Goal: Transaction & Acquisition: Purchase product/service

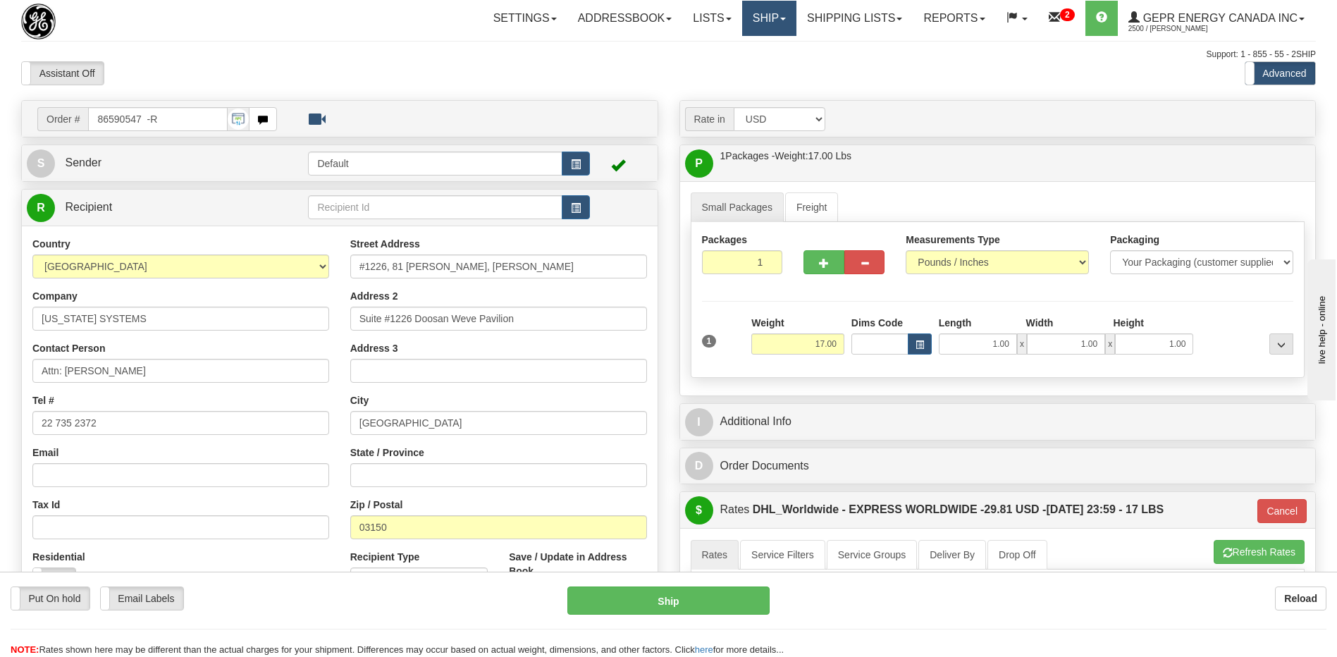
click at [759, 26] on link "Ship" at bounding box center [769, 18] width 54 height 35
click at [722, 52] on span "Ship Screen" at bounding box center [709, 49] width 54 height 11
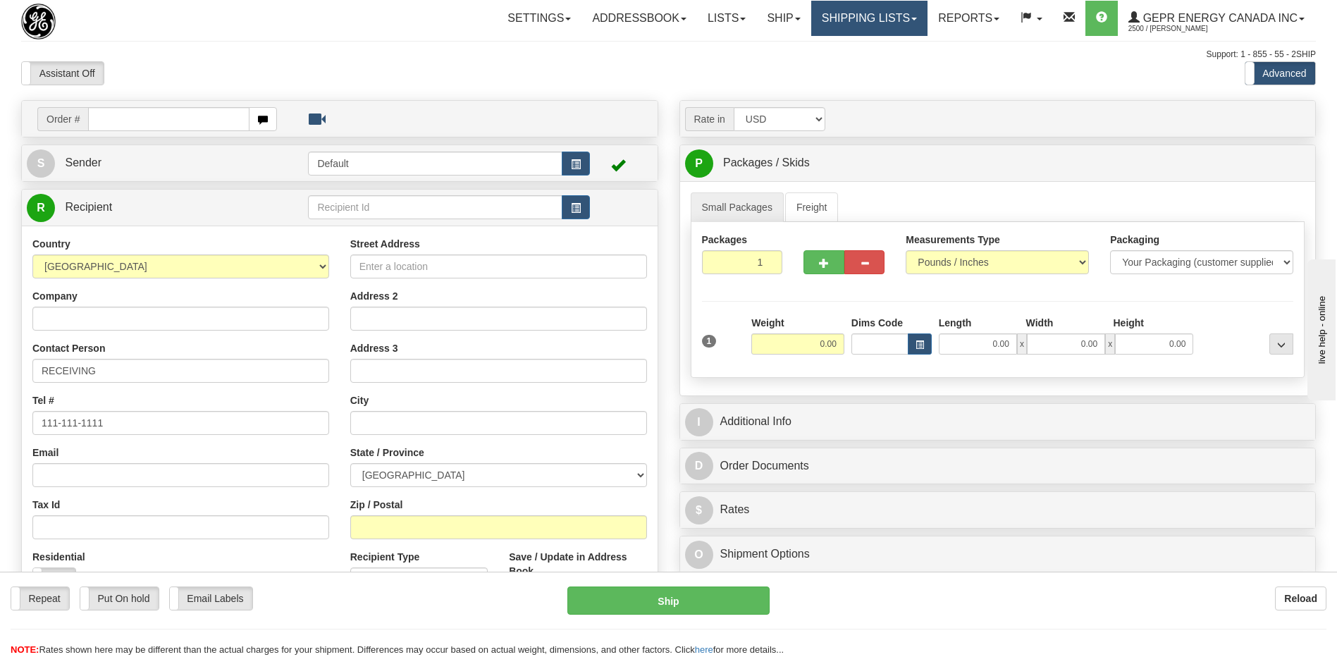
click at [859, 16] on link "Shipping lists" at bounding box center [869, 18] width 116 height 35
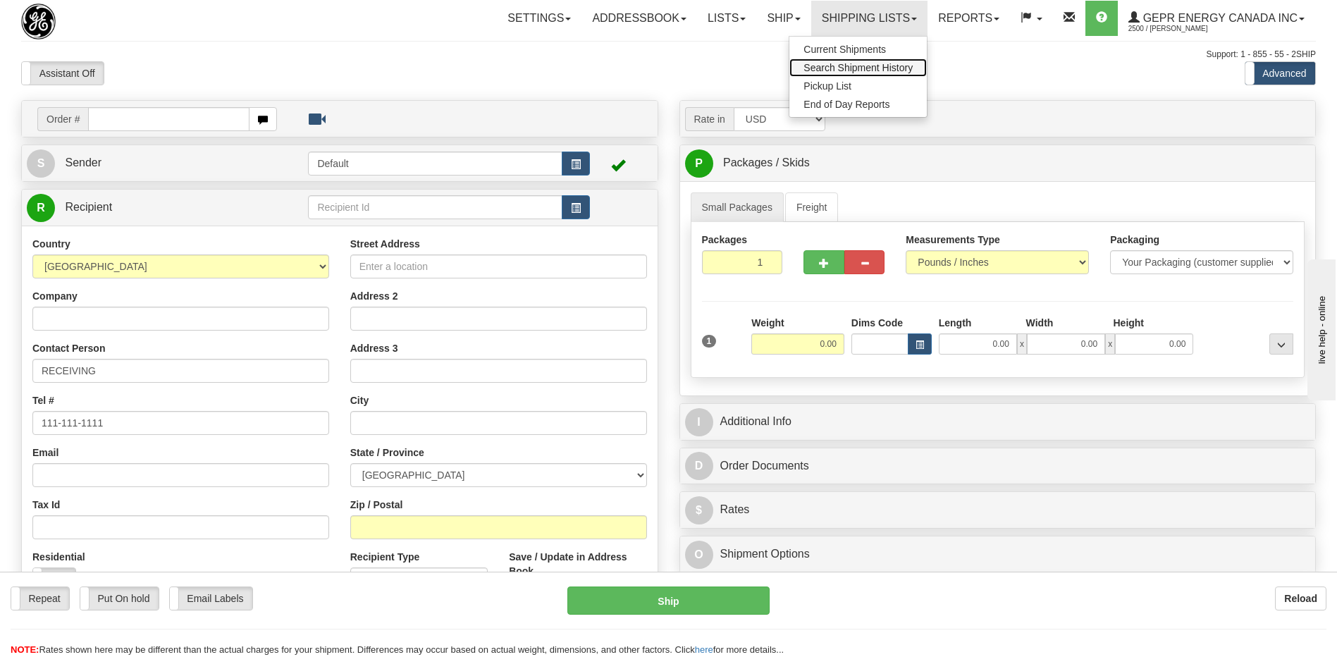
click at [866, 70] on span "Search Shipment History" at bounding box center [858, 67] width 109 height 11
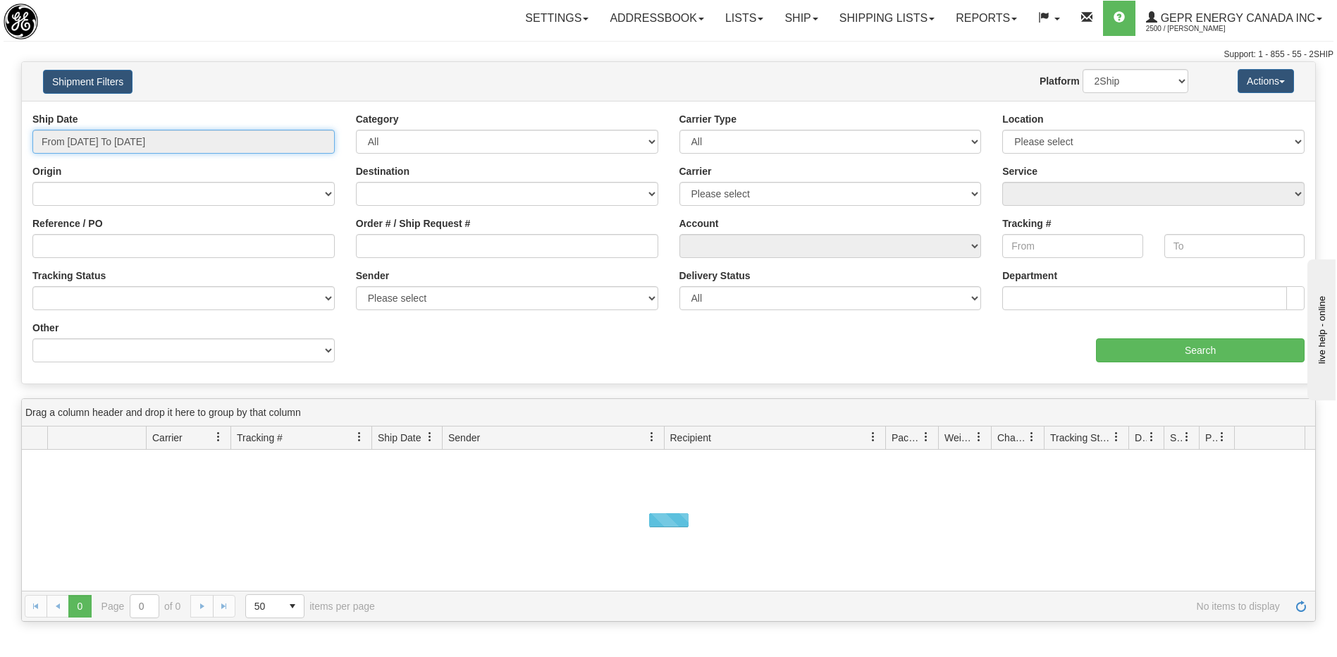
type input "[DATE]"
click at [135, 139] on input "From [DATE] To [DATE]" at bounding box center [183, 142] width 302 height 24
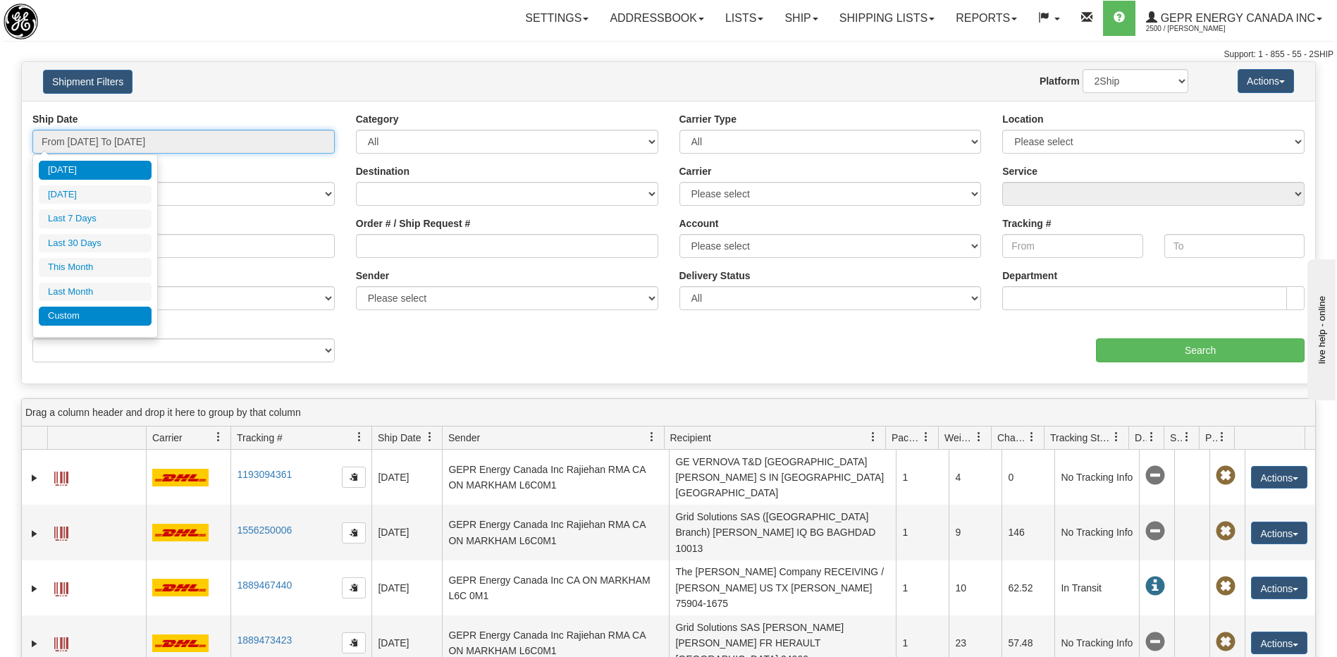
type input "[DATE]"
type input "08/31/2025"
type input "07/01/2025"
type input "07/31/2025"
type input "[DATE]"
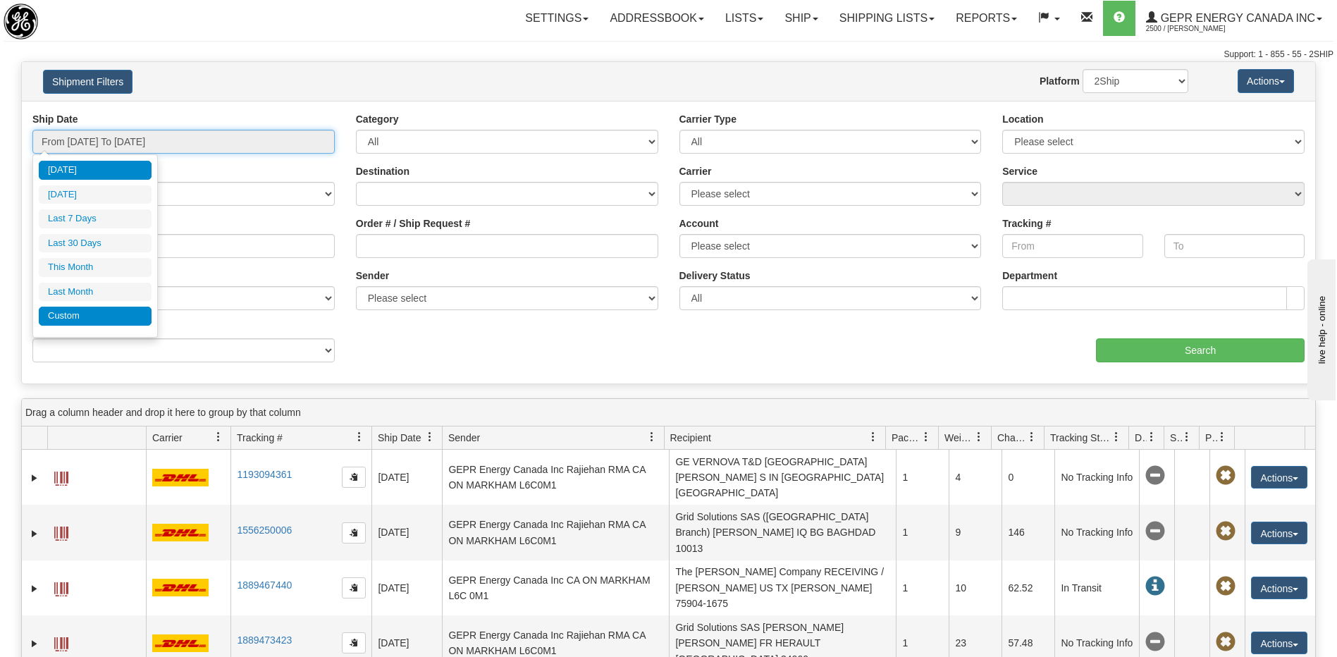
type input "[DATE]"
click at [111, 315] on li "Custom" at bounding box center [95, 316] width 113 height 19
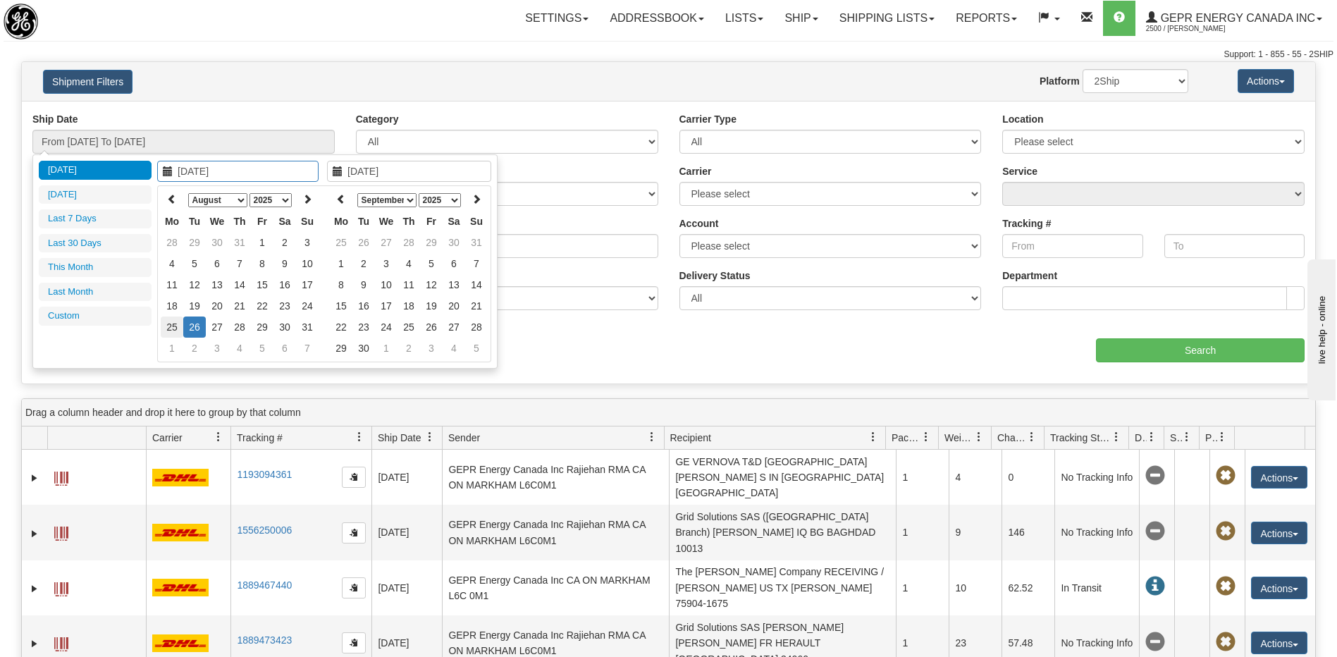
type input "08/25/2025"
click at [178, 329] on td "25" at bounding box center [172, 326] width 23 height 21
click at [338, 201] on icon at bounding box center [341, 199] width 10 height 10
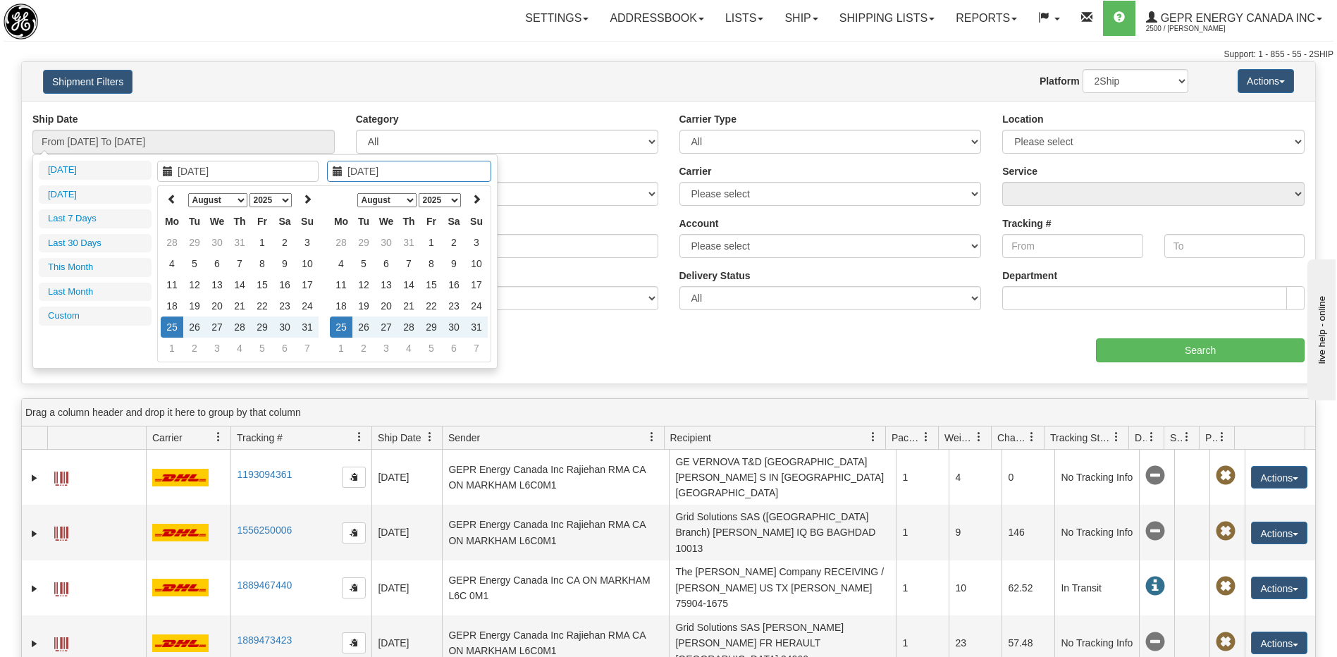
type input "08/25/2025"
click at [344, 330] on td "25" at bounding box center [341, 326] width 23 height 21
type input "From 08/25/2025 To 08/25/2025"
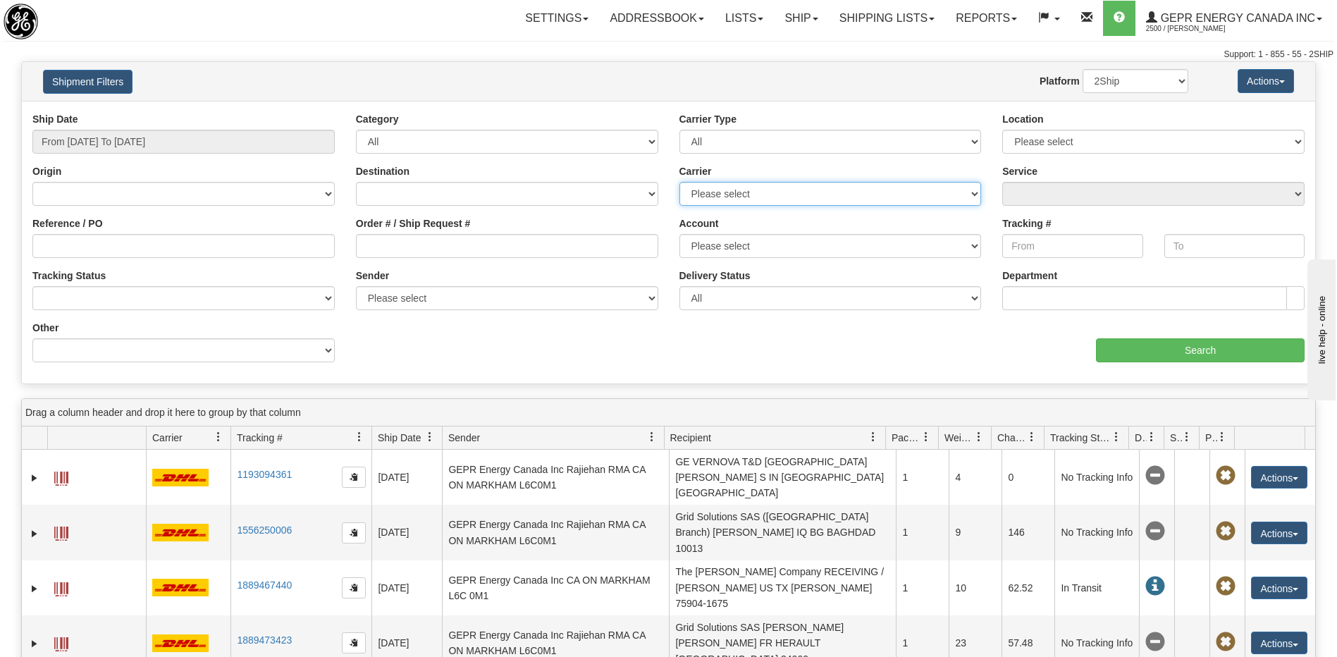
click at [720, 195] on select "Please select 2Ship Today DHL FedEx Express® FedEx® LTL Purolator UPS" at bounding box center [831, 194] width 302 height 24
select select "7"
click at [680, 182] on select "Please select 2Ship Today DHL FedEx Express® FedEx® LTL Purolator UPS" at bounding box center [831, 194] width 302 height 24
click at [1093, 355] on div "aaa Search" at bounding box center [992, 342] width 647 height 42
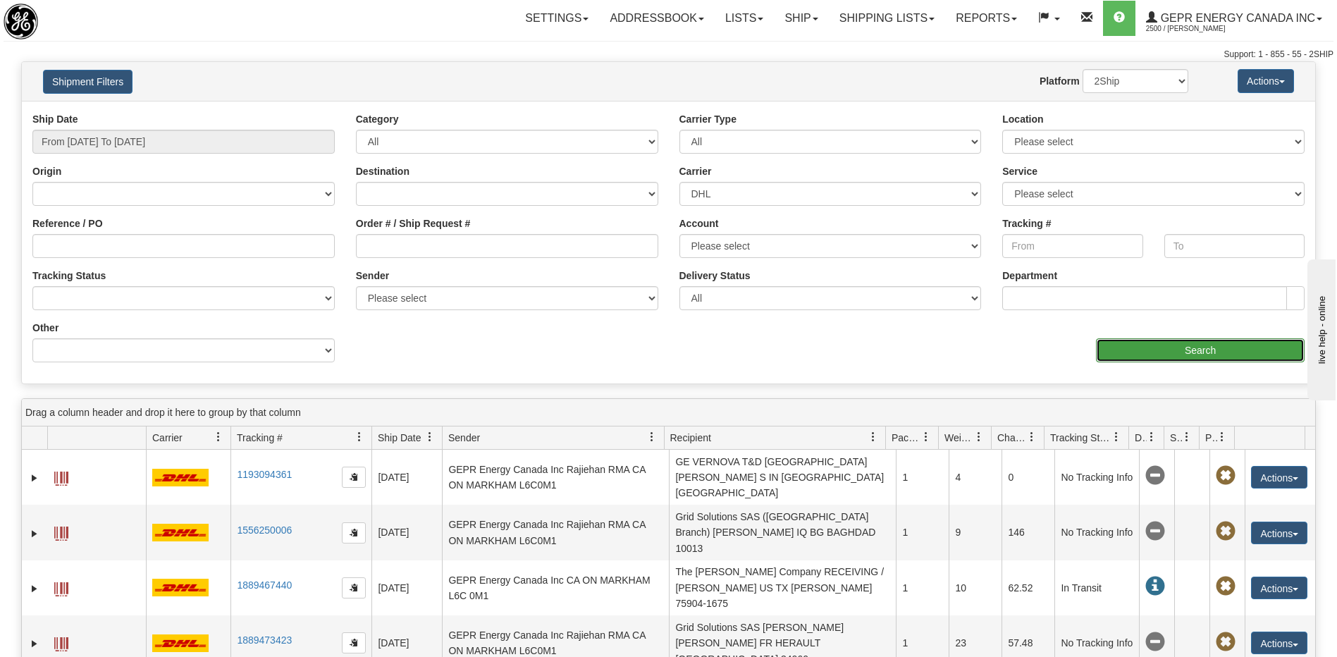
click at [1107, 353] on input "Search" at bounding box center [1200, 350] width 209 height 24
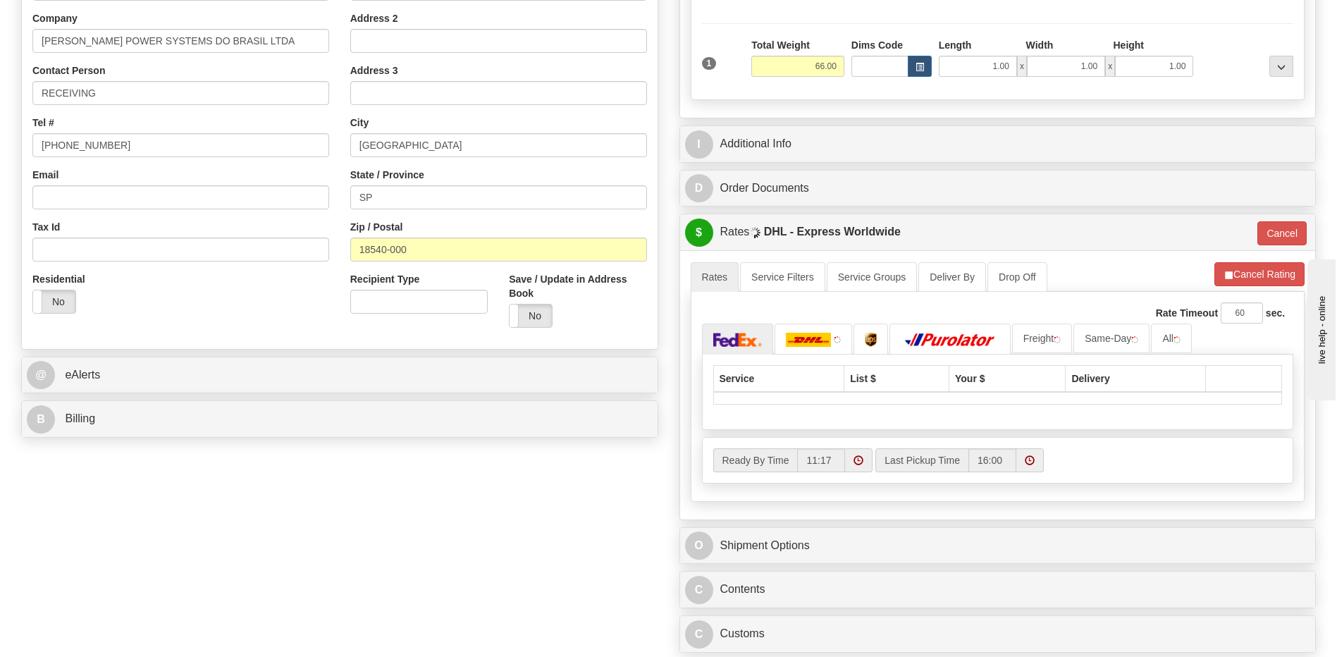
scroll to position [423, 0]
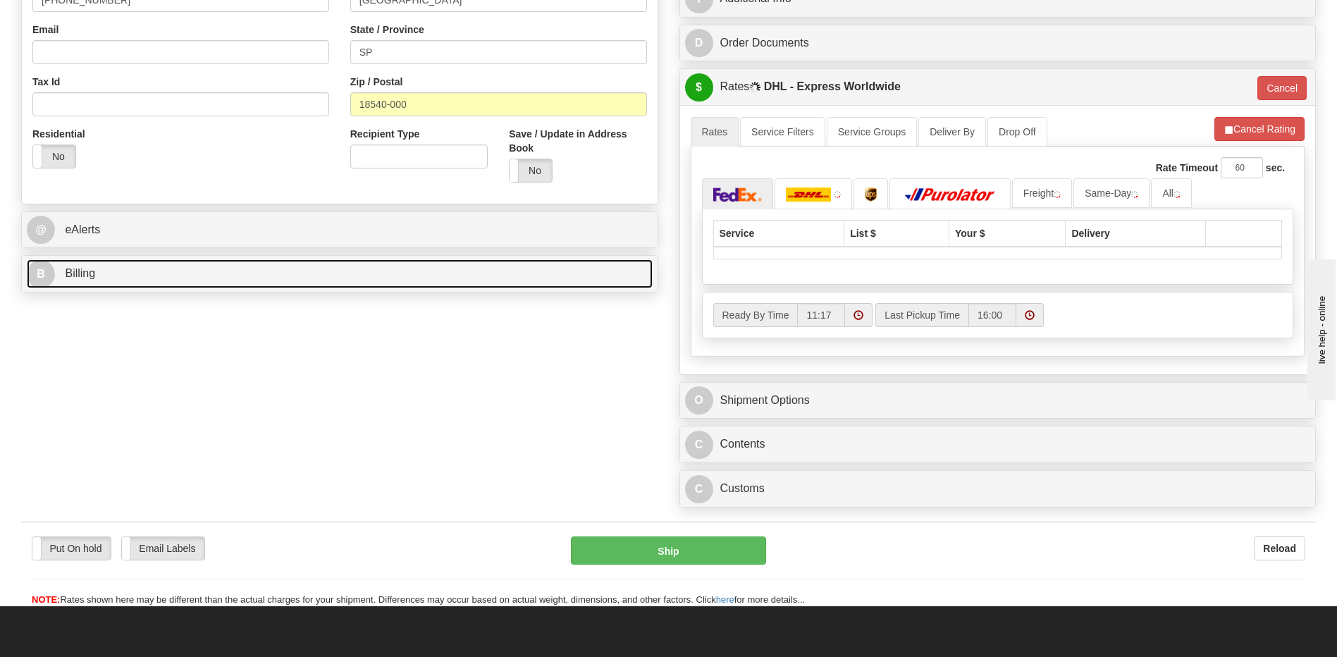
click at [199, 278] on link "B Billing" at bounding box center [340, 273] width 626 height 29
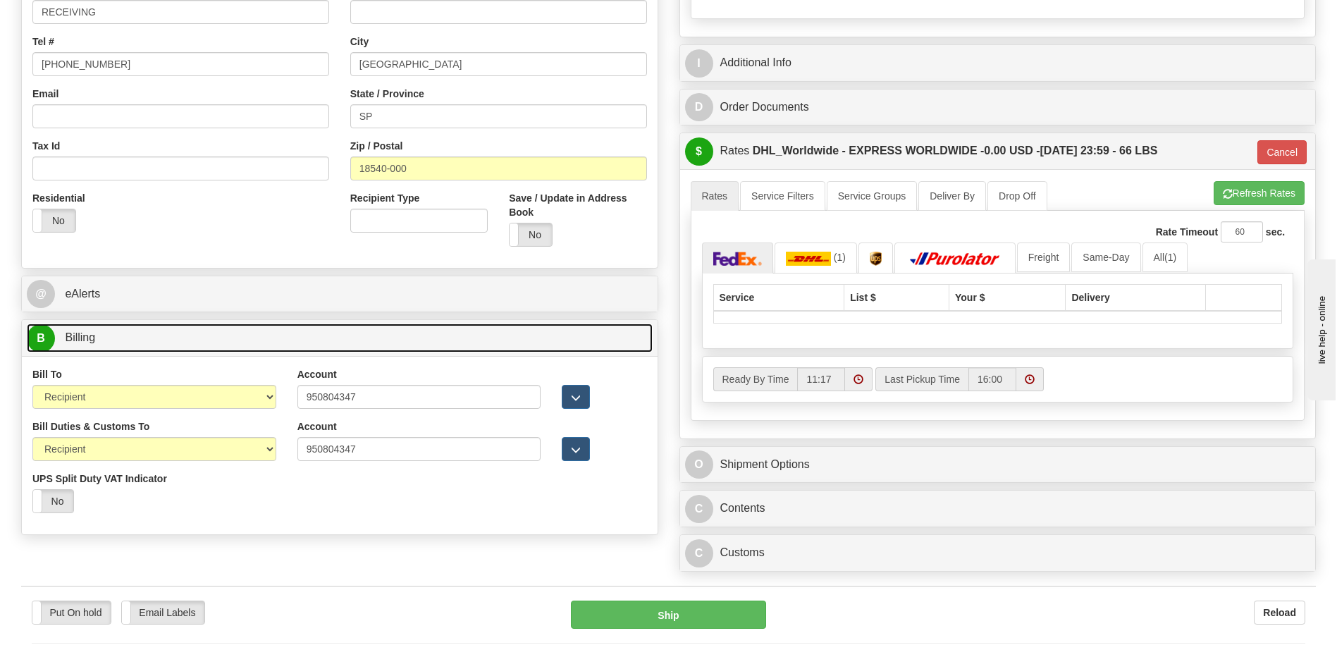
scroll to position [282, 0]
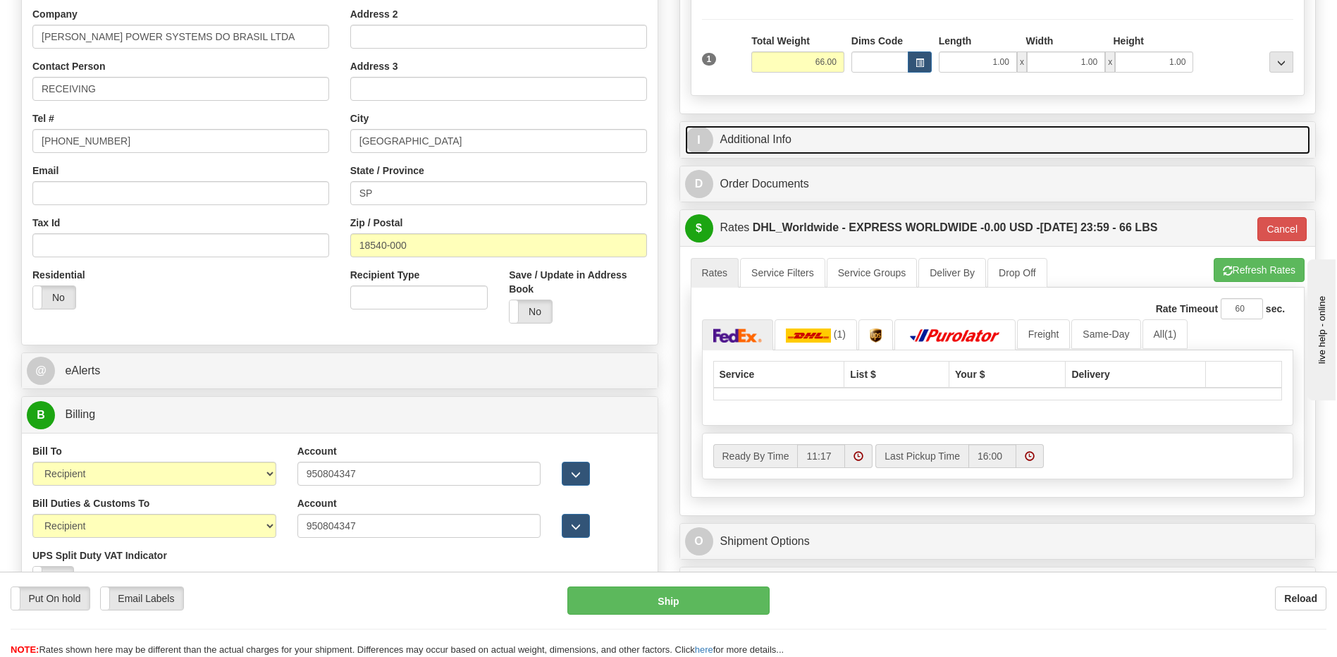
click at [773, 145] on link "I Additional Info" at bounding box center [998, 139] width 626 height 29
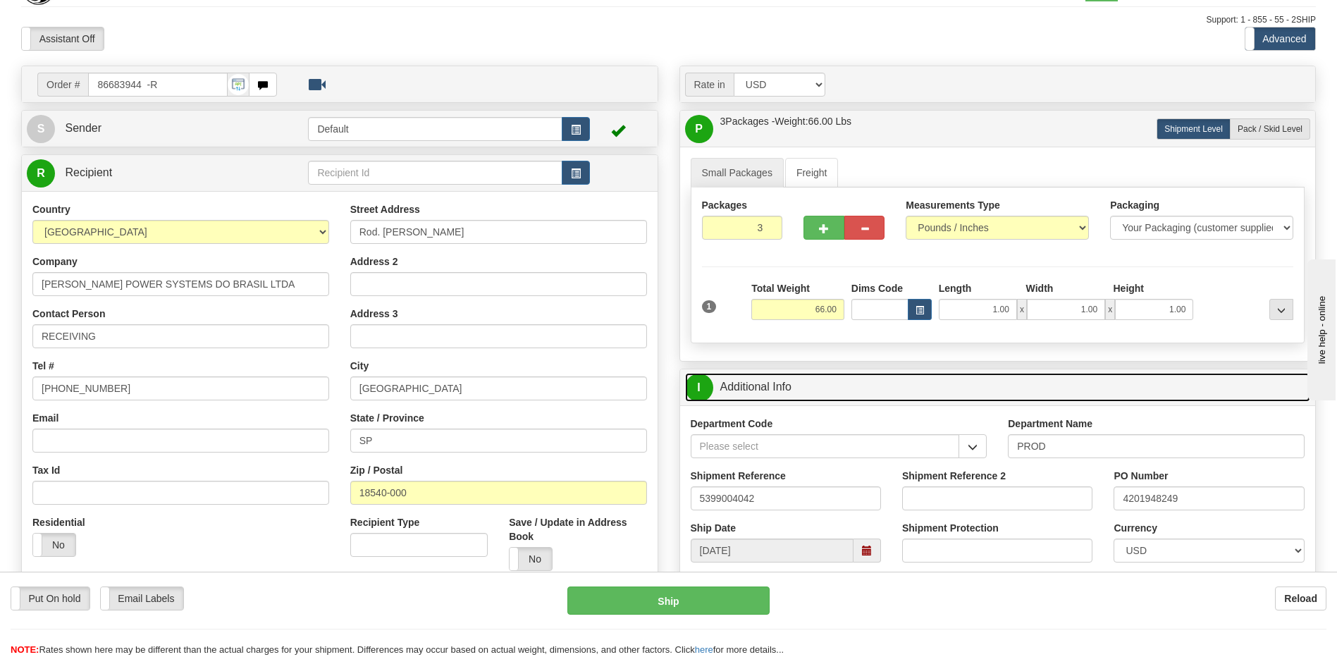
scroll to position [0, 0]
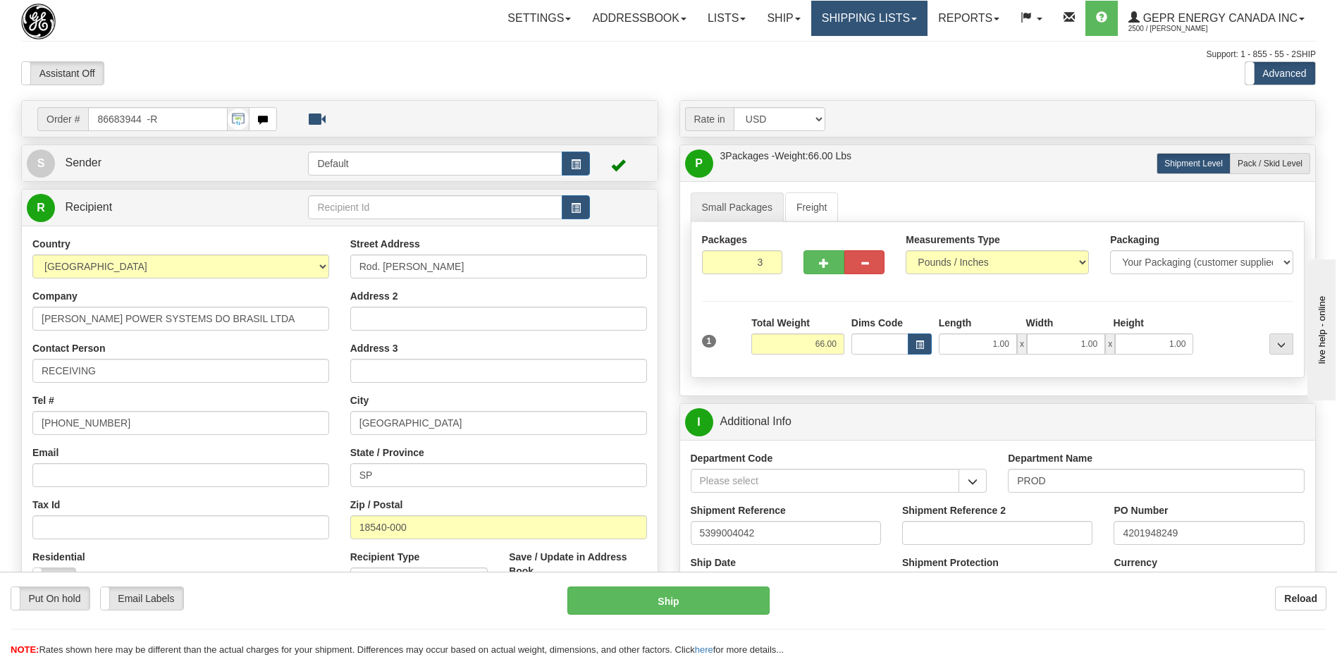
click at [818, 18] on link "Shipping lists" at bounding box center [869, 18] width 116 height 35
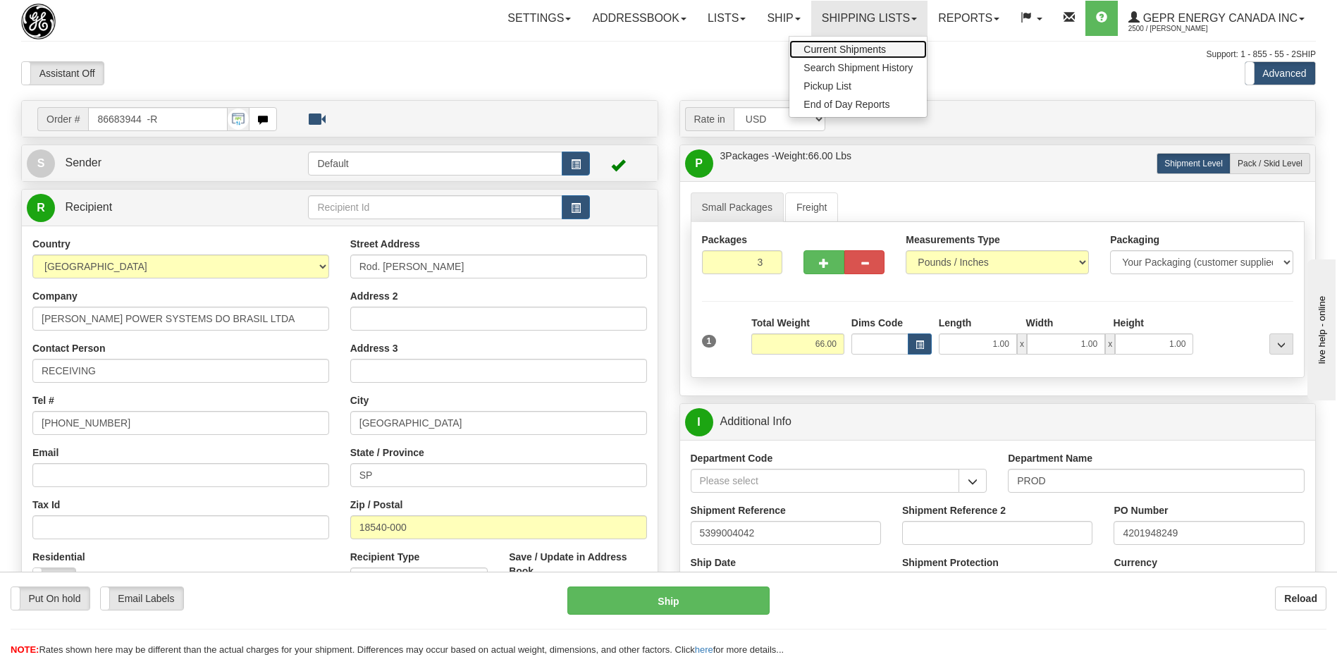
click at [813, 52] on span "Current Shipments" at bounding box center [845, 49] width 82 height 11
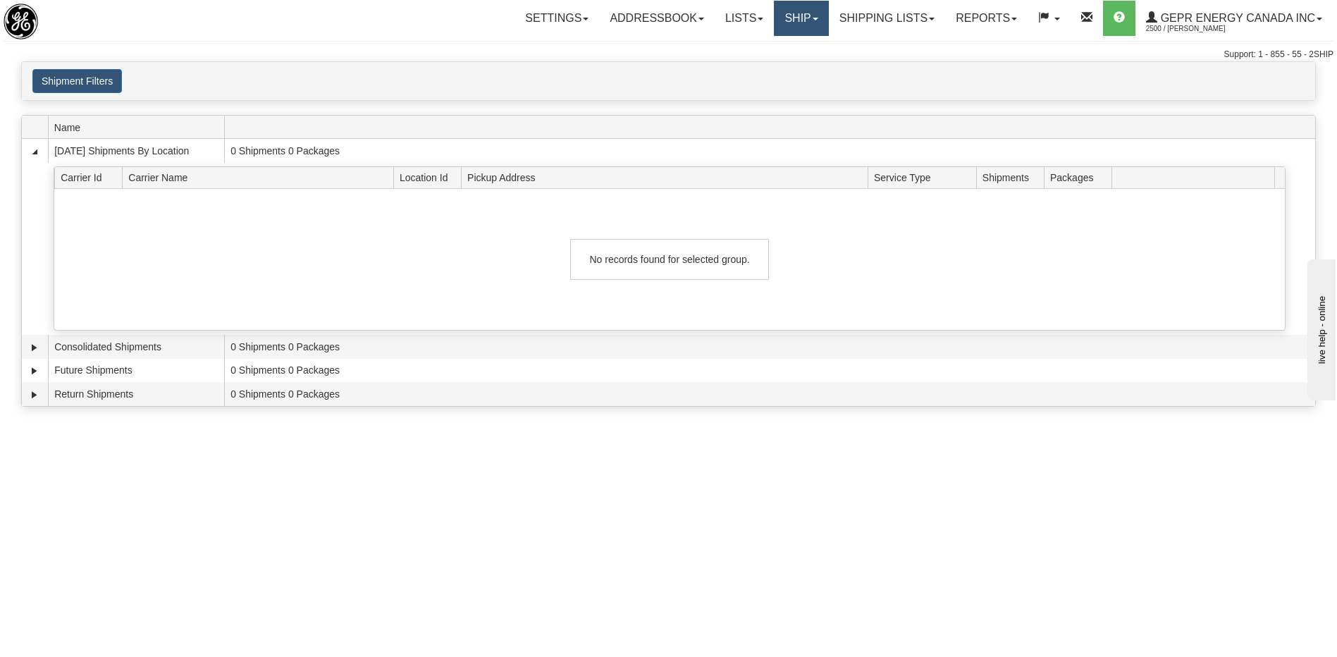
click at [783, 25] on link "Ship" at bounding box center [801, 18] width 54 height 35
click at [754, 46] on span "Ship Screen" at bounding box center [742, 49] width 54 height 11
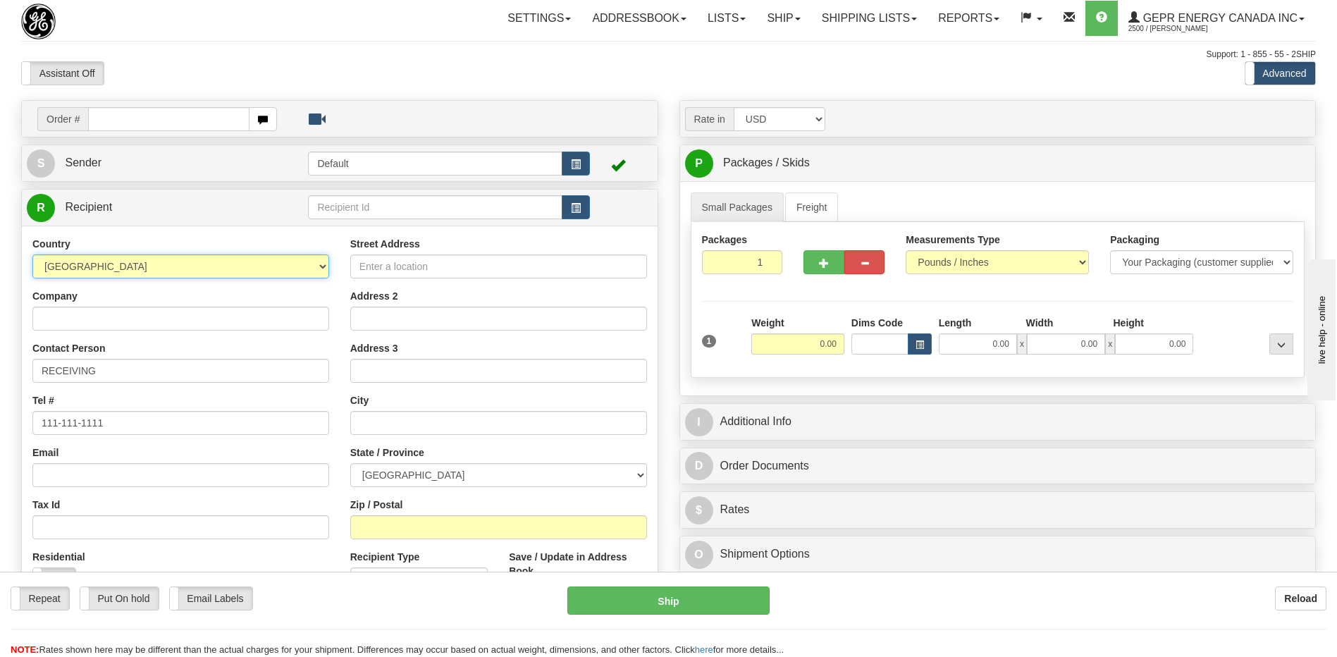
click at [117, 271] on select "AFGHANISTAN ALAND ISLANDS ALBANIA ALGERIA AMERICAN SAMOA ANDORRA ANGOLA ANGUILL…" at bounding box center [180, 266] width 297 height 24
select select "AE"
click at [117, 271] on select "AFGHANISTAN ALAND ISLANDS ALBANIA ALGERIA AMERICAN SAMOA ANDORRA ANGOLA ANGUILL…" at bounding box center [180, 266] width 297 height 24
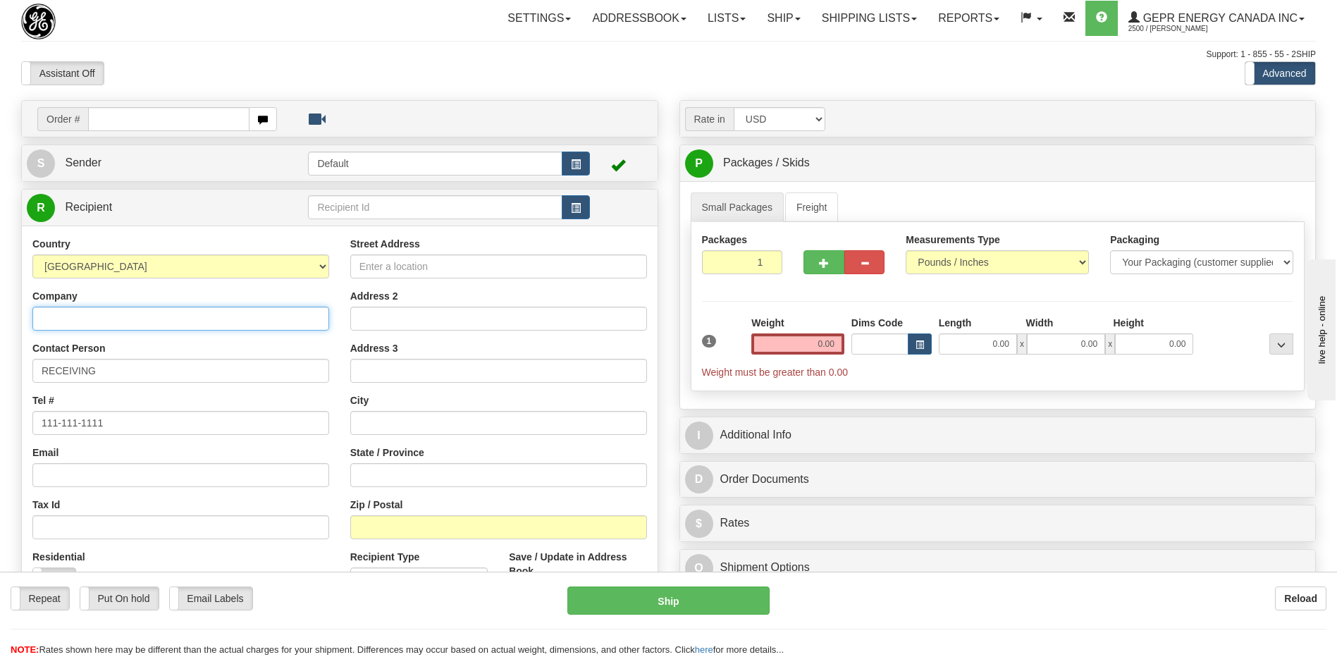
click at [73, 322] on input "Company" at bounding box center [180, 319] width 297 height 24
paste input "GRID SOLUTIONS SAS"
type input "GRID SOLUTIONS SAS"
click at [119, 427] on input "111-111-1111" at bounding box center [180, 423] width 297 height 24
drag, startPoint x: 132, startPoint y: 369, endPoint x: -3, endPoint y: 352, distance: 135.8
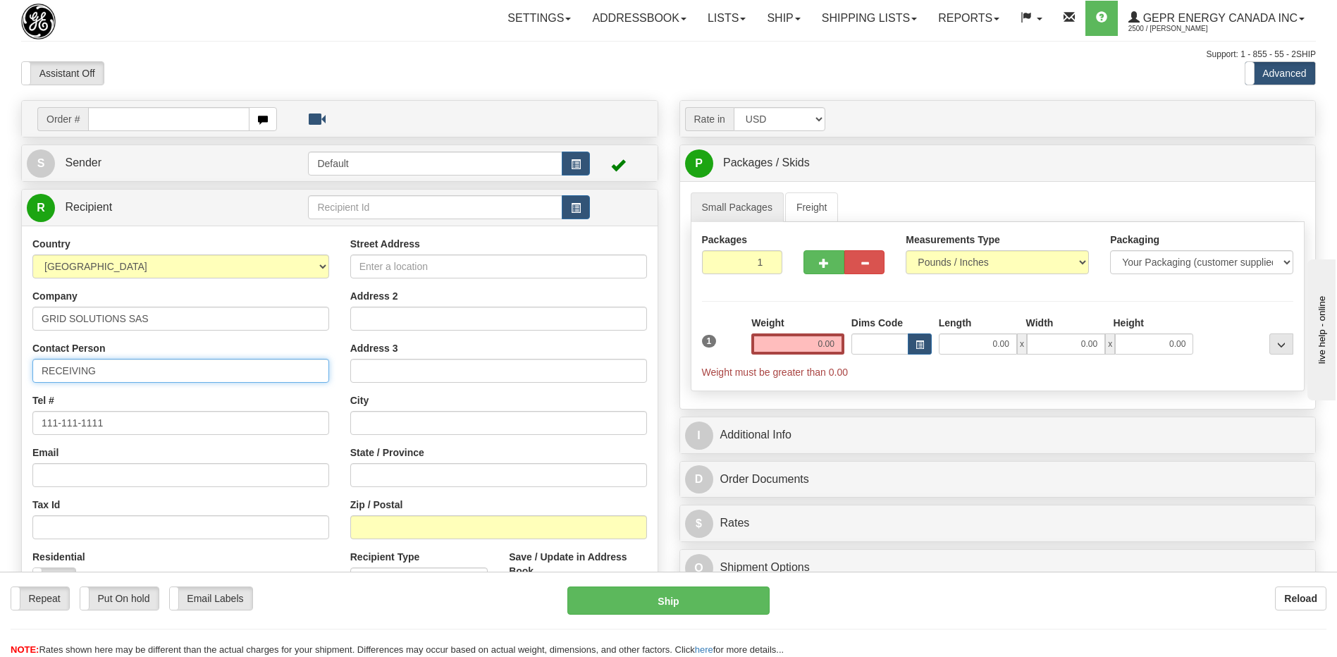
click at [0, 352] on html "Training Course Close Toggle navigation Settings Shipping Preferences New Sende…" at bounding box center [668, 328] width 1337 height 657
paste input "Mr. Raza, Muhammad Sohail"
type input "Mr. Raza, Muhammad Sohail"
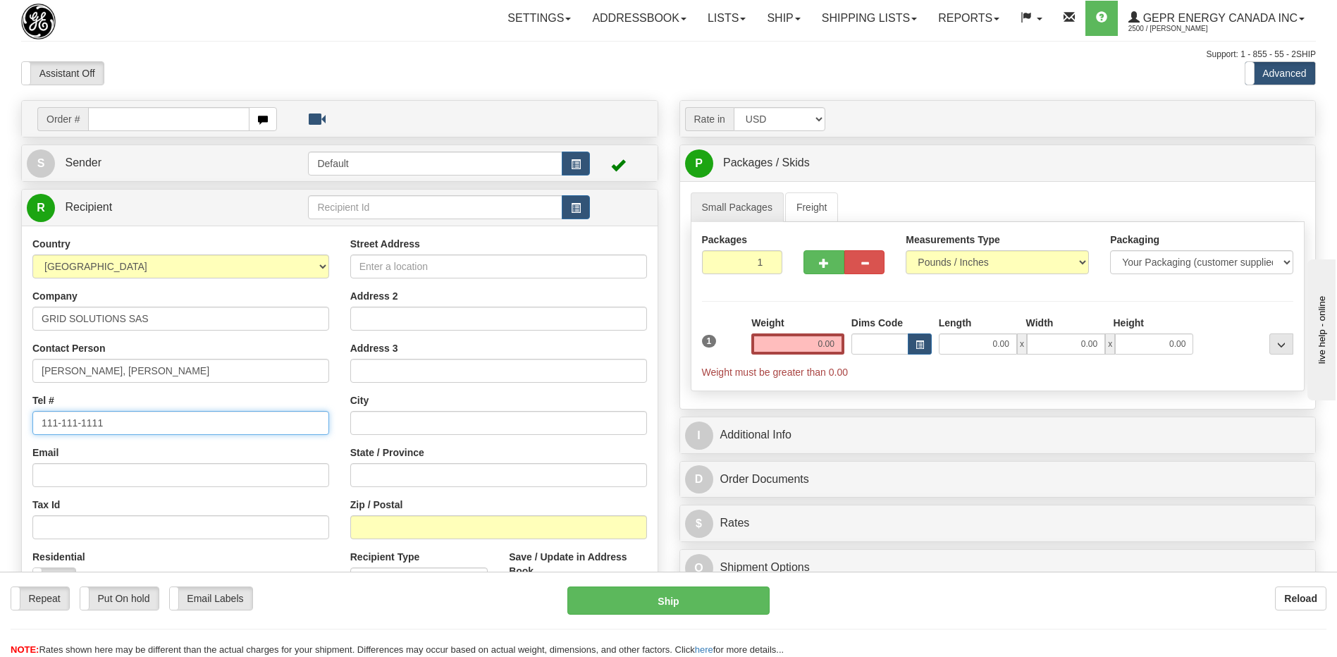
drag, startPoint x: 121, startPoint y: 423, endPoint x: -3, endPoint y: 419, distance: 123.4
click at [0, 419] on html "Training Course Close Toggle navigation Settings Shipping Preferences New Sende…" at bounding box center [668, 328] width 1337 height 657
paste input ": +971 43 75 6950/556212100"
click at [47, 421] on input ": +971 43 75 6950/556212100" at bounding box center [180, 423] width 297 height 24
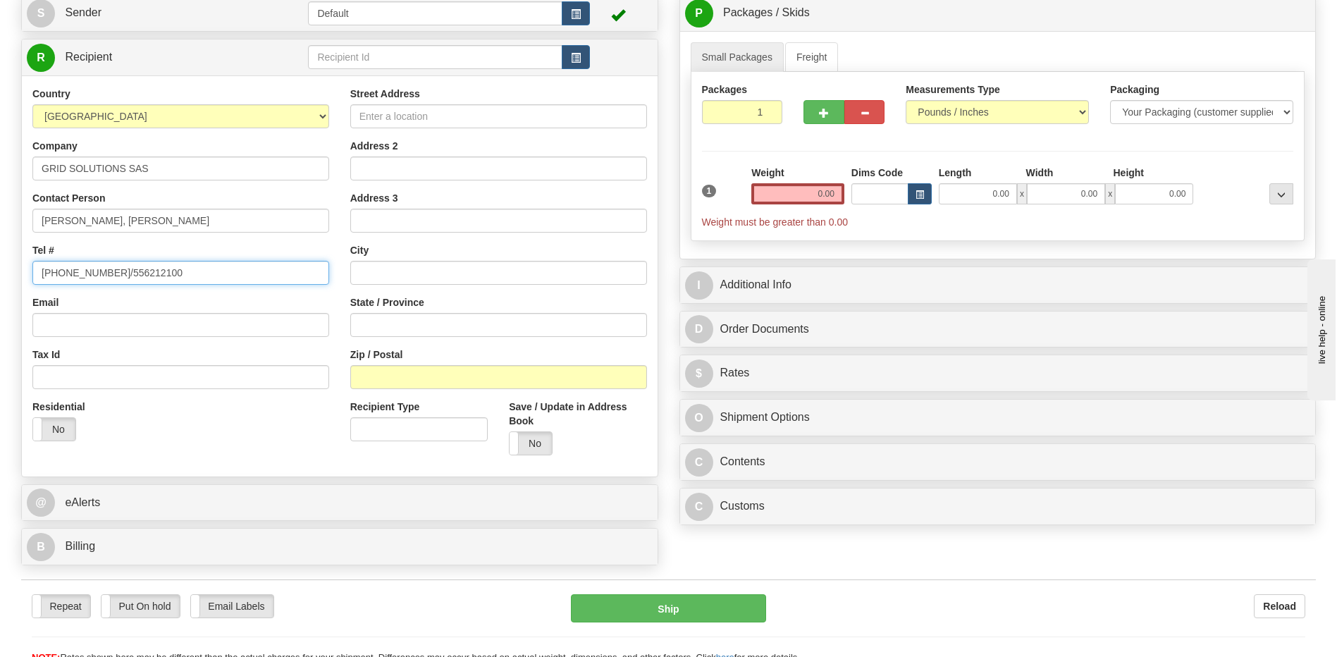
scroll to position [282, 0]
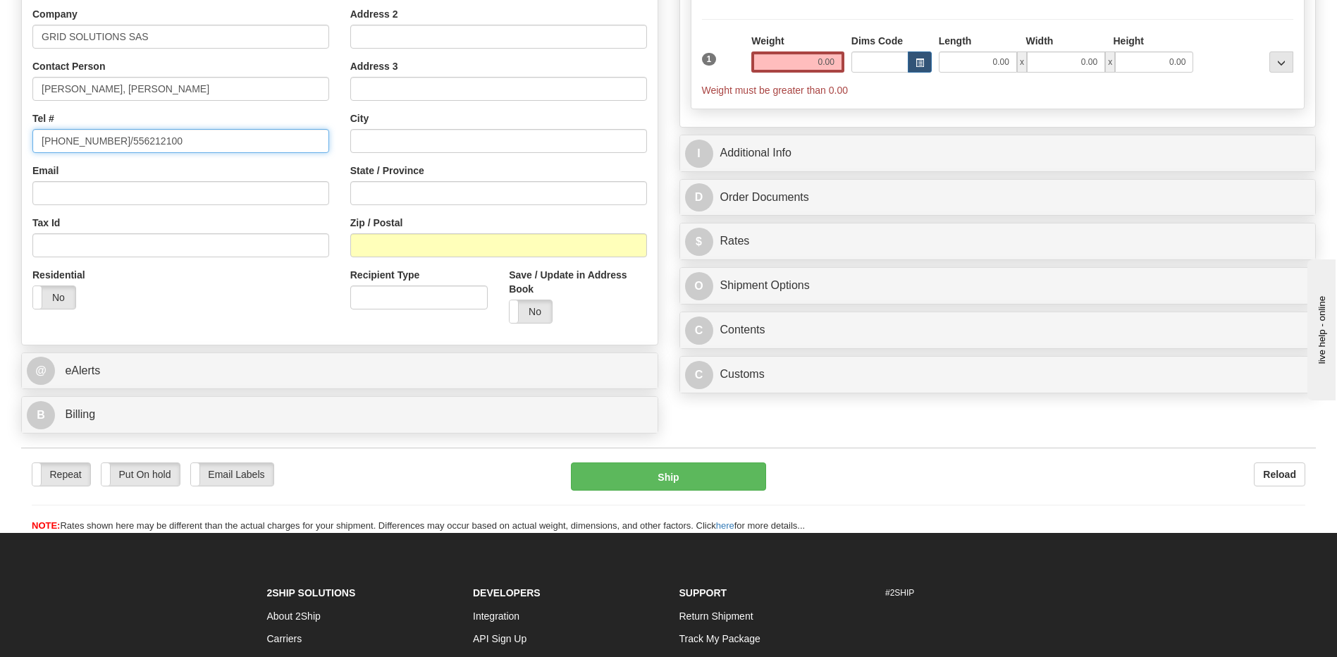
type input "+971 43 75 6950/556212100"
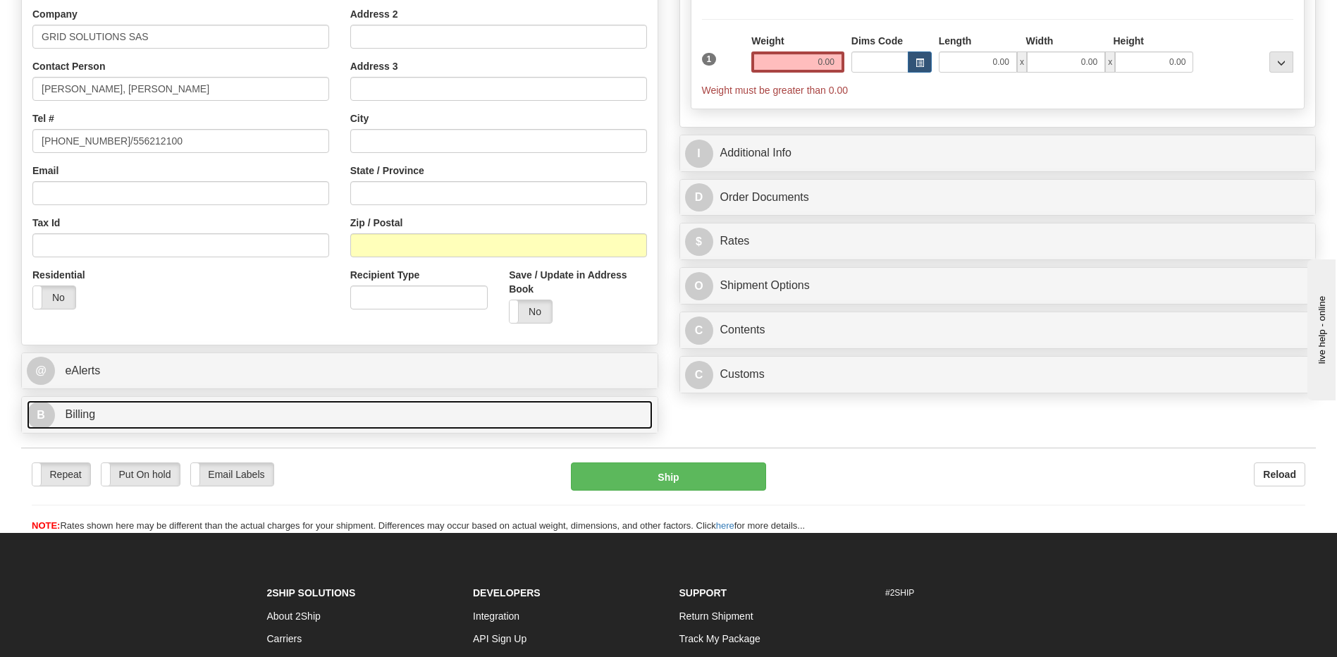
click at [198, 415] on link "B Billing" at bounding box center [340, 414] width 626 height 29
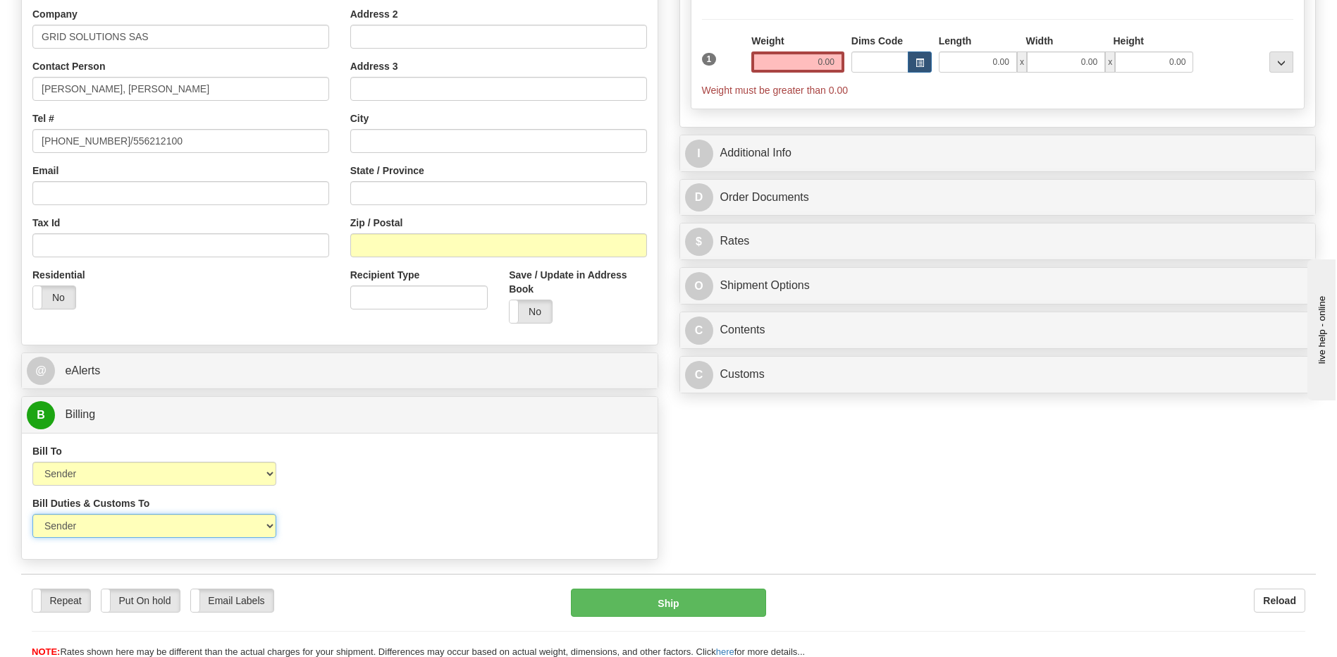
click at [228, 524] on select "Sender Recipient Third Party" at bounding box center [154, 526] width 244 height 24
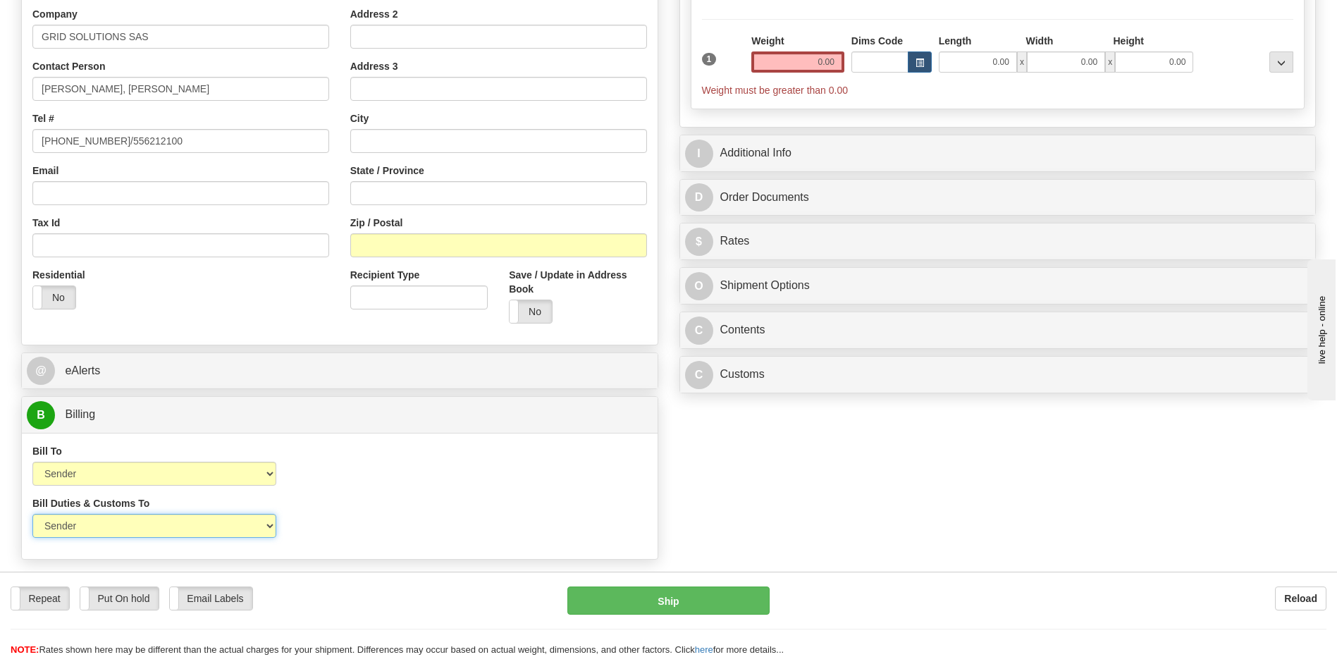
select select "2"
click at [32, 514] on select "Sender Recipient Third Party" at bounding box center [154, 526] width 244 height 24
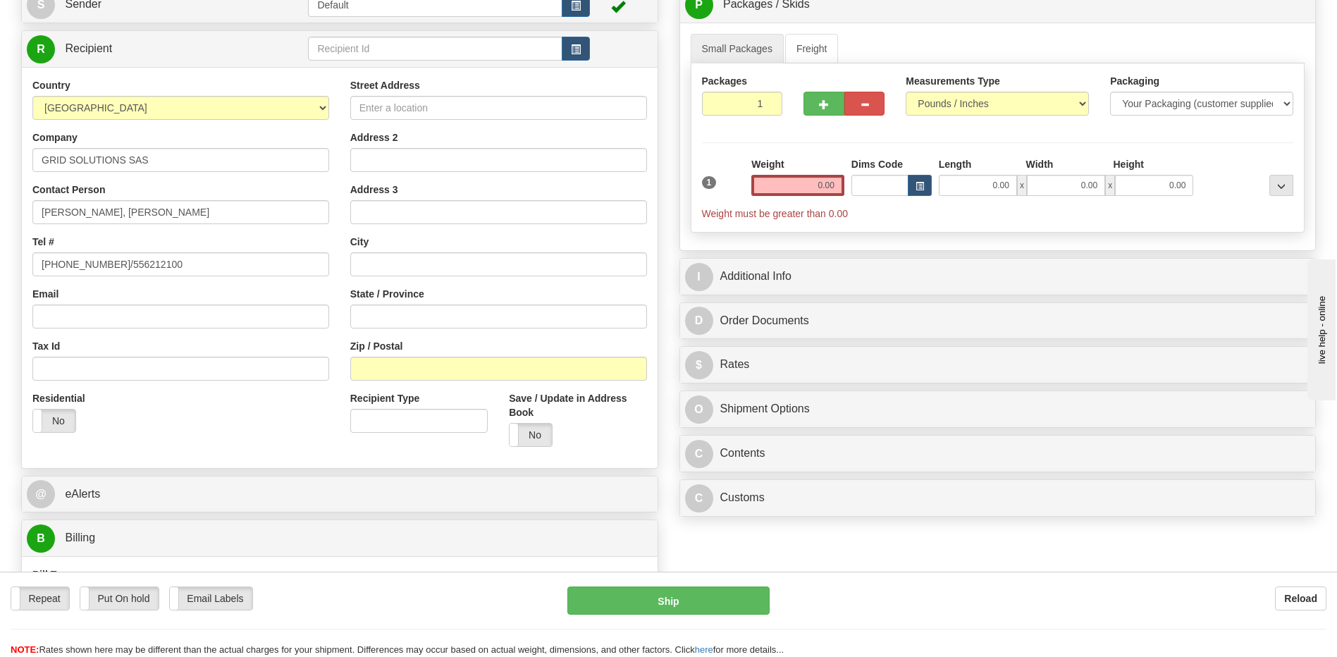
scroll to position [0, 0]
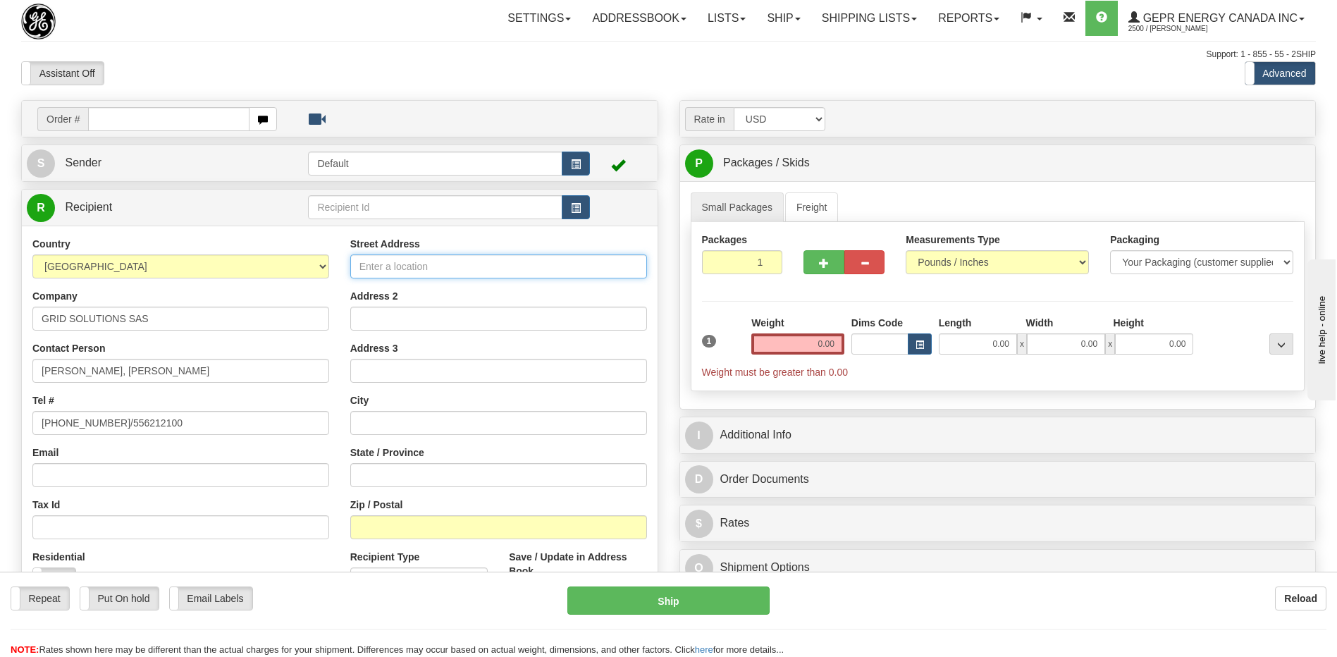
click at [366, 266] on input "Street Address" at bounding box center [498, 266] width 297 height 24
paste input "GE Building No.24 Dubai Internet City"
type input "GE Building No.24 Dubai Internet City"
click at [372, 319] on input "Address 2" at bounding box center [498, 319] width 297 height 24
click at [370, 328] on input "Address 2" at bounding box center [498, 319] width 297 height 24
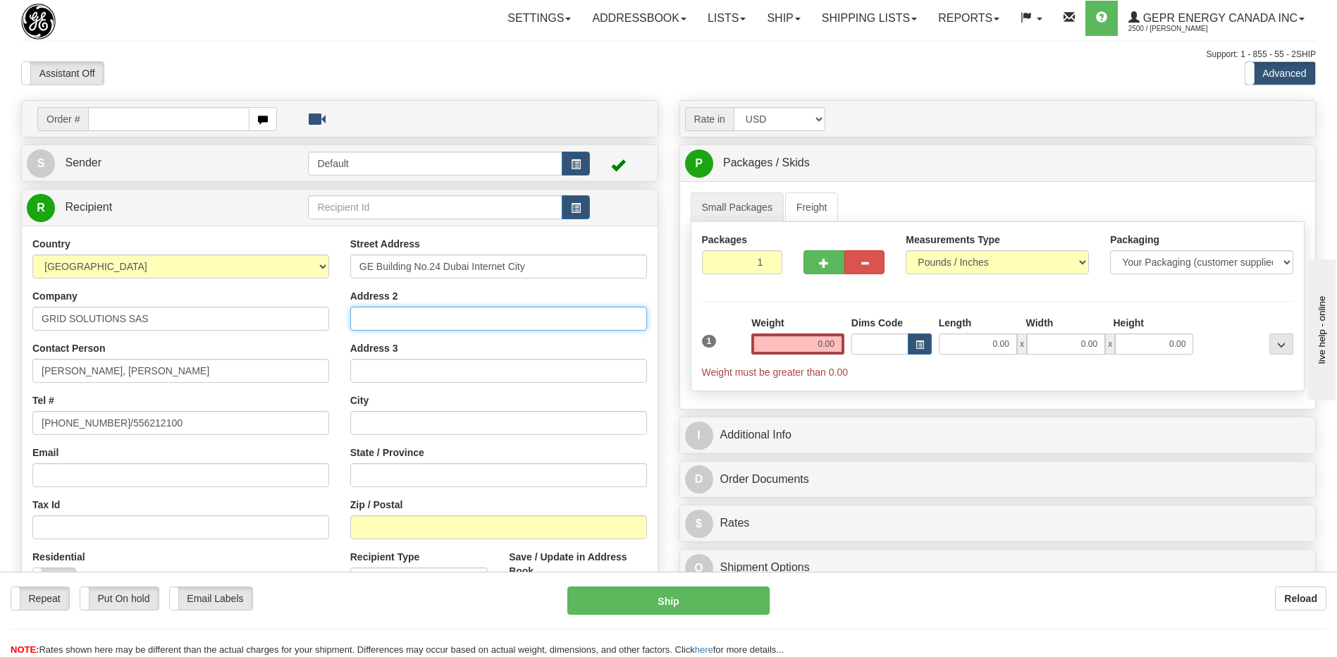
paste input "PO Box 11549"
type input "PO Box 11549"
click at [426, 422] on input "text" at bounding box center [498, 423] width 297 height 24
paste input "Dubai"
type input "Dubai"
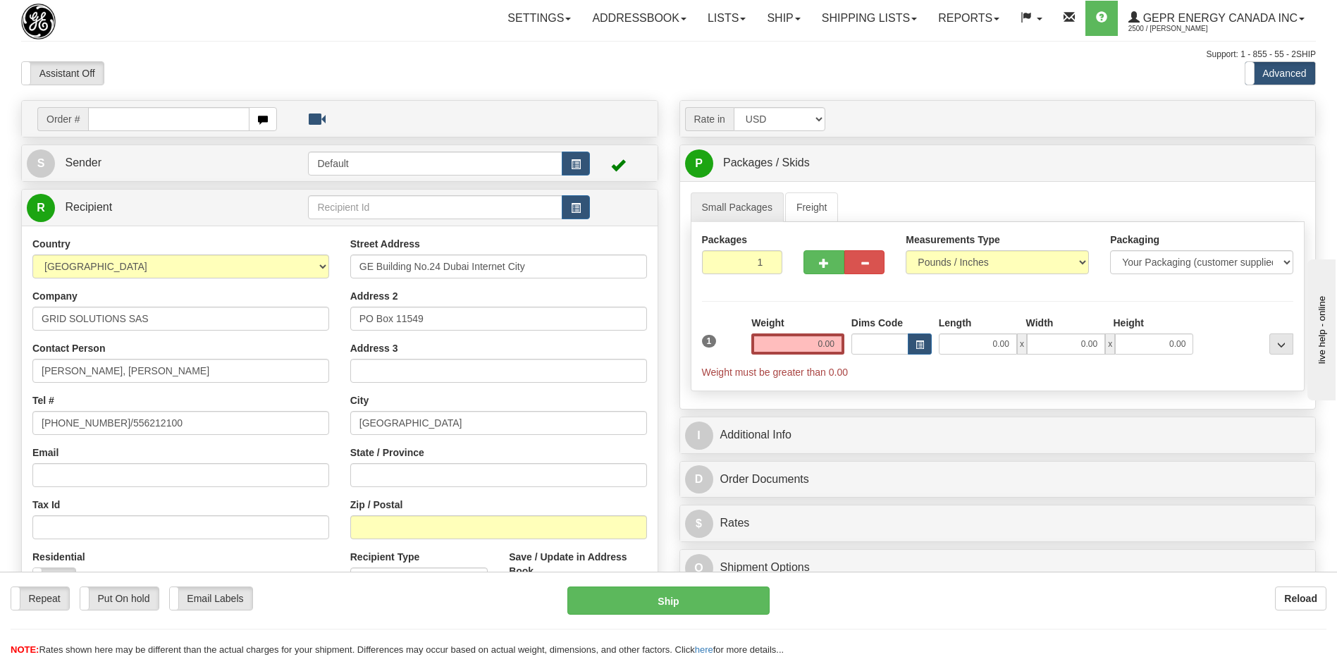
click at [273, 450] on div "Email" at bounding box center [180, 466] width 297 height 42
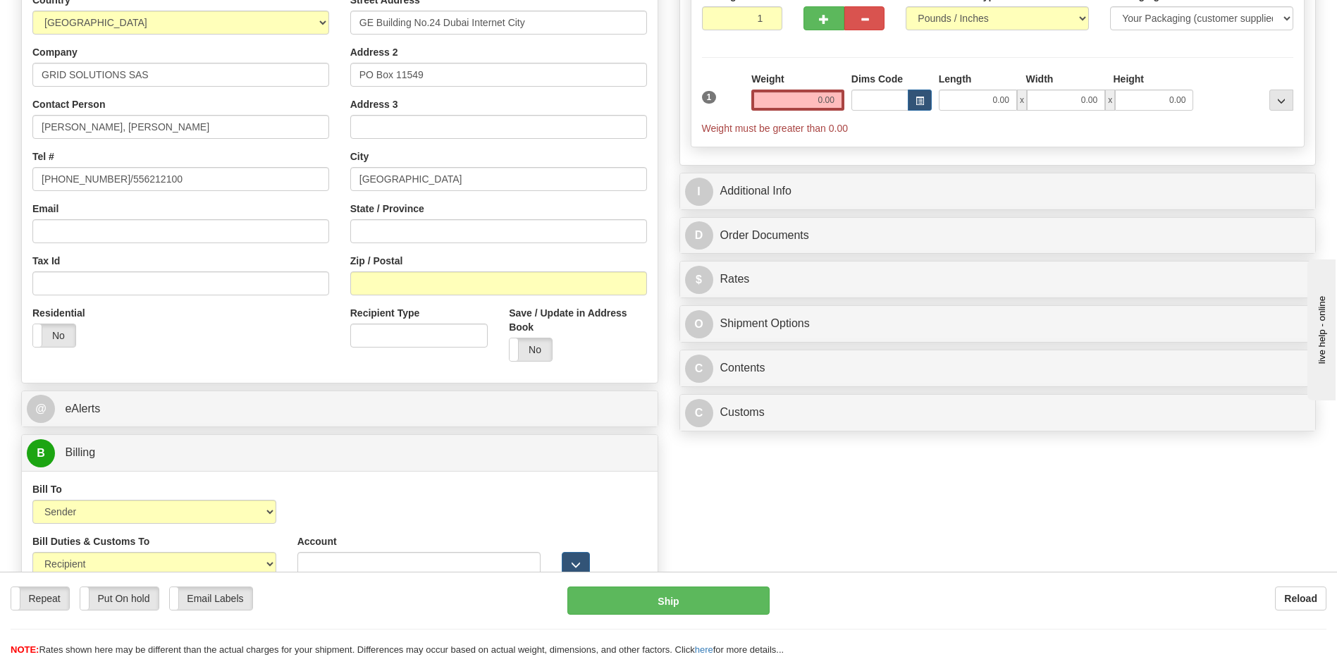
scroll to position [141, 0]
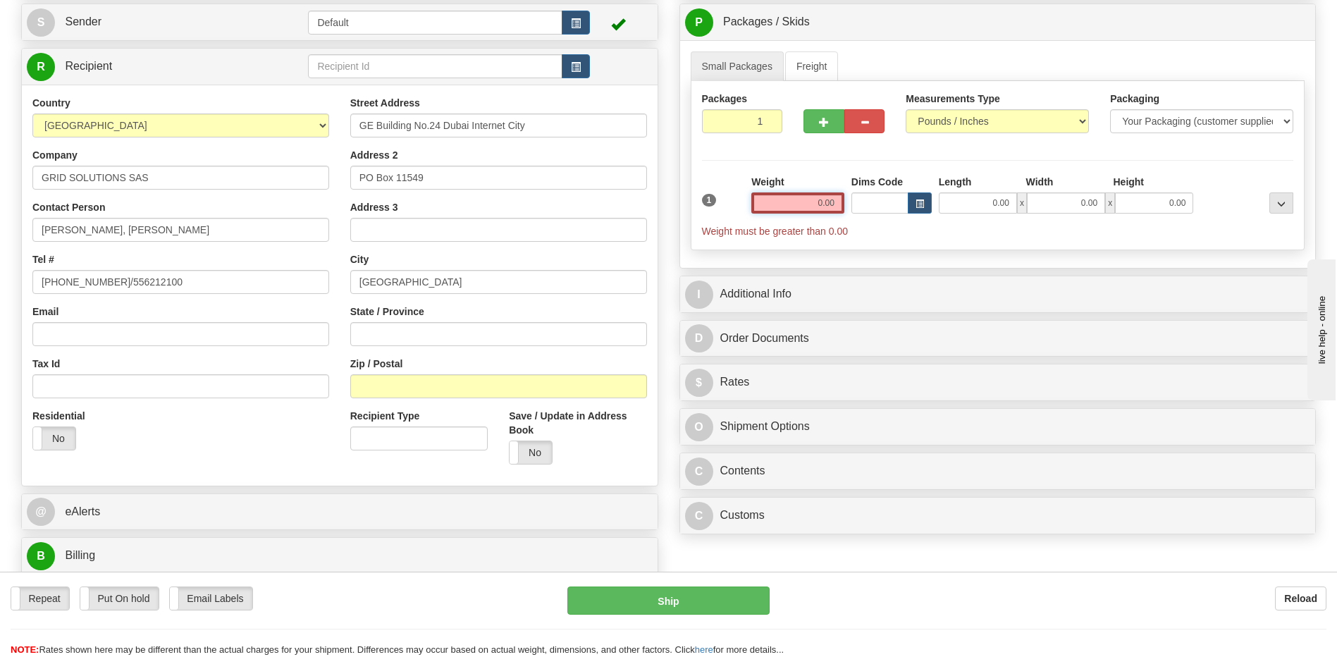
click at [830, 207] on input "0.00" at bounding box center [797, 202] width 93 height 21
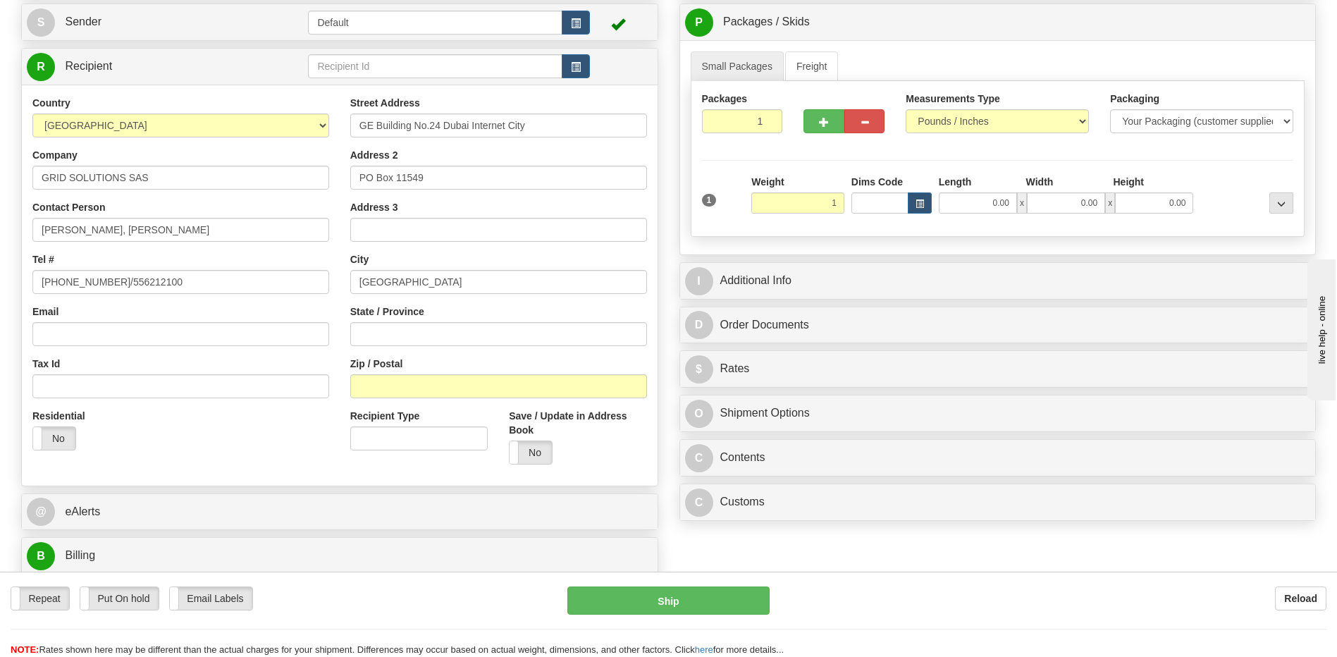
type input "1.00"
click at [274, 468] on div "Country AFGHANISTAN ALAND ISLANDS ALBANIA ALGERIA AMERICAN SAMOA ANDORRA ANGOLA…" at bounding box center [340, 285] width 636 height 379
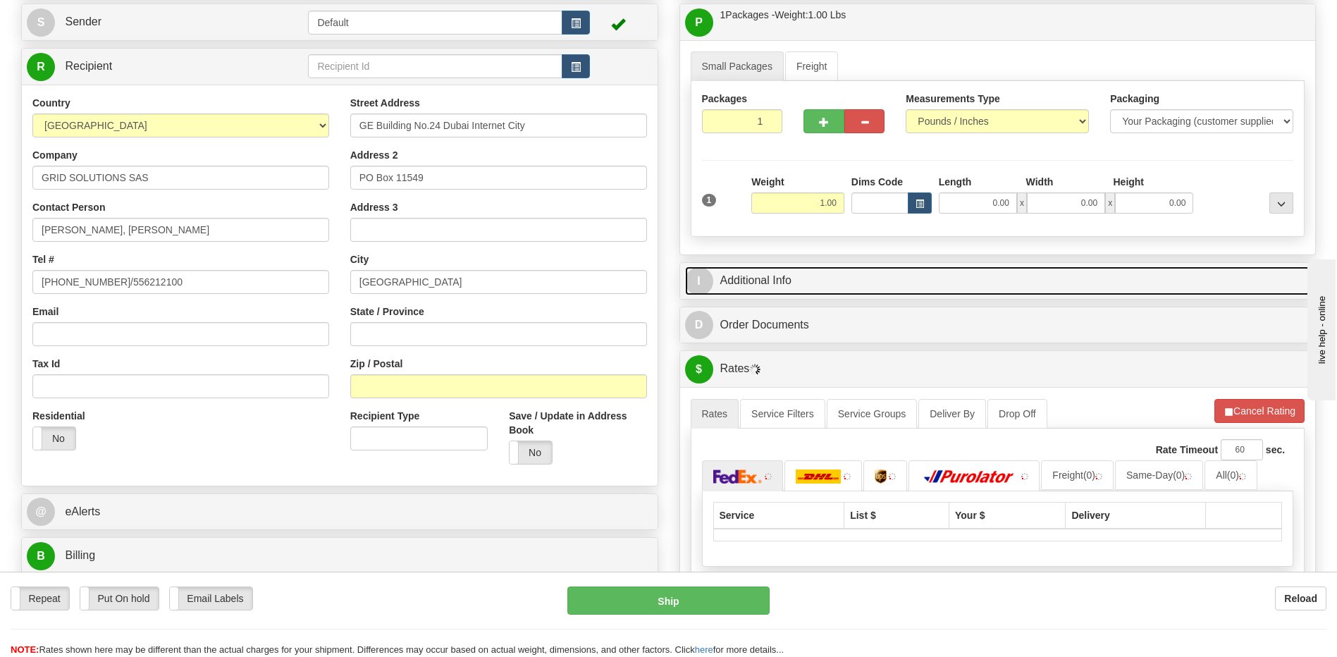
click at [842, 272] on link "I Additional Info" at bounding box center [998, 280] width 626 height 29
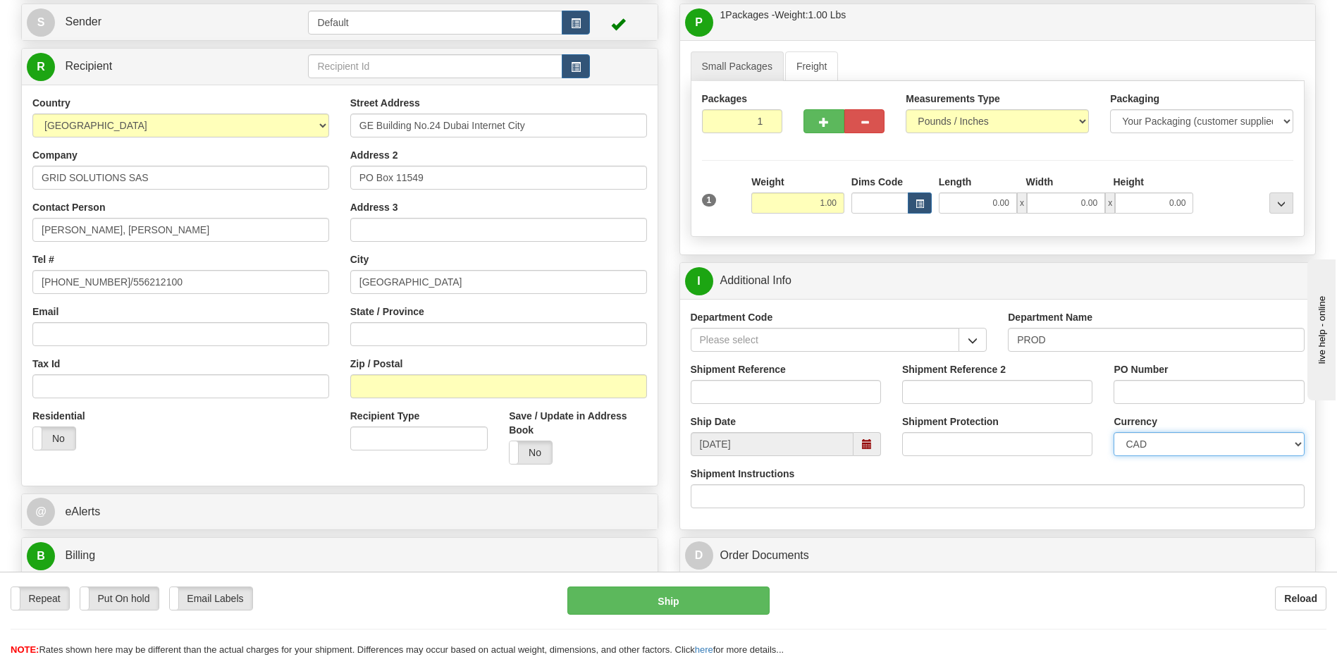
click at [1126, 449] on select "CAD USD EUR ZAR RON ANG ARN AUD AUS AWG BBD BFR BGN BHD BMD BND BRC BRL CHP CKZ…" at bounding box center [1209, 444] width 190 height 24
select select "1"
click at [1114, 432] on select "CAD USD EUR ZAR RON ANG ARN AUD AUS AWG BBD BFR BGN BHD BMD BND BRC BRL CHP CKZ…" at bounding box center [1209, 444] width 190 height 24
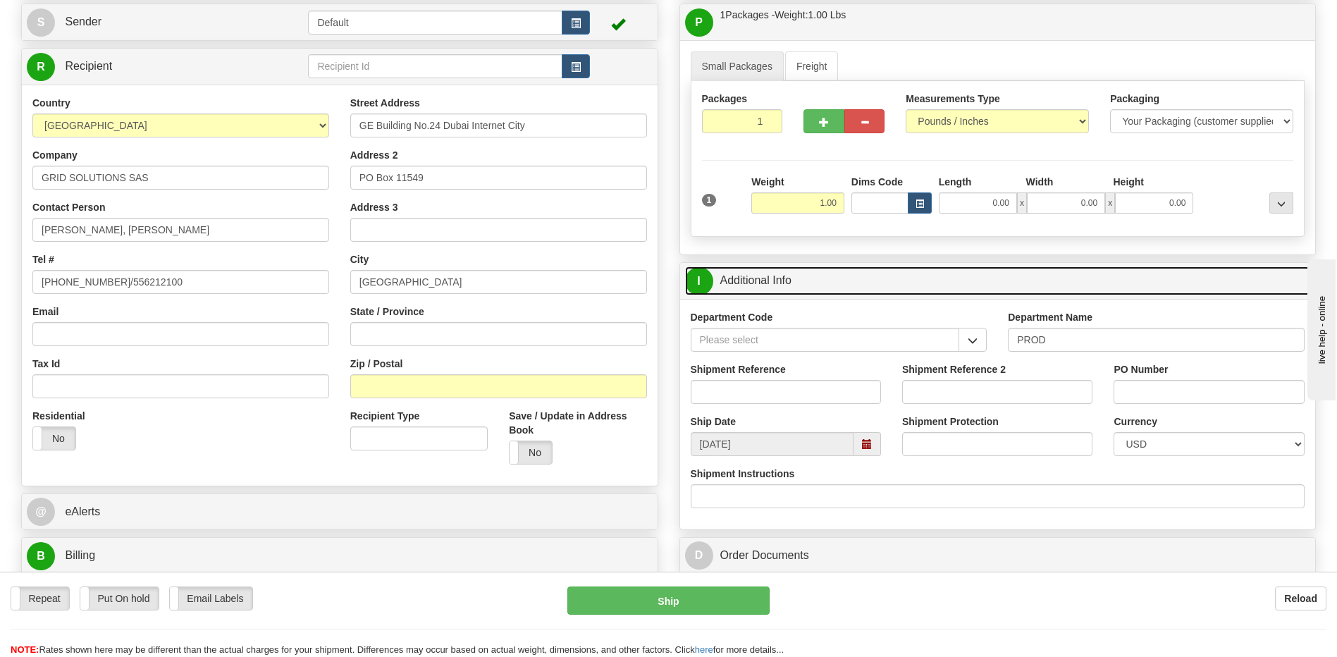
click at [785, 276] on link "I Additional Info" at bounding box center [998, 280] width 626 height 29
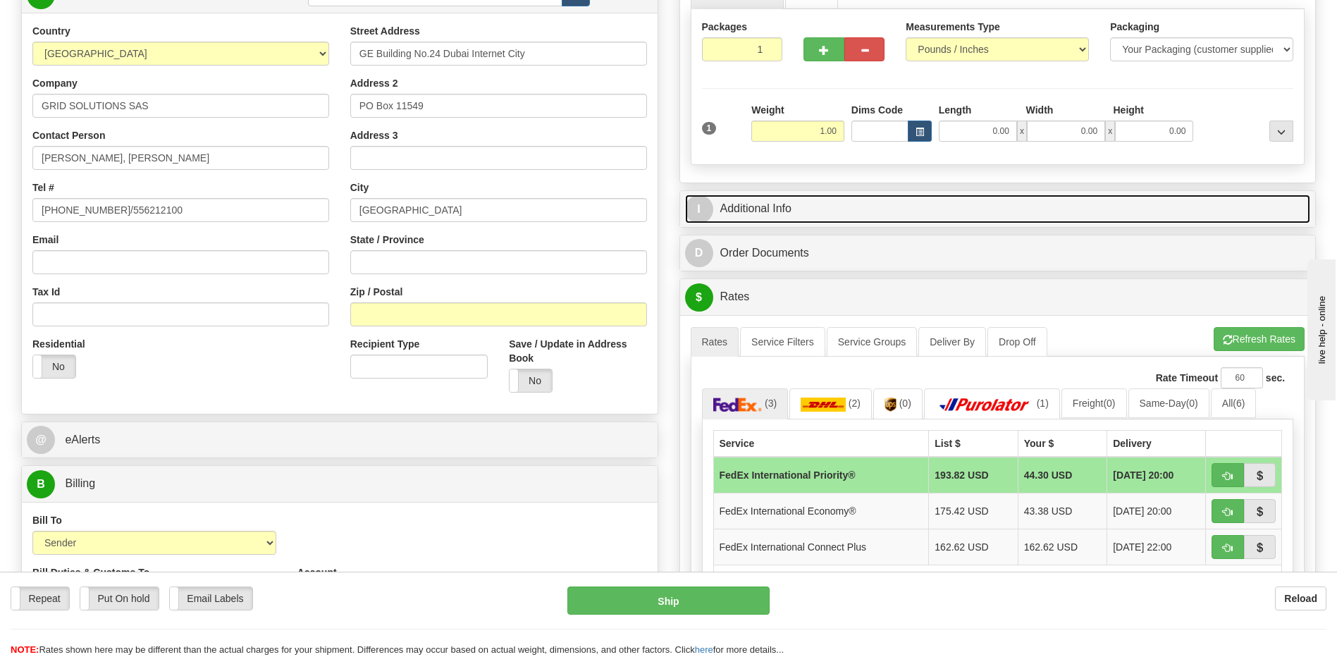
scroll to position [282, 0]
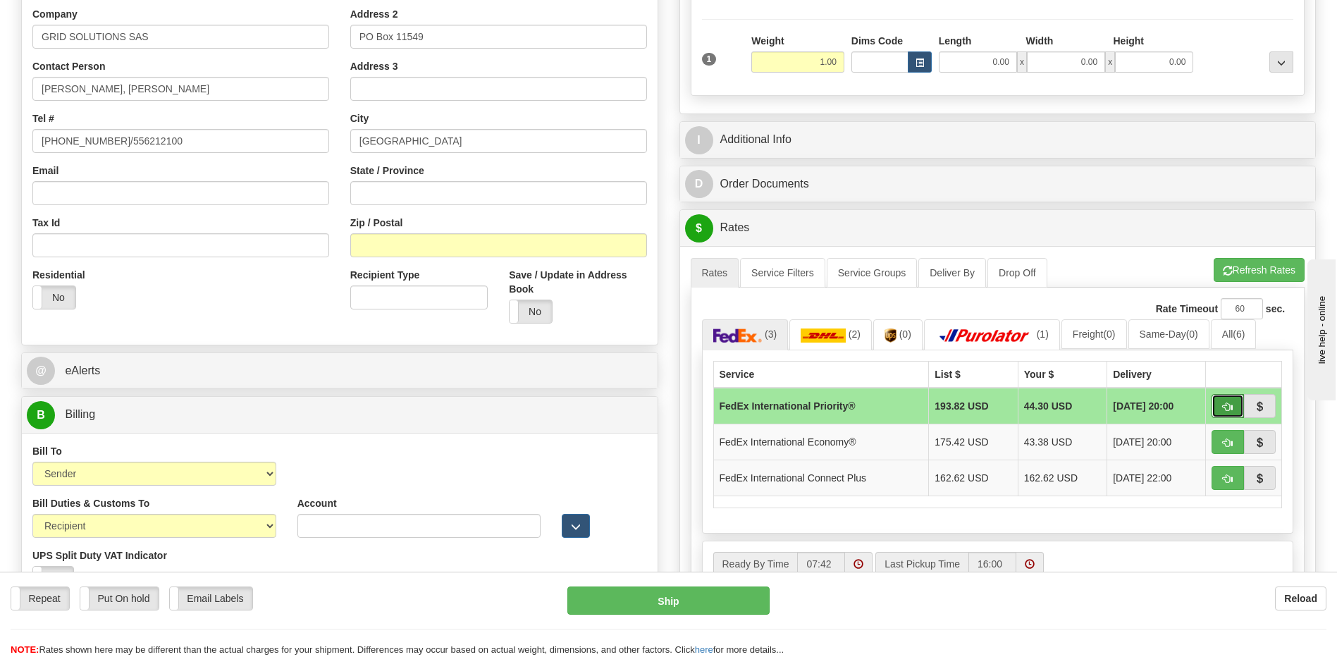
click at [1222, 404] on button "button" at bounding box center [1228, 406] width 32 height 24
type input "01"
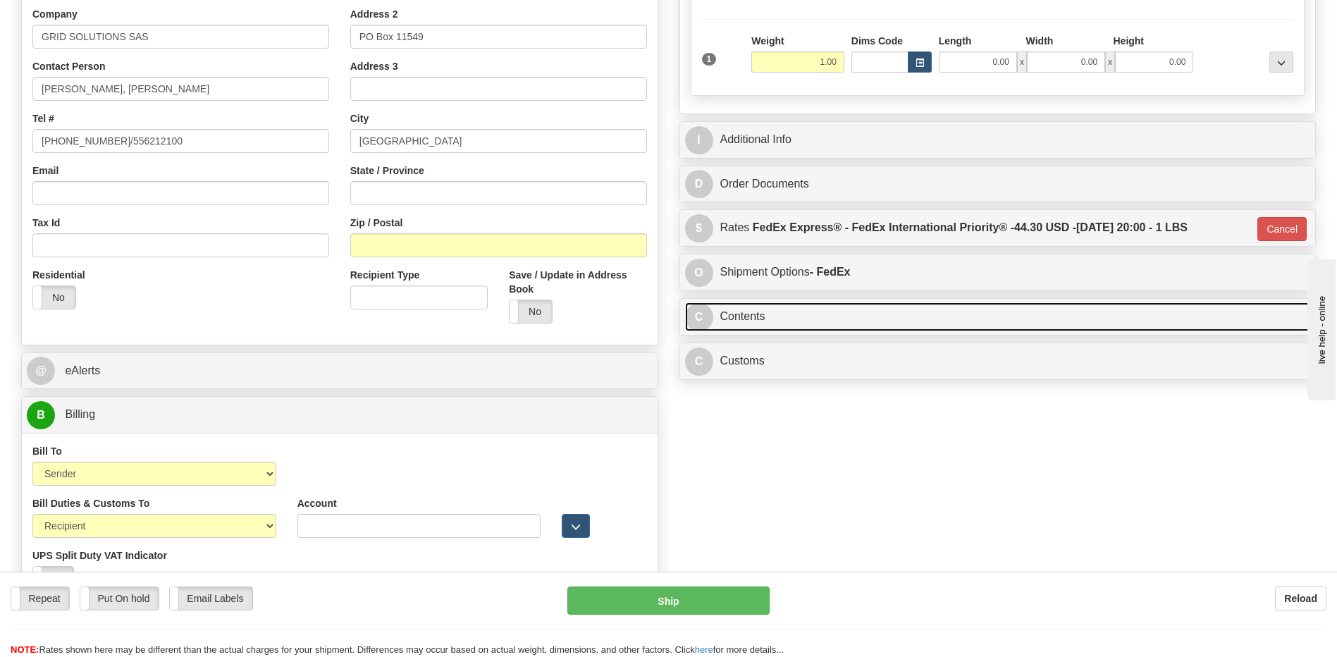
click at [776, 329] on link "C Contents" at bounding box center [998, 316] width 626 height 29
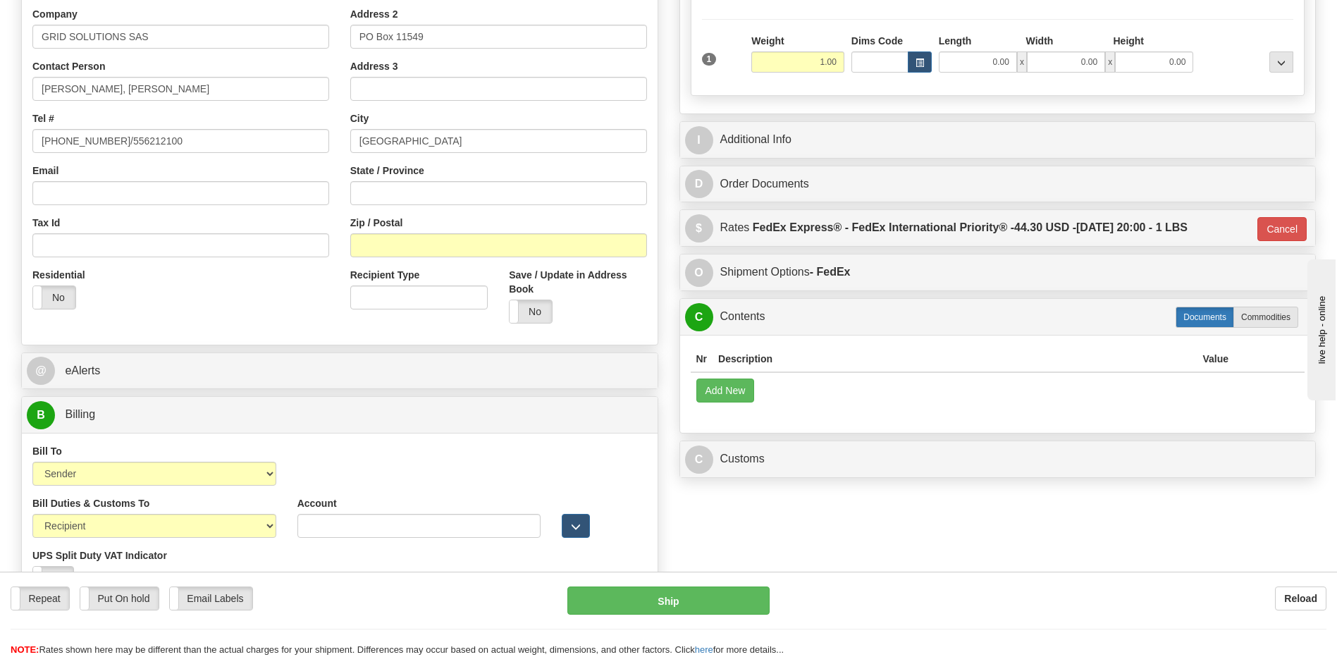
click at [1200, 314] on label "Documents" at bounding box center [1205, 317] width 59 height 21
click at [729, 393] on button "Add New" at bounding box center [725, 391] width 59 height 24
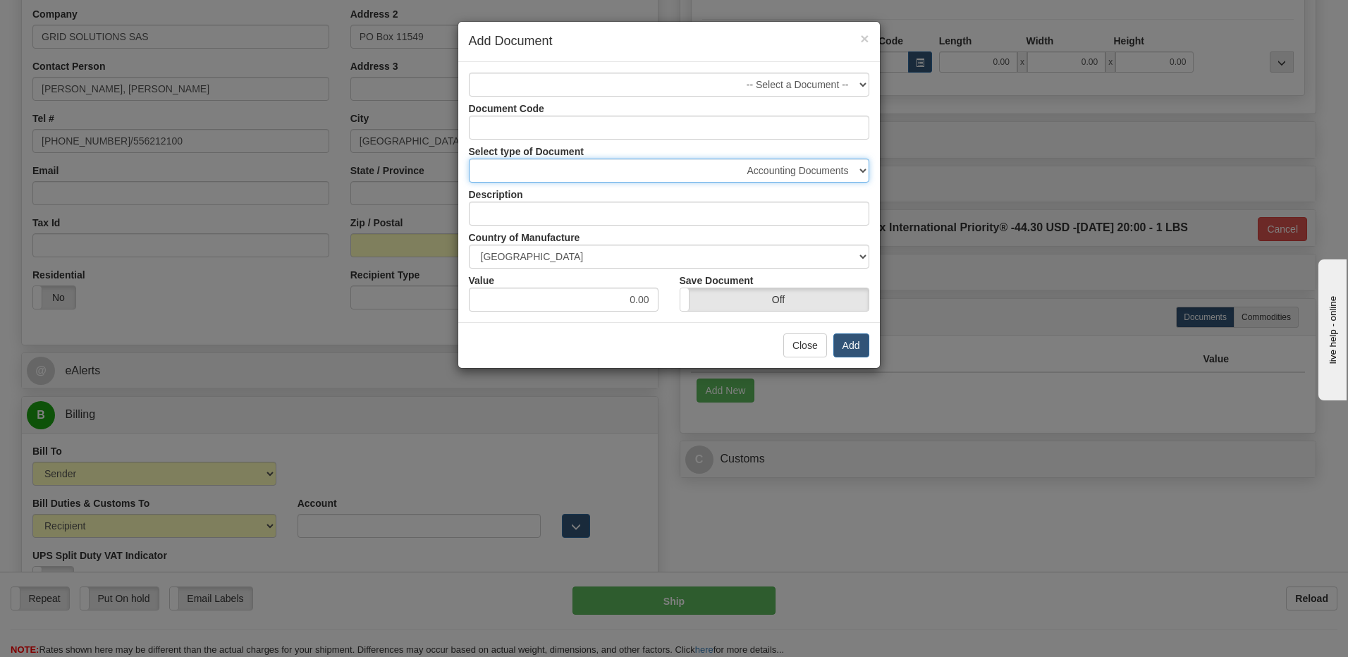
click at [815, 171] on select "Accounting Documents Analysis Reports Applications (Completed) Bank Statements …" at bounding box center [669, 171] width 400 height 24
select select "50"
click at [469, 159] on select "Accounting Documents Analysis Reports Applications (Completed) Bank Statements …" at bounding box center [669, 171] width 400 height 24
type input "Shipping Documents"
click at [646, 302] on input "0.00" at bounding box center [564, 300] width 190 height 24
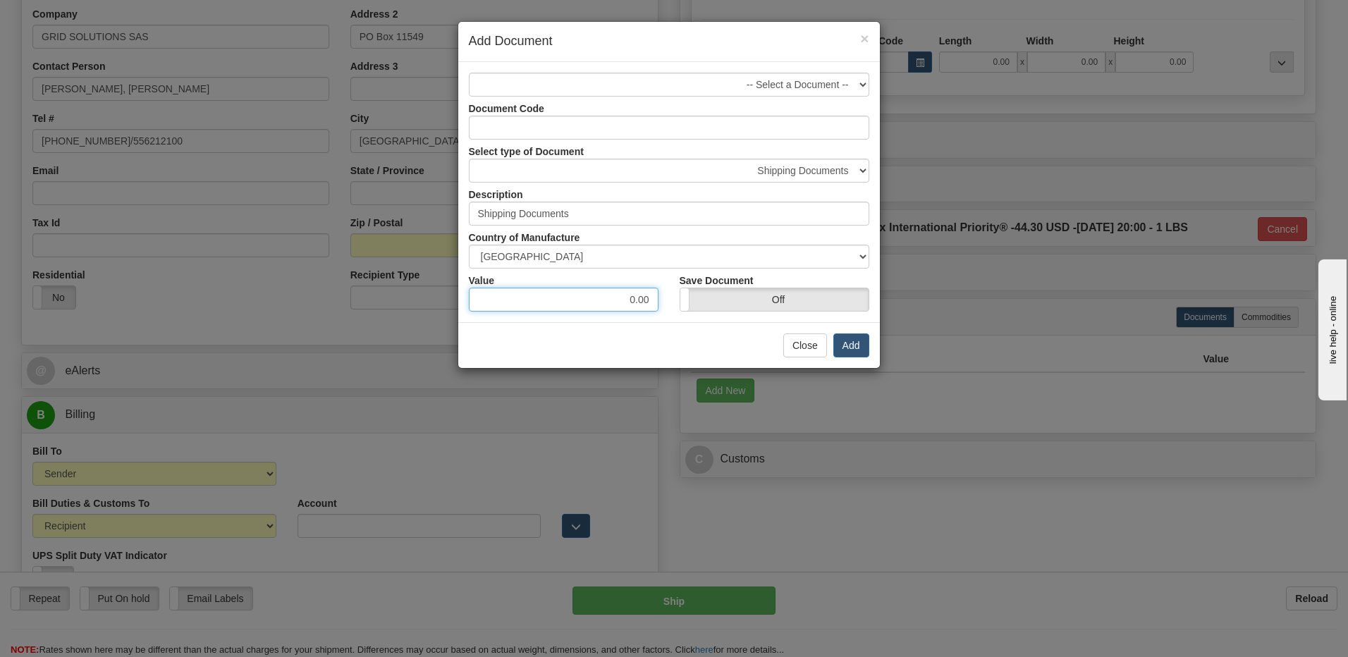
click at [646, 302] on input "0.00" at bounding box center [564, 300] width 190 height 24
type input "10"
click at [853, 348] on button "Add" at bounding box center [851, 345] width 36 height 24
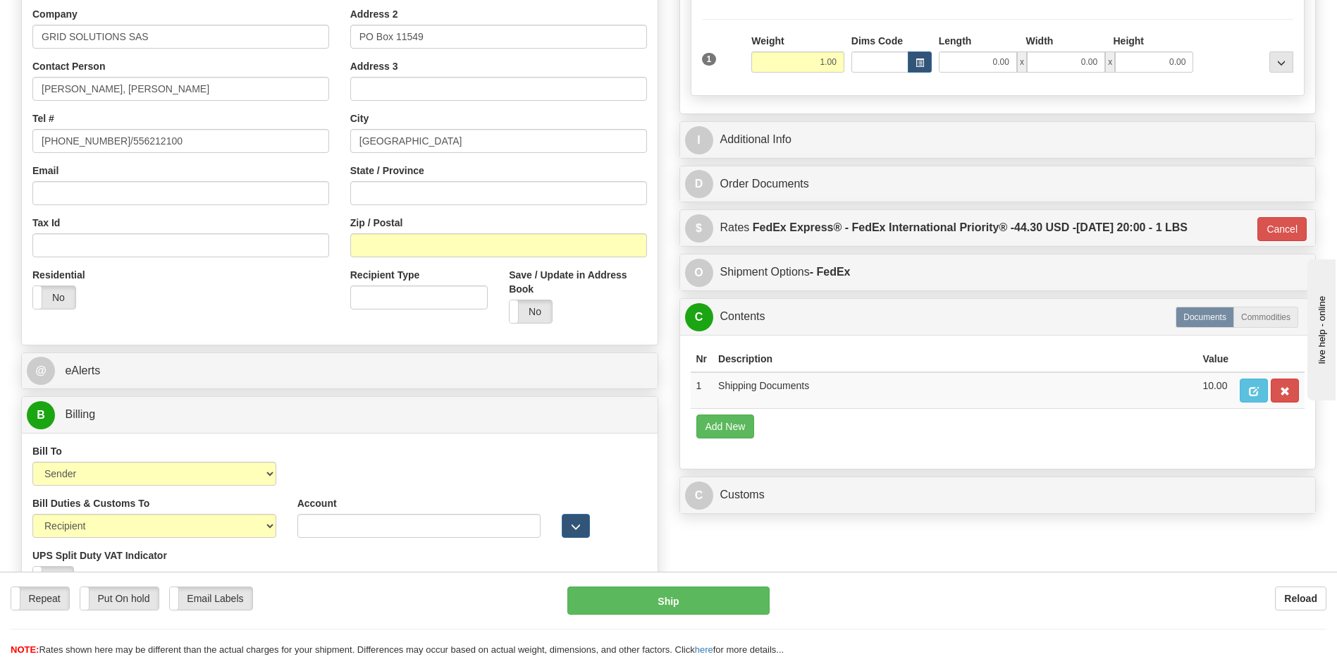
click at [799, 510] on div "C Customs Duties / Taxes" at bounding box center [998, 495] width 636 height 36
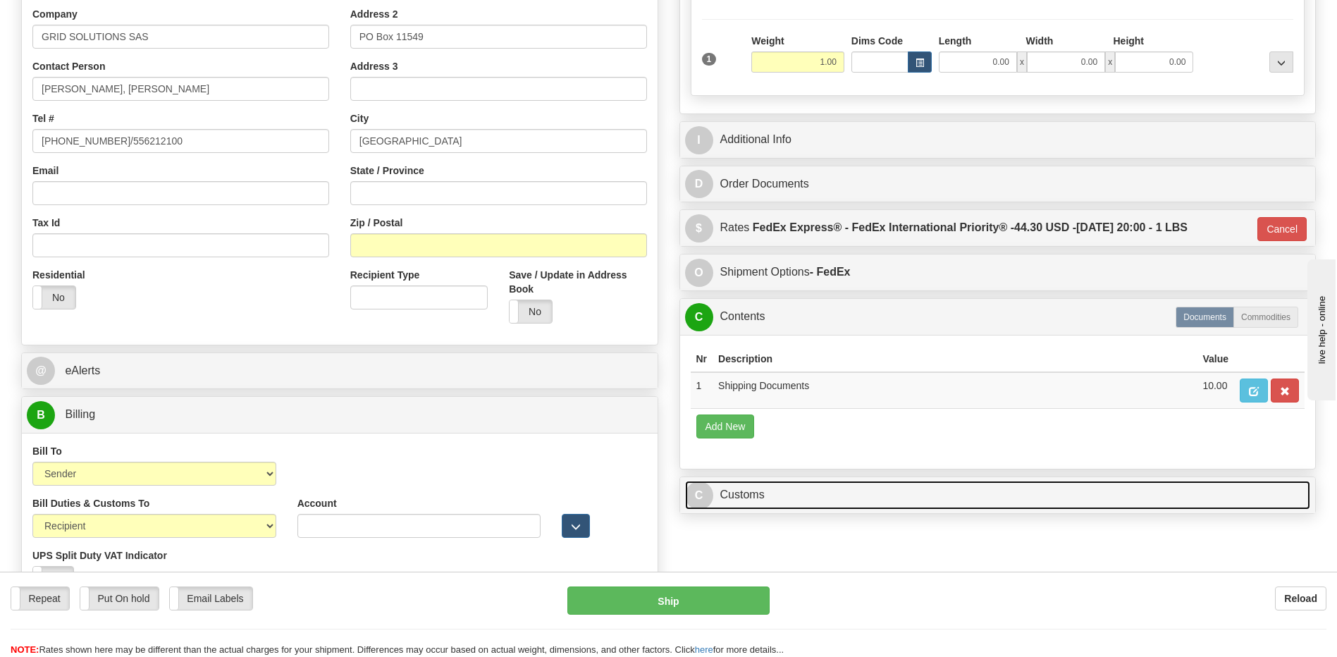
drag, startPoint x: 798, startPoint y: 505, endPoint x: 799, endPoint y: 489, distance: 15.6
click at [798, 505] on link "C Customs" at bounding box center [998, 495] width 626 height 29
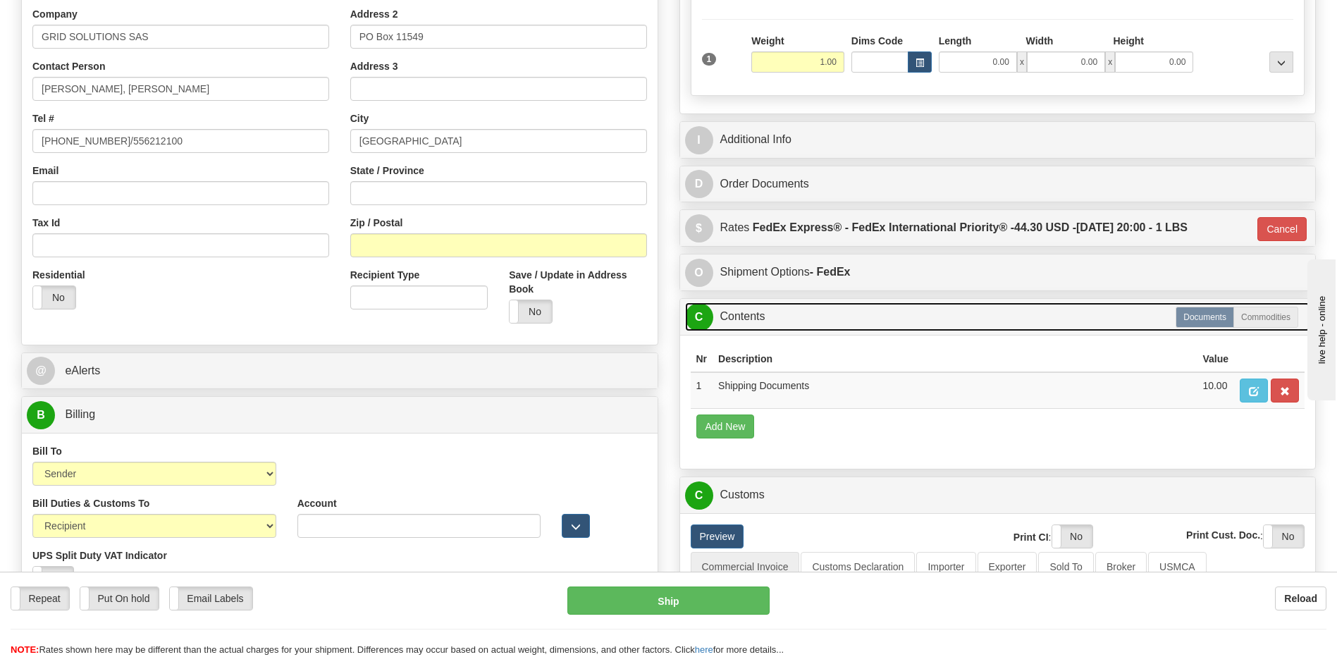
click at [794, 326] on link "C Contents" at bounding box center [998, 316] width 626 height 29
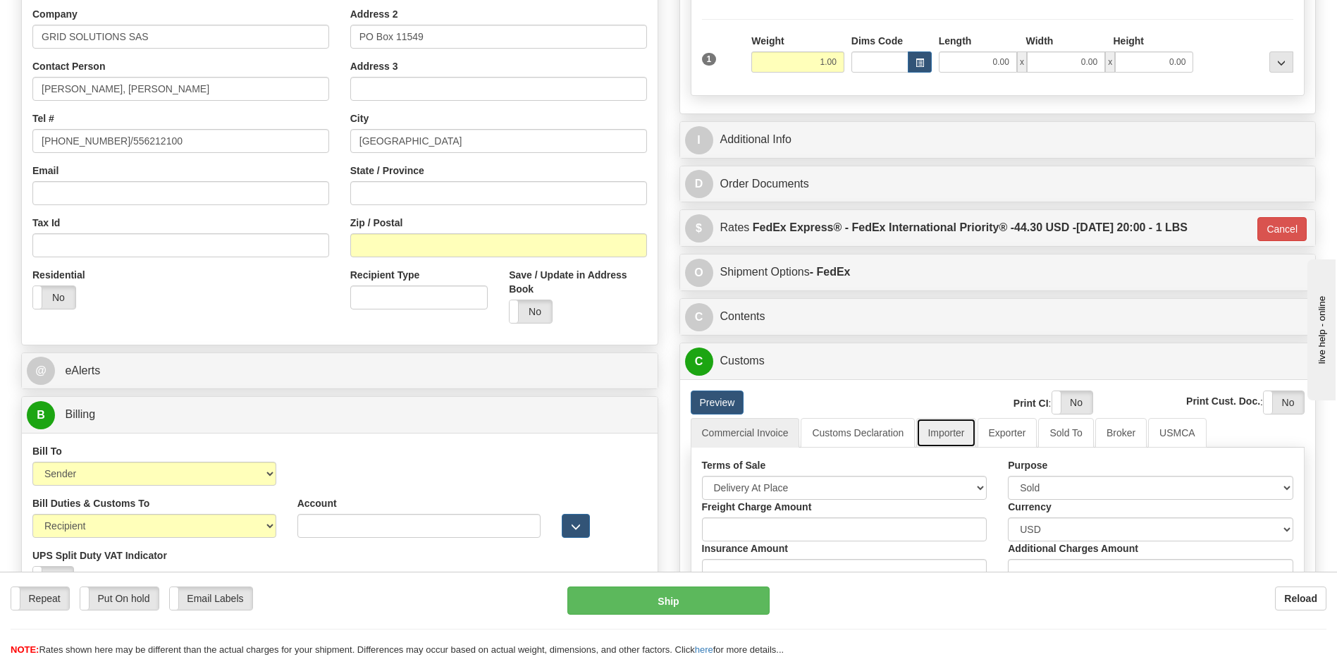
click at [954, 426] on link "Importer" at bounding box center [945, 433] width 59 height 30
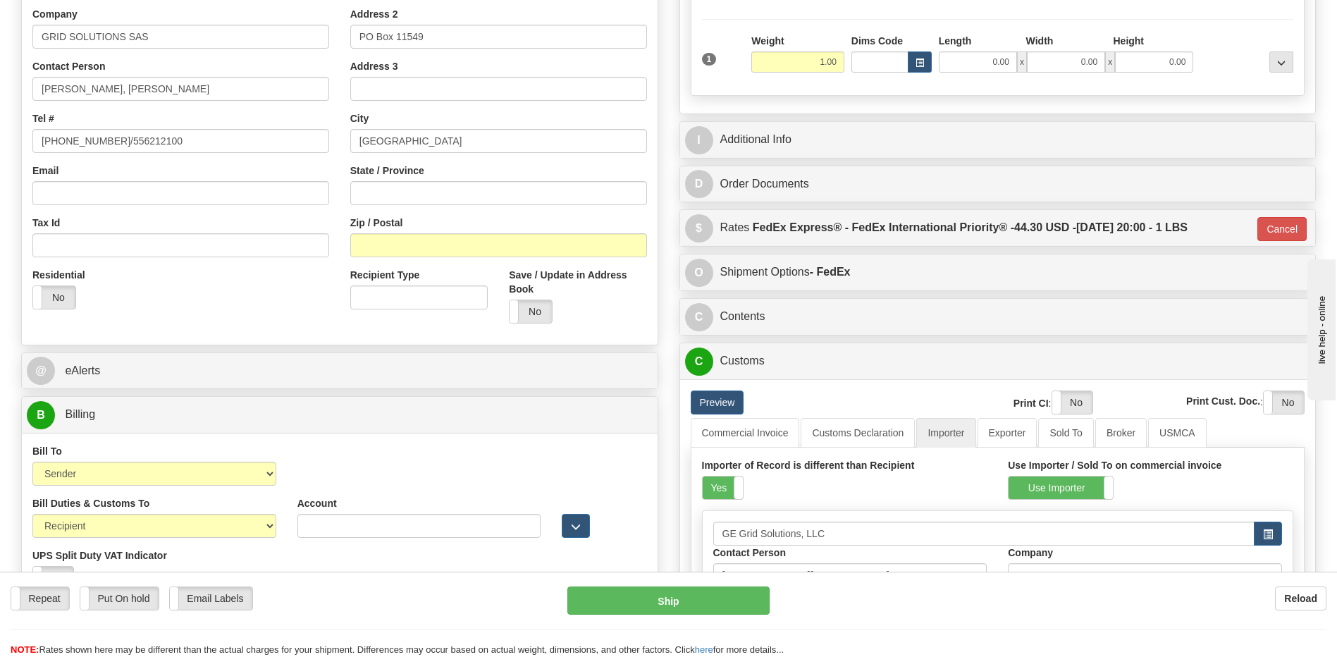
drag, startPoint x: 732, startPoint y: 486, endPoint x: 760, endPoint y: 491, distance: 28.6
click at [732, 486] on label "Yes" at bounding box center [723, 487] width 40 height 23
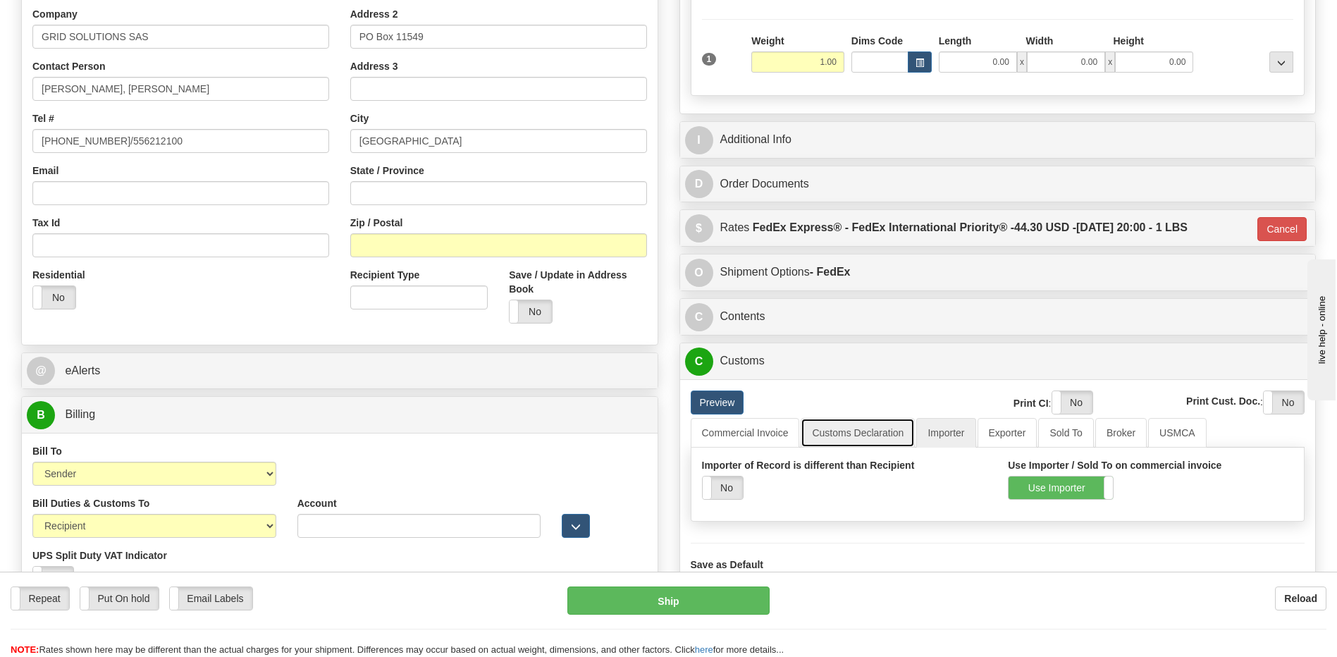
click at [850, 437] on link "Customs Declaration" at bounding box center [858, 433] width 114 height 30
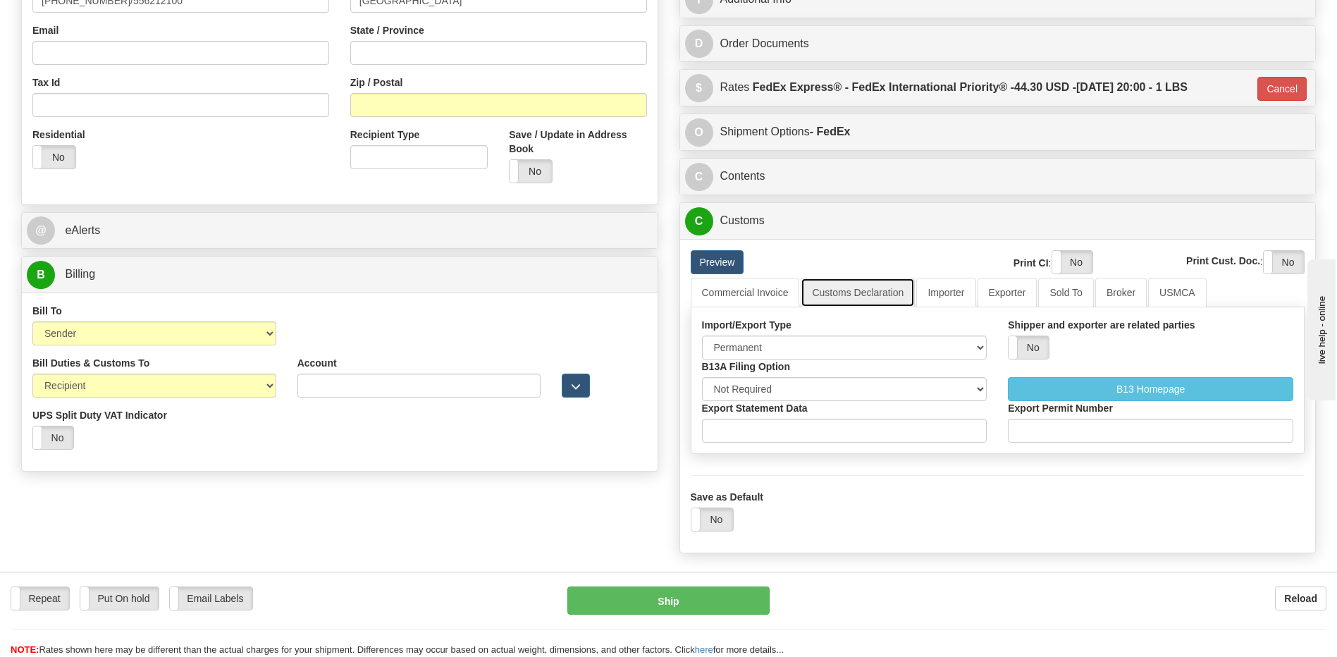
scroll to position [423, 0]
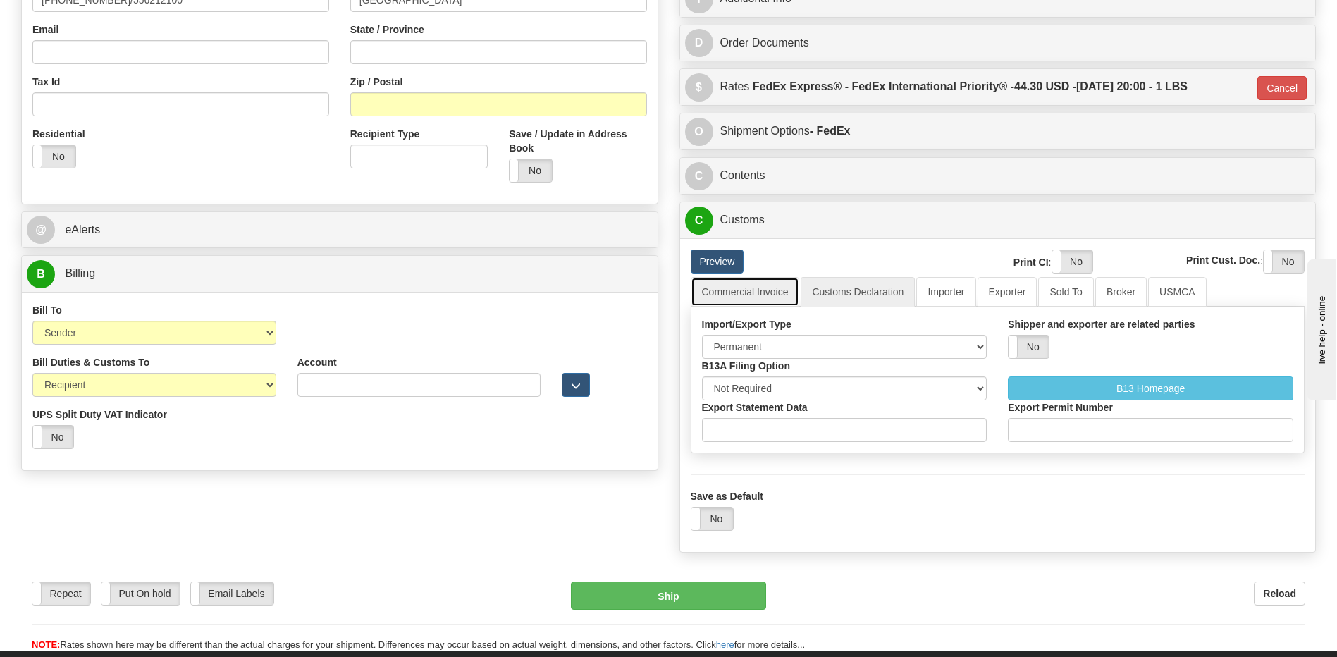
click at [765, 298] on link "Commercial Invoice" at bounding box center [745, 292] width 109 height 30
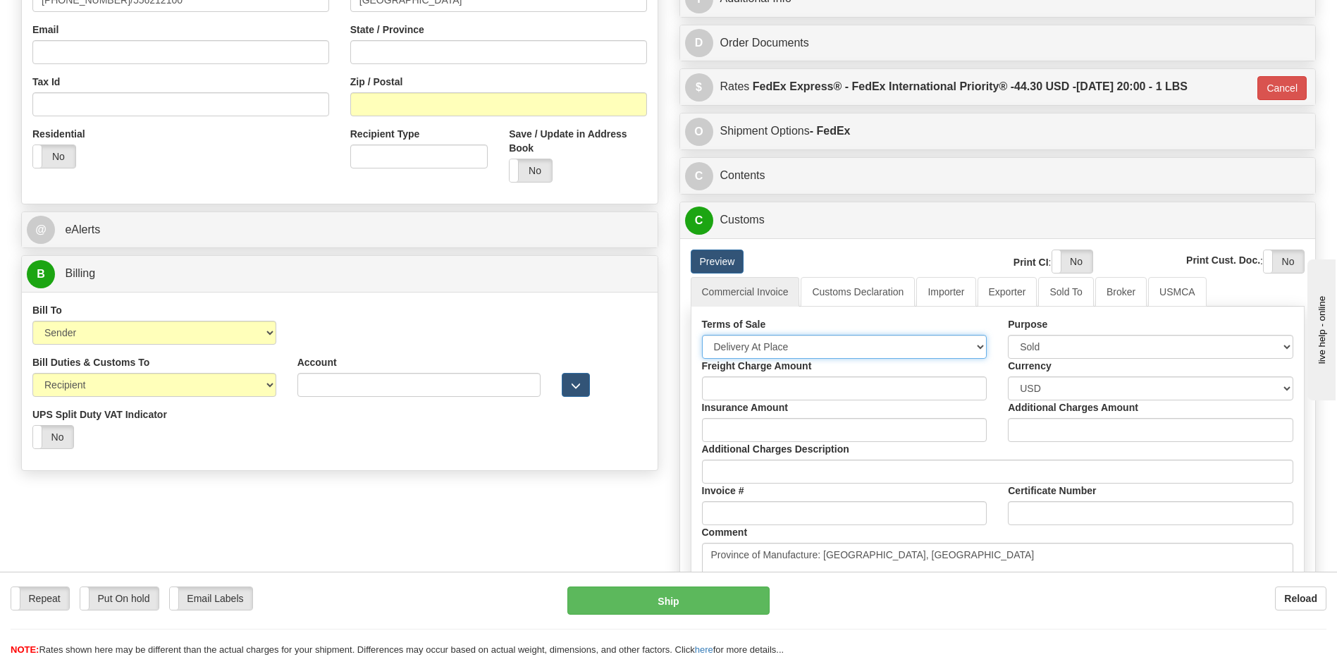
click at [775, 344] on select "Free Carrier Free On Board Ex Works Delivered Duty Unpaid Delivered Duty Paid C…" at bounding box center [844, 347] width 285 height 24
select select "7"
click at [702, 335] on select "Free Carrier Free On Board Ex Works Delivered Duty Unpaid Delivered Duty Paid C…" at bounding box center [844, 347] width 285 height 24
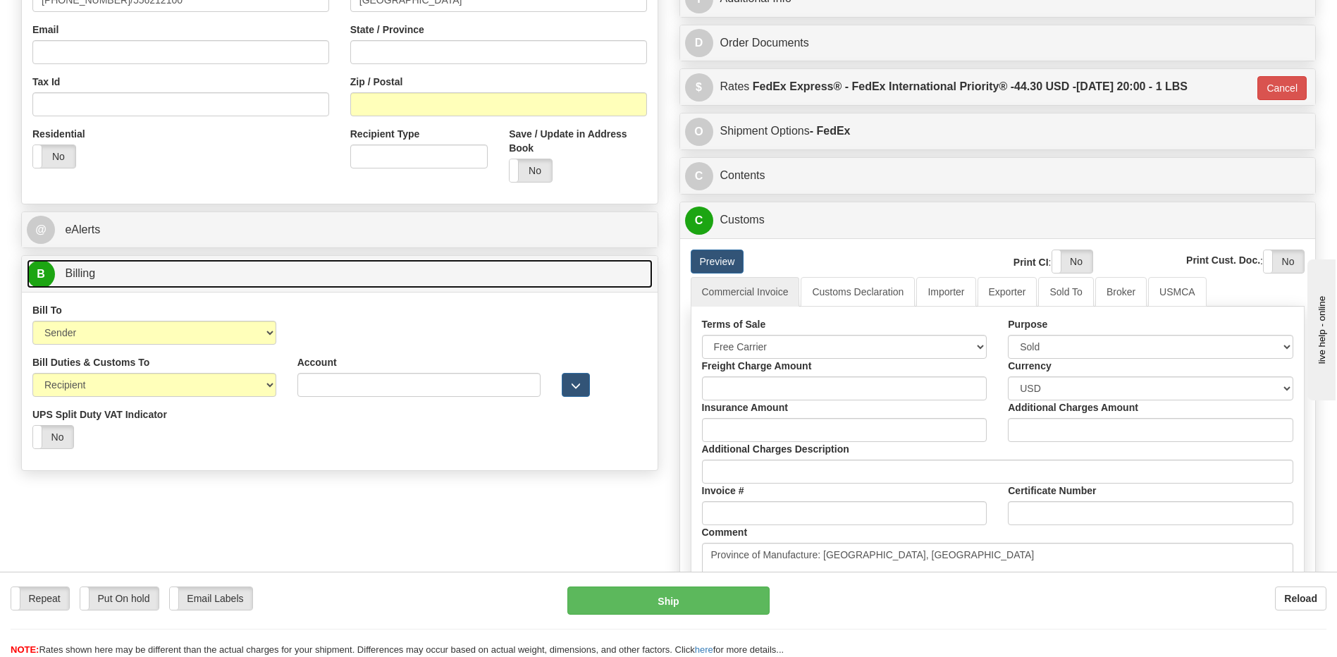
click at [151, 269] on link "B Billing" at bounding box center [340, 273] width 626 height 29
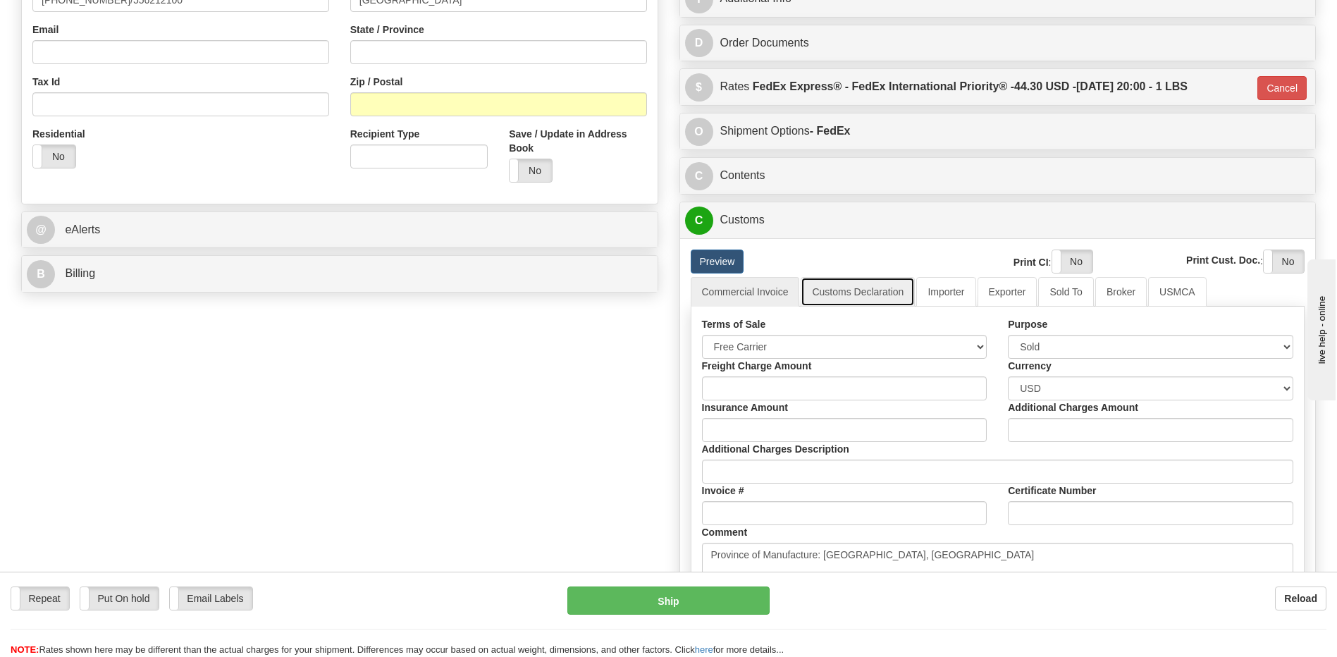
click at [874, 297] on link "Customs Declaration" at bounding box center [858, 292] width 114 height 30
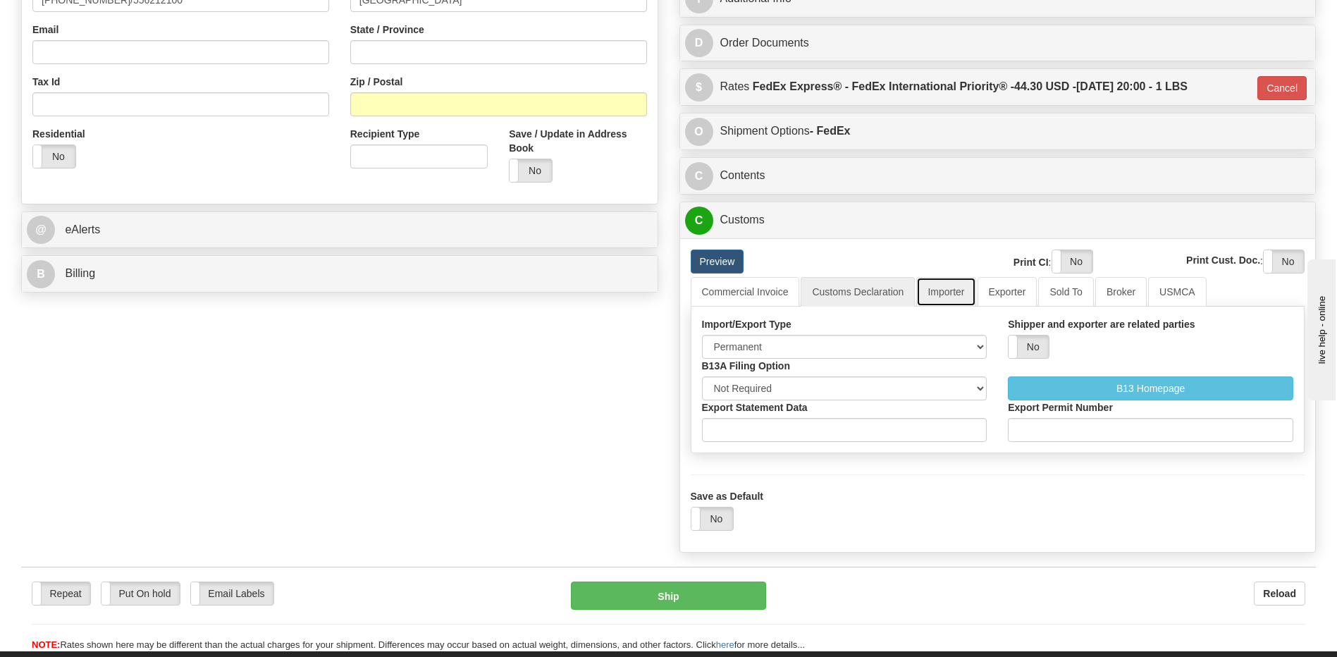
click at [939, 299] on link "Importer" at bounding box center [945, 292] width 59 height 30
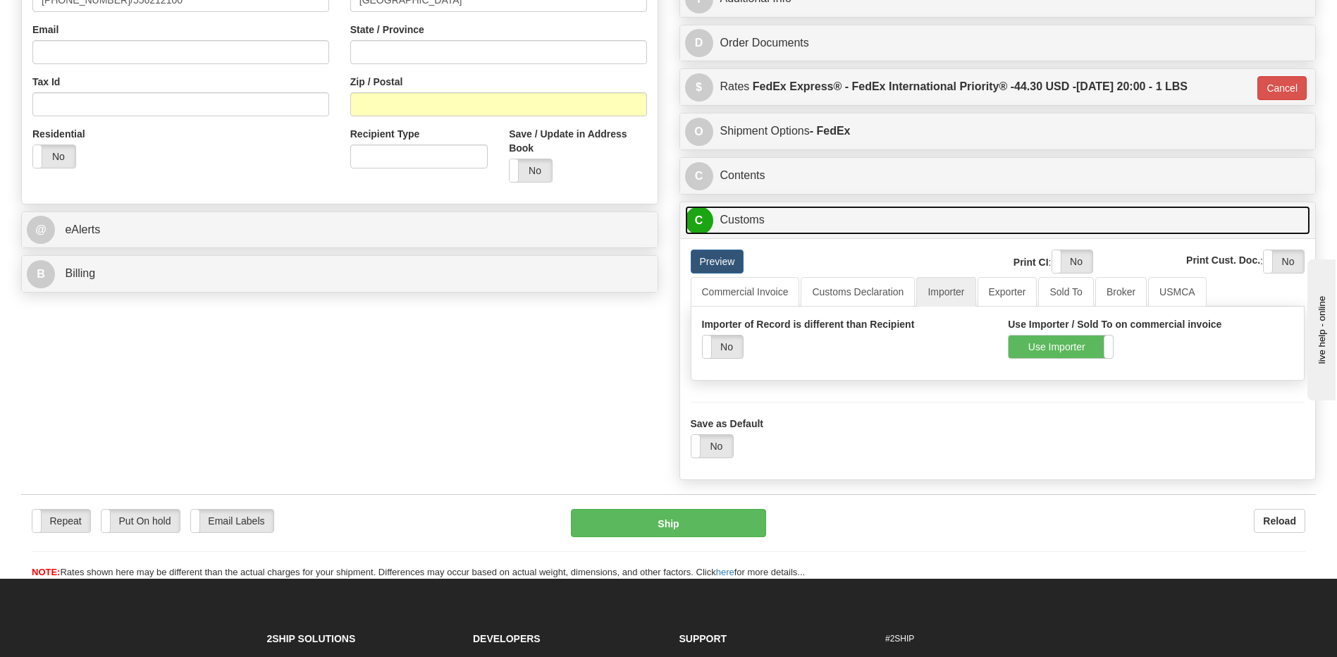
click at [777, 226] on link "C Customs" at bounding box center [998, 220] width 626 height 29
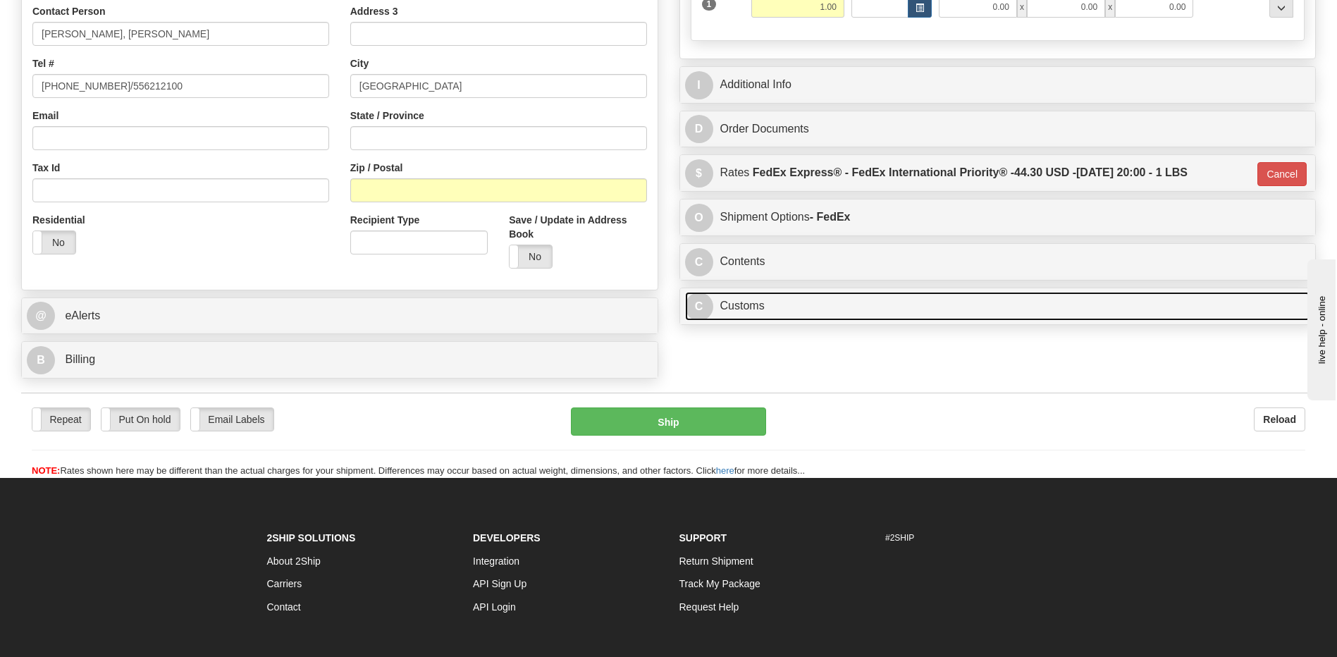
scroll to position [211, 0]
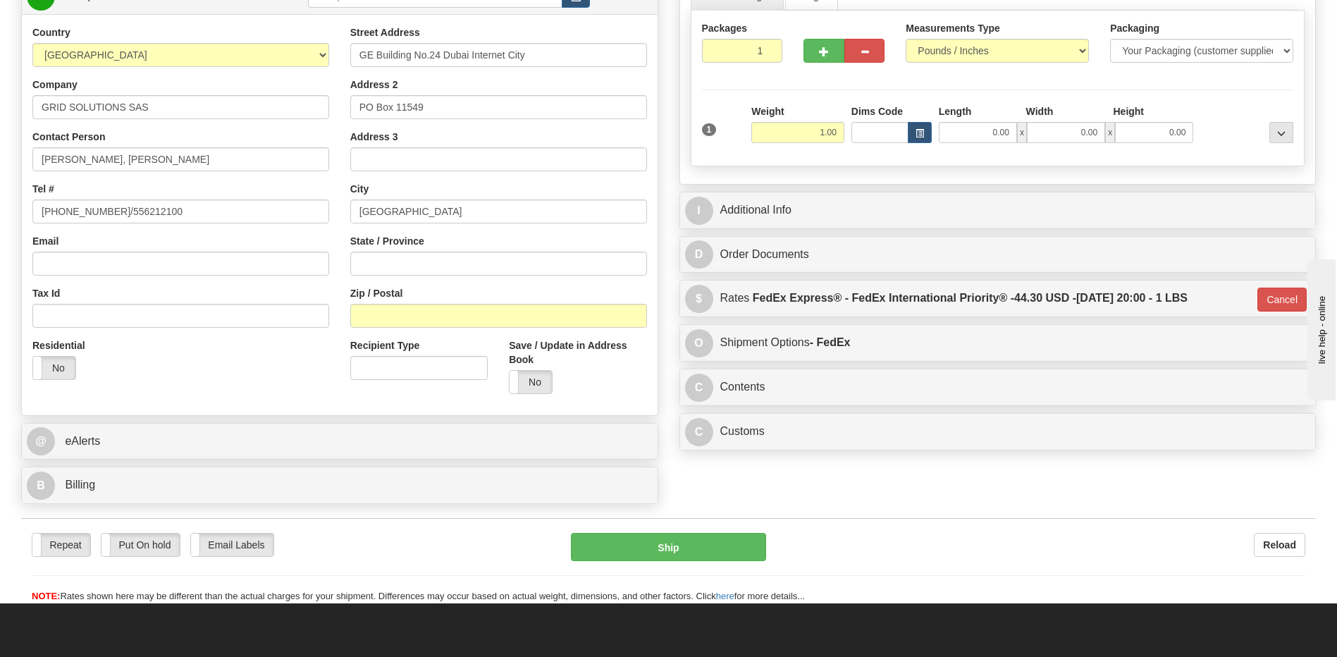
click at [177, 389] on div "Residential Yes No" at bounding box center [181, 364] width 318 height 52
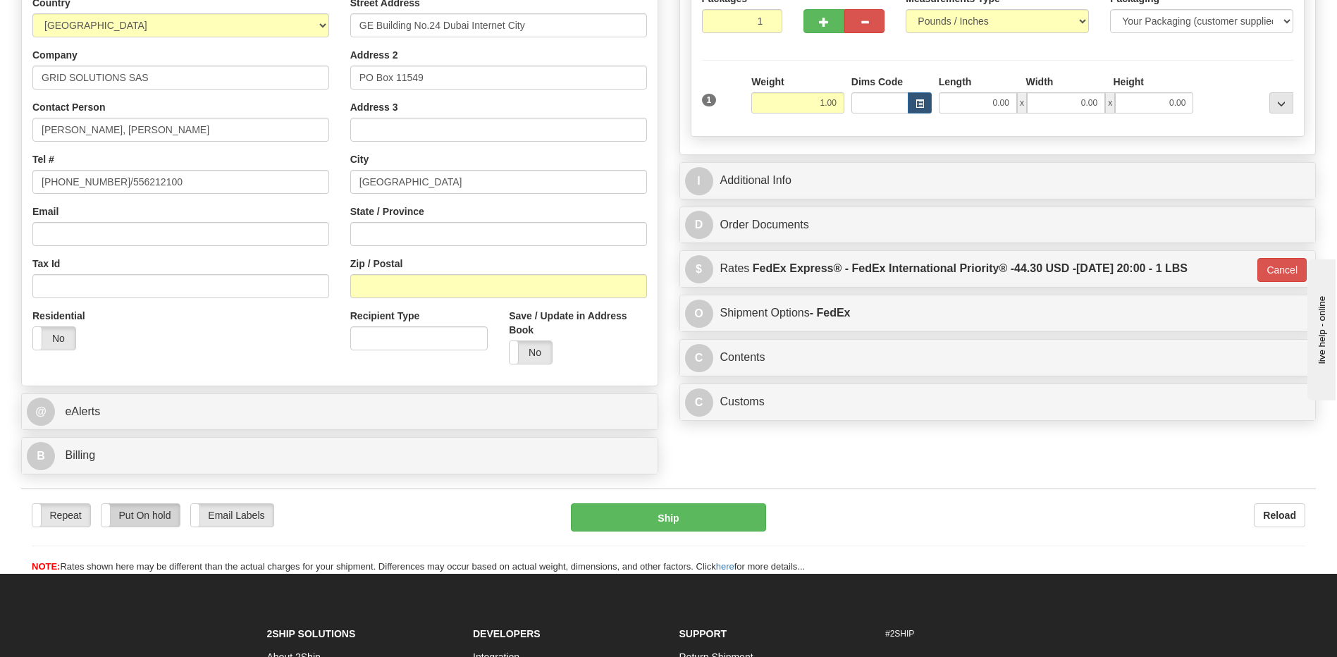
scroll to position [352, 0]
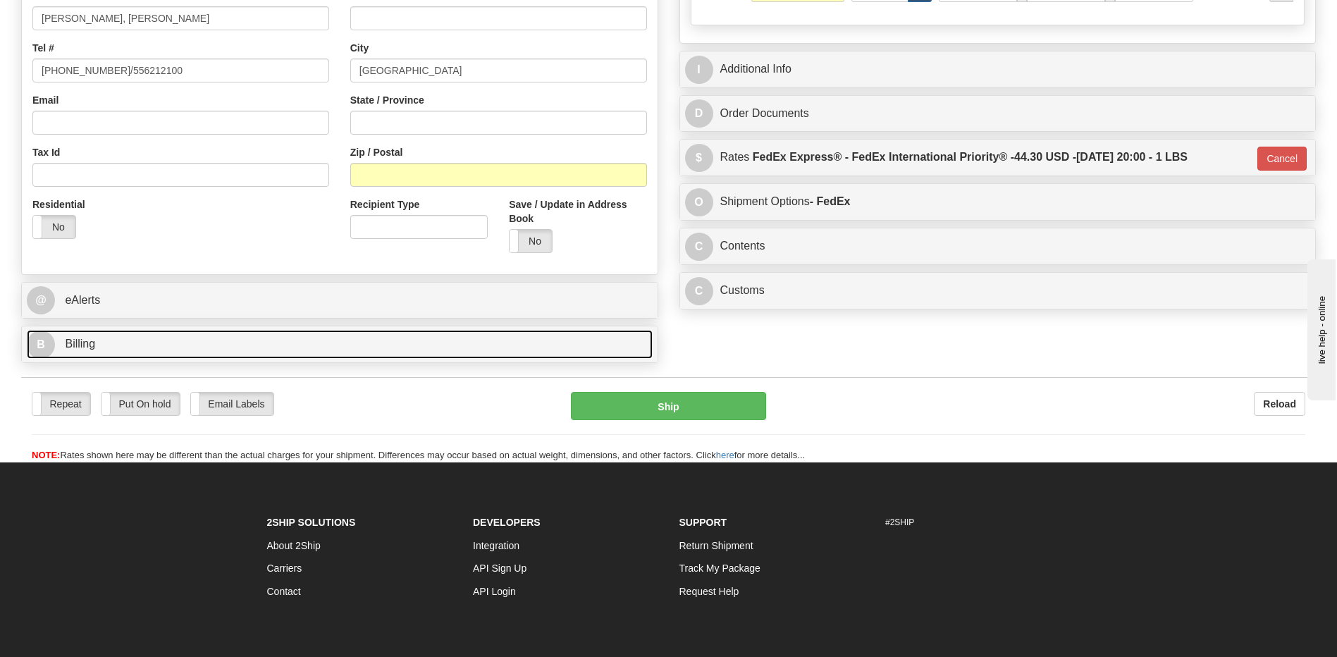
click at [115, 336] on link "B Billing" at bounding box center [340, 344] width 626 height 29
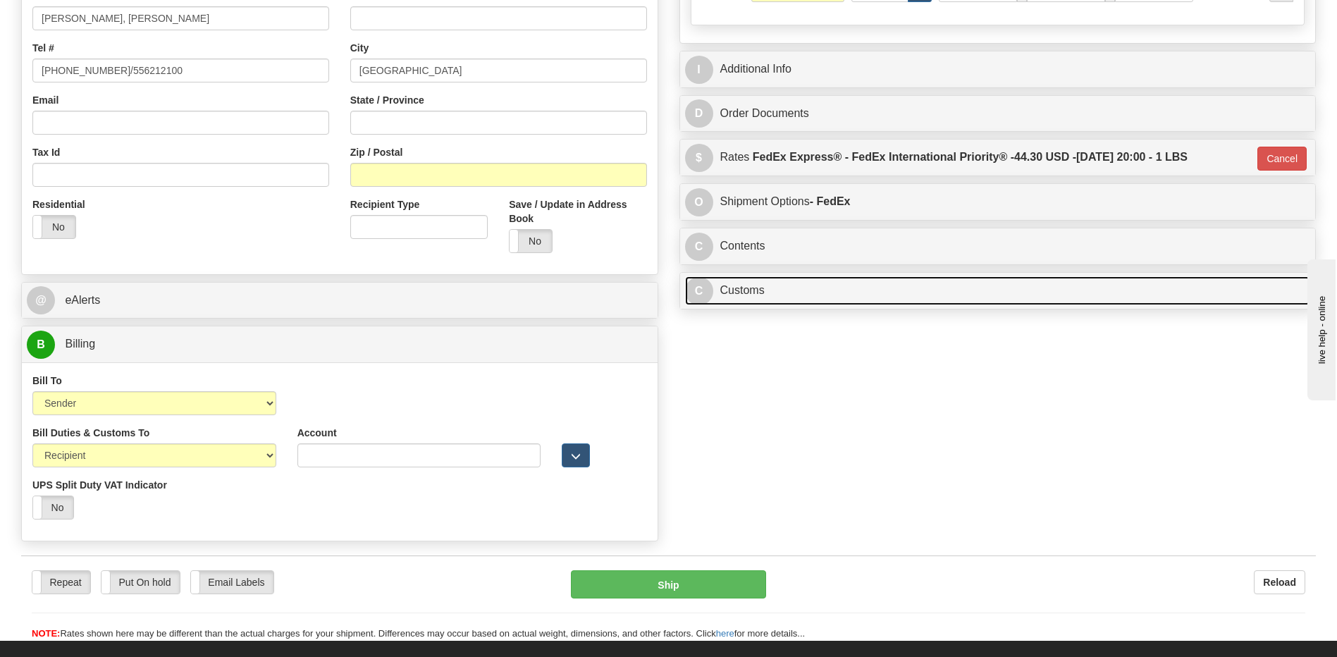
click at [792, 297] on link "C Customs" at bounding box center [998, 290] width 626 height 29
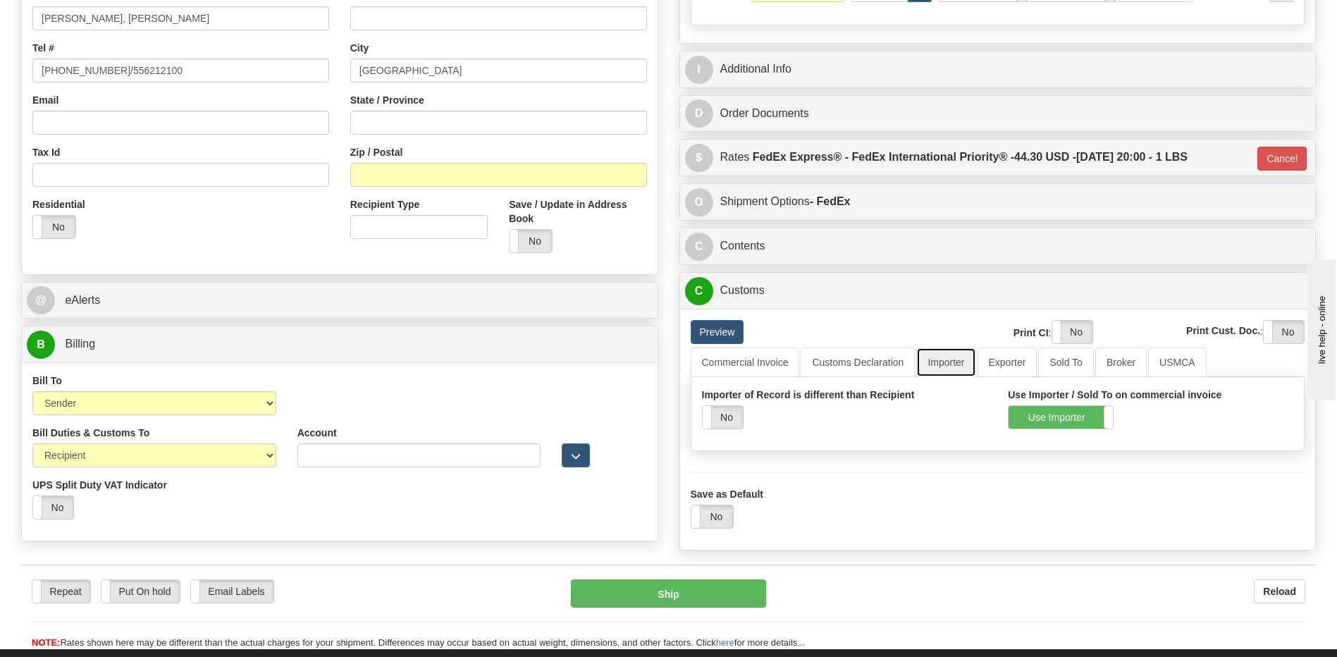
click at [959, 359] on link "Importer" at bounding box center [945, 363] width 59 height 30
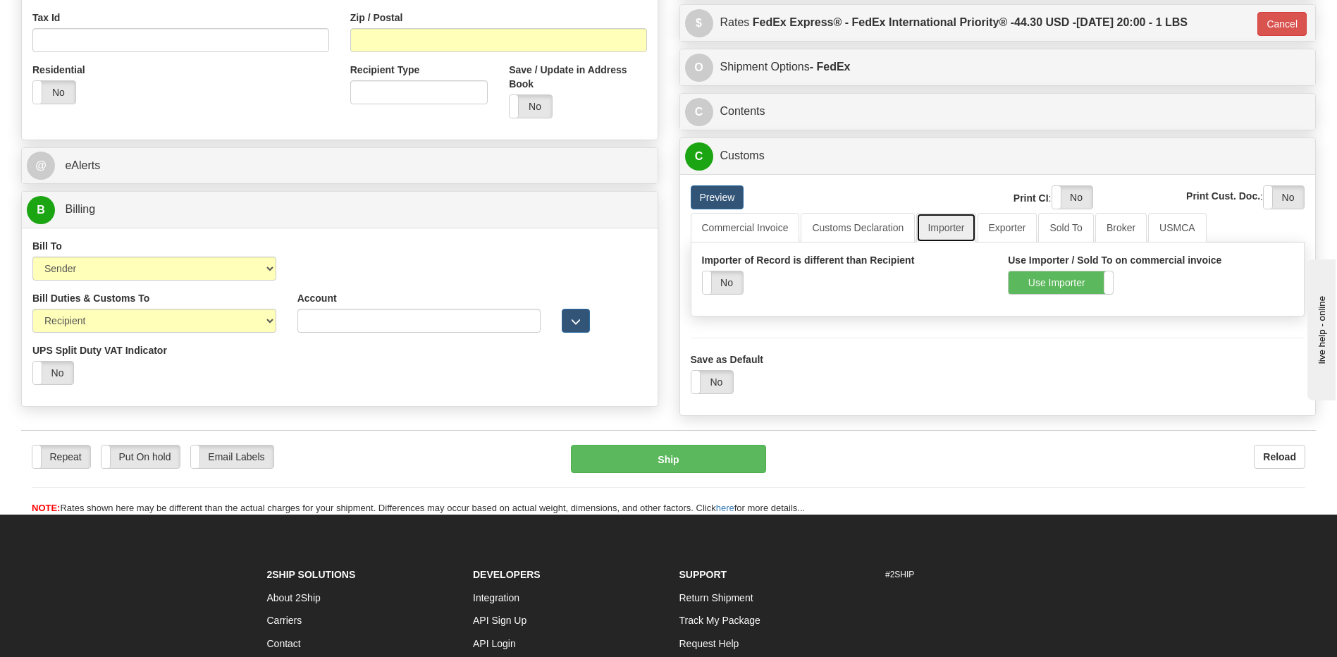
scroll to position [493, 0]
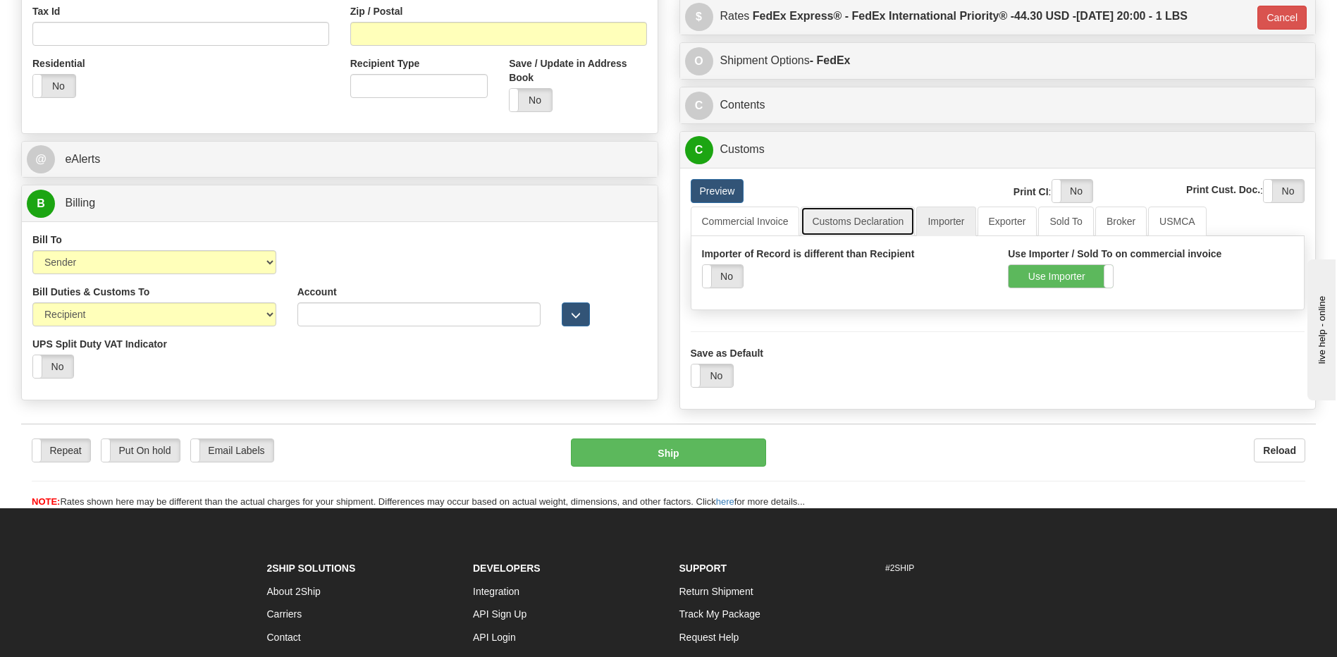
click at [874, 227] on link "Customs Declaration" at bounding box center [858, 222] width 114 height 30
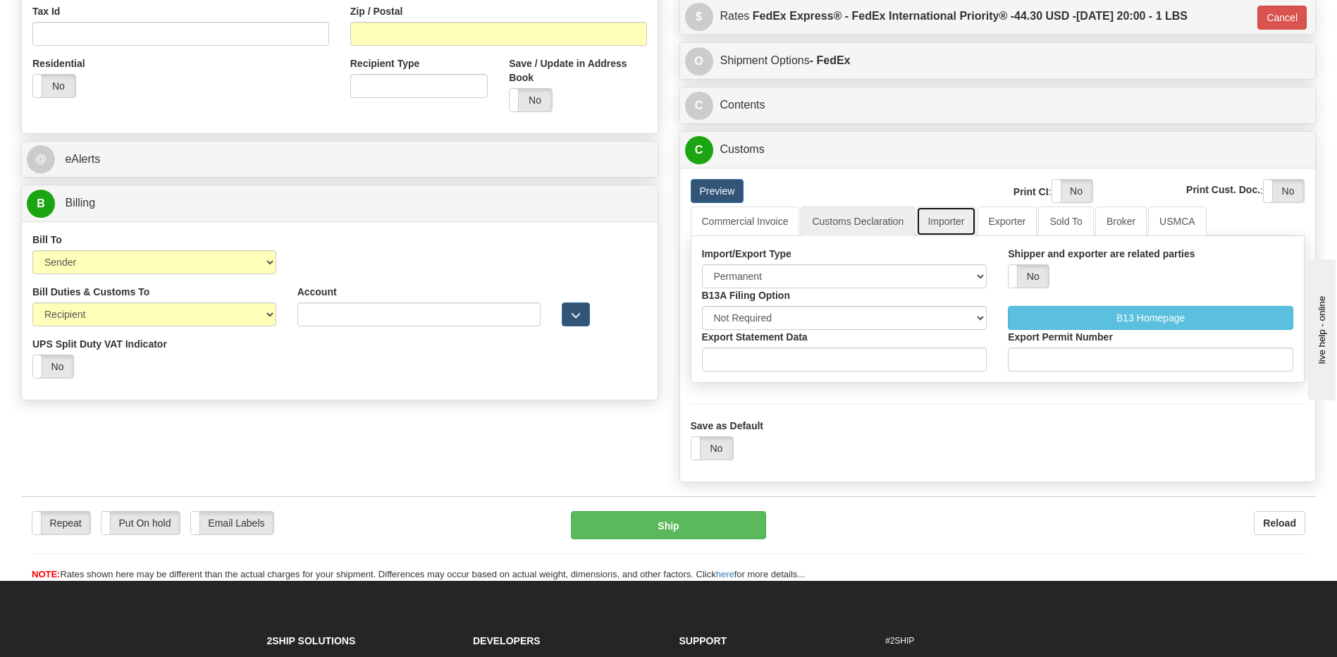
click at [959, 214] on link "Importer" at bounding box center [945, 222] width 59 height 30
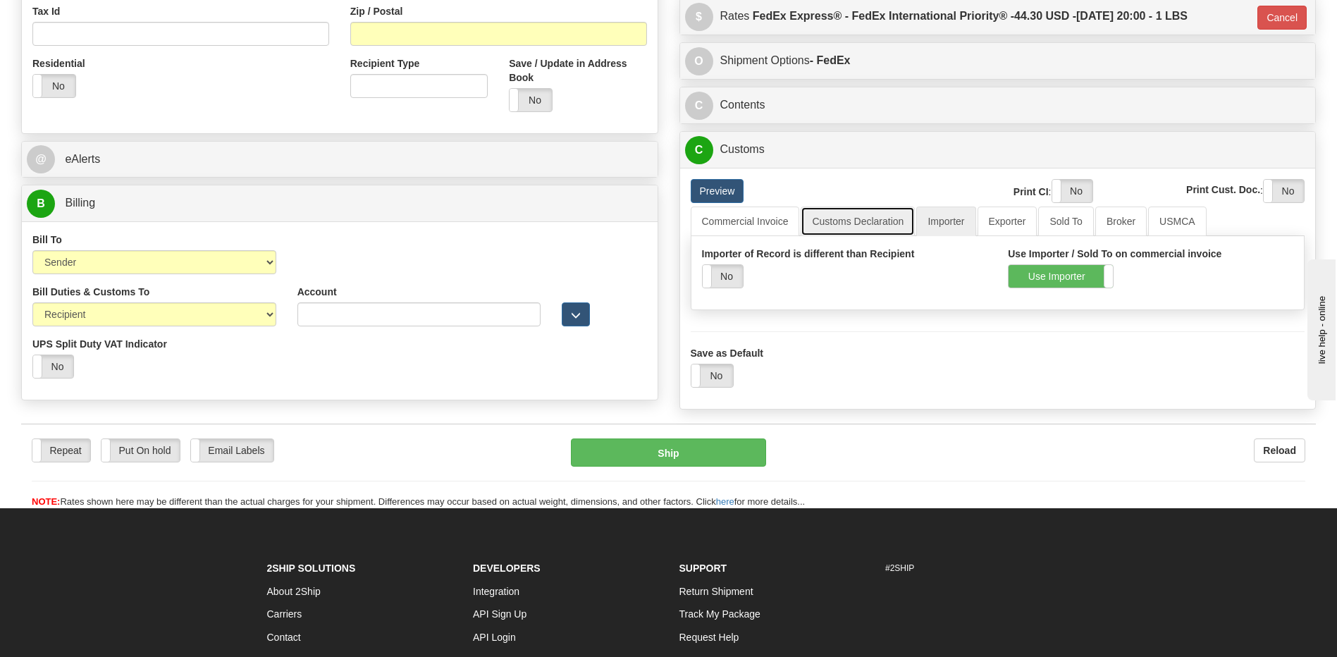
click at [859, 224] on link "Customs Declaration" at bounding box center [858, 222] width 114 height 30
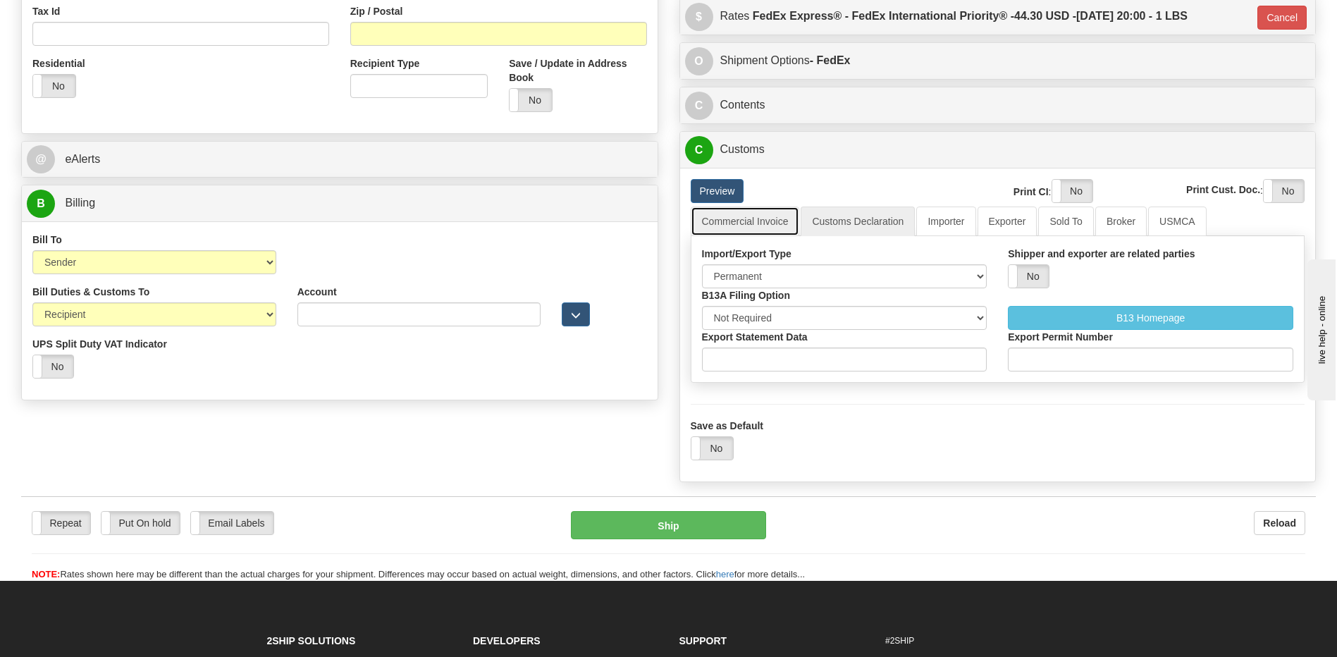
click at [757, 228] on link "Commercial Invoice" at bounding box center [745, 222] width 109 height 30
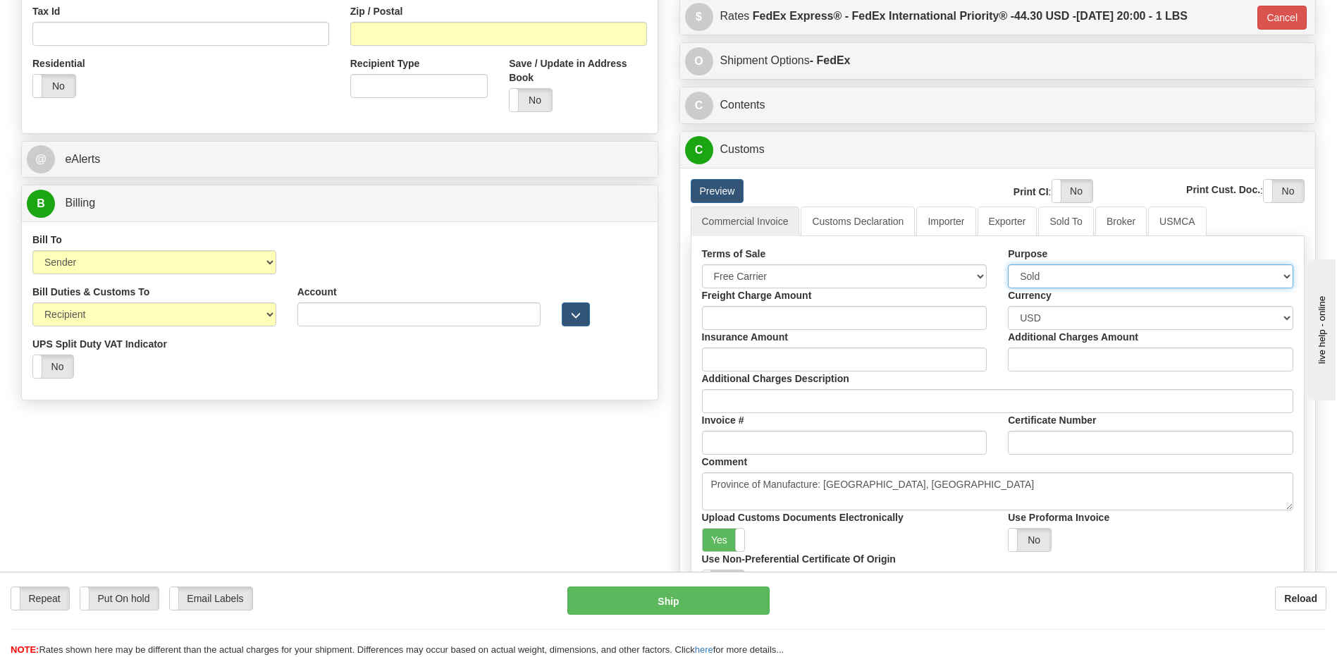
click at [1086, 282] on select "Sold Not Sold Gift Sample Repair and Return Personal Effects Merchandise Danger…" at bounding box center [1150, 276] width 285 height 24
select select "2"
click at [1008, 264] on select "Sold Not Sold Gift Sample Repair and Return Personal Effects Merchandise Danger…" at bounding box center [1150, 276] width 285 height 24
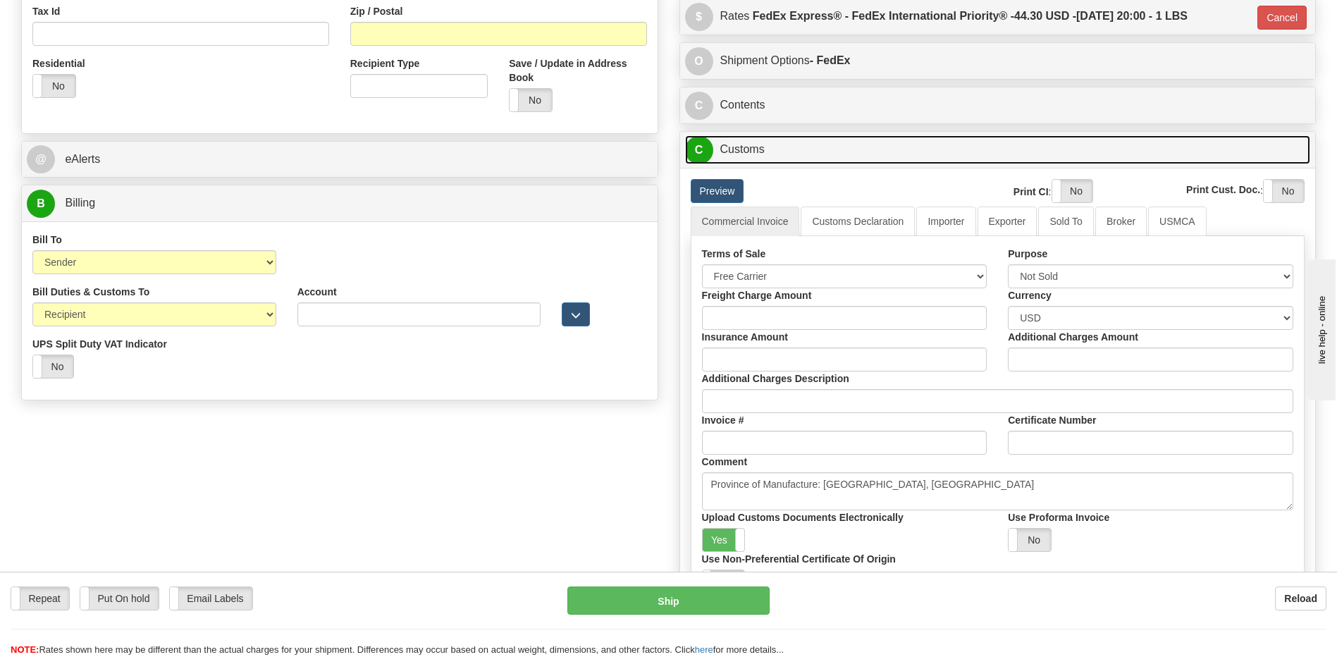
click at [738, 146] on link "C Customs" at bounding box center [998, 149] width 626 height 29
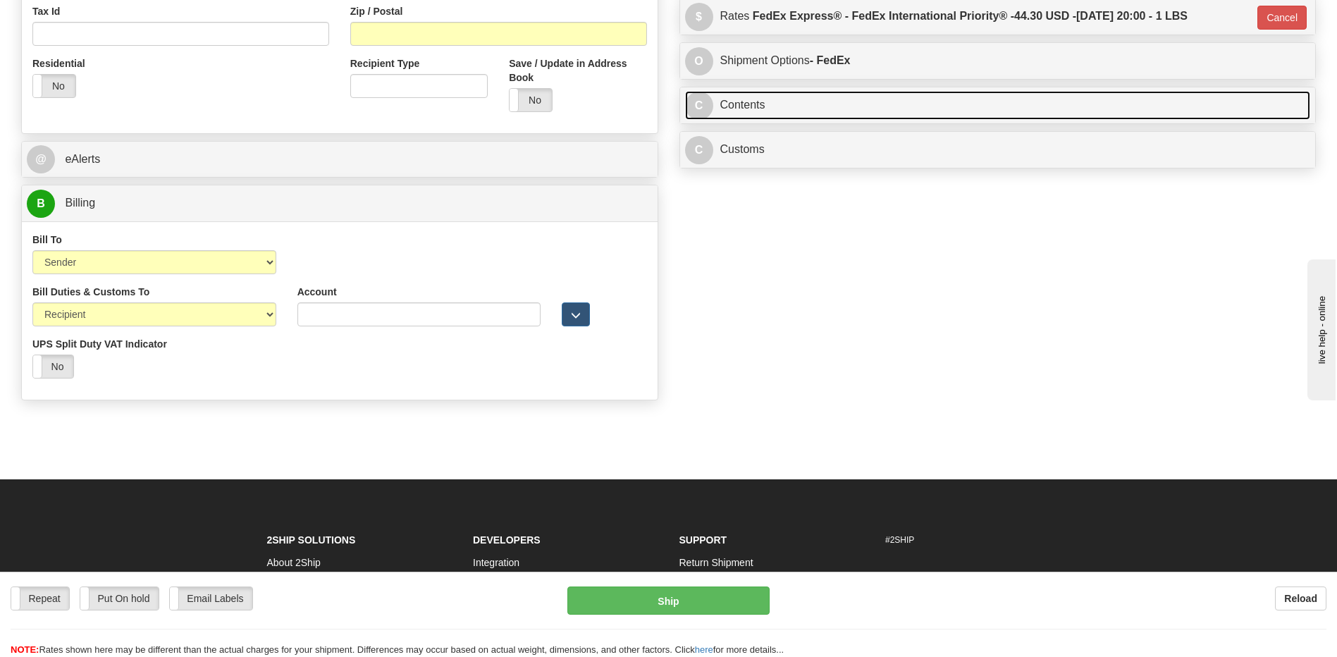
click at [746, 103] on link "C Contents" at bounding box center [998, 105] width 626 height 29
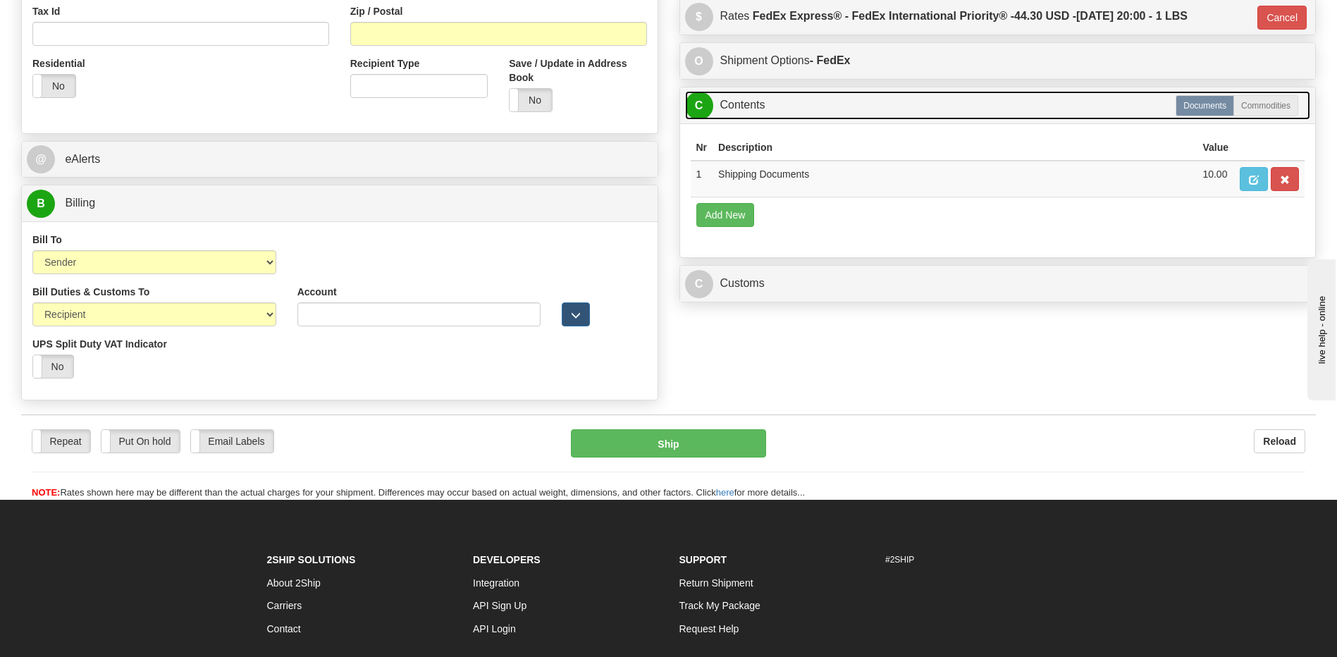
click at [746, 103] on link "C Contents" at bounding box center [998, 105] width 626 height 29
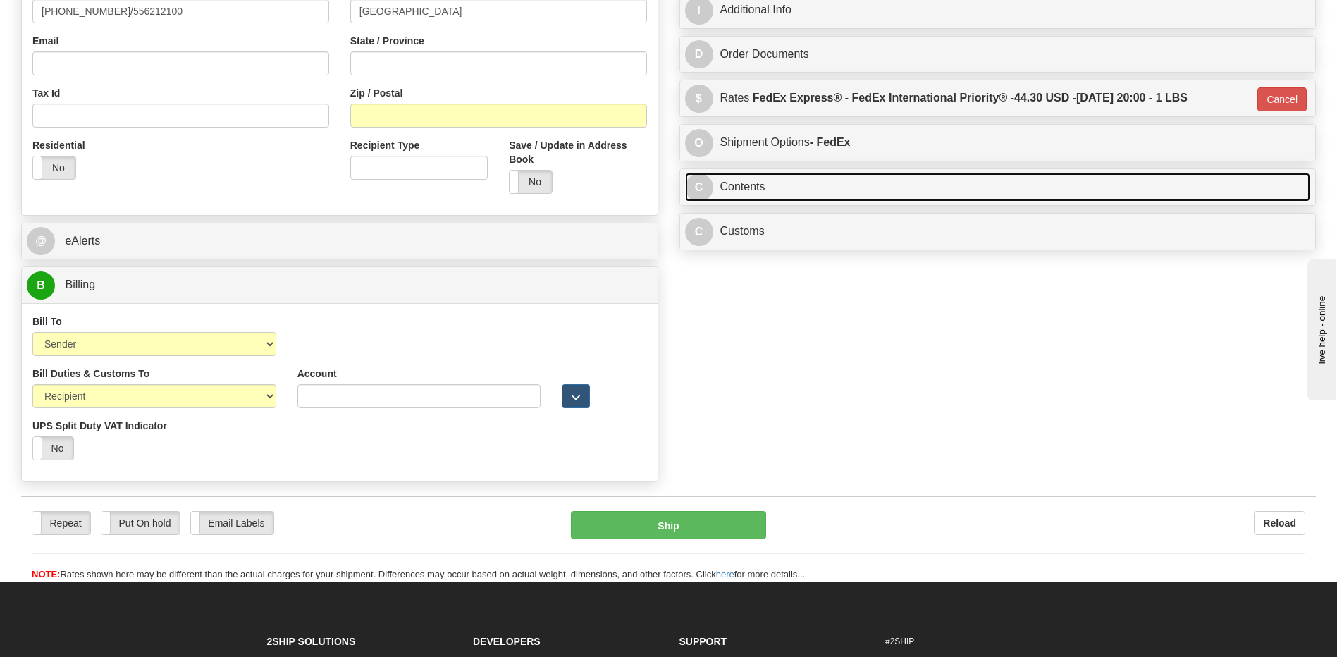
scroll to position [282, 0]
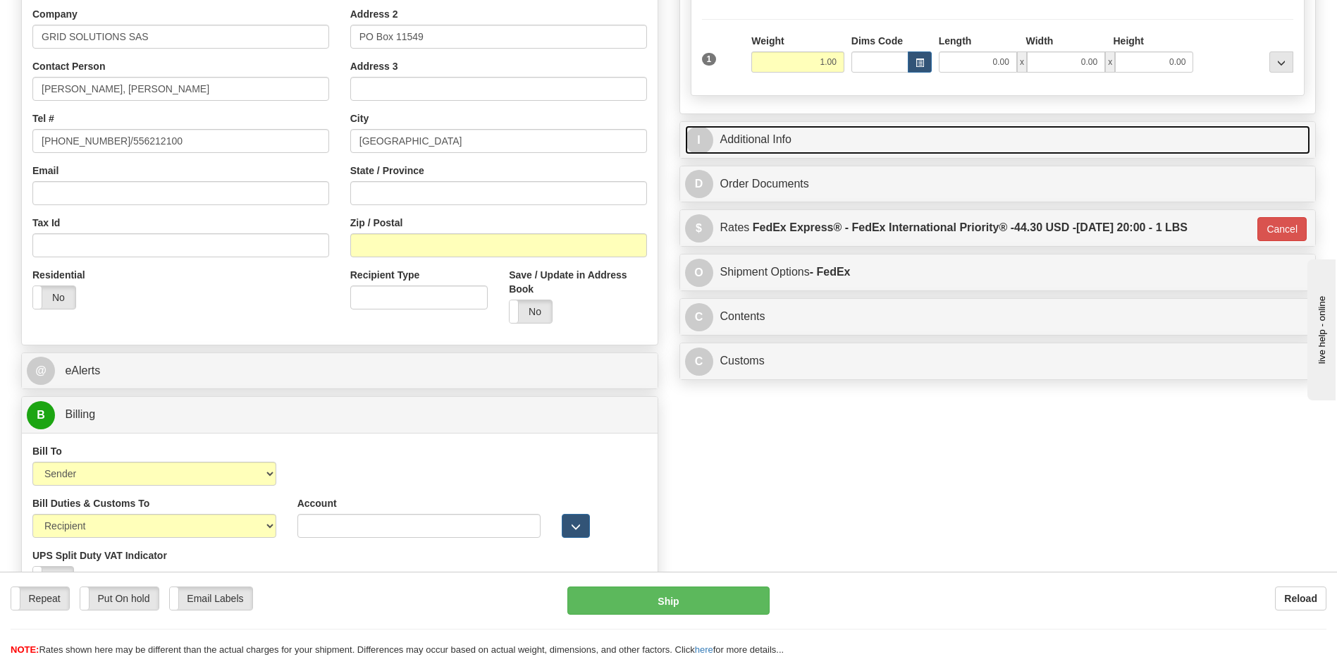
click at [830, 129] on link "I Additional Info" at bounding box center [998, 139] width 626 height 29
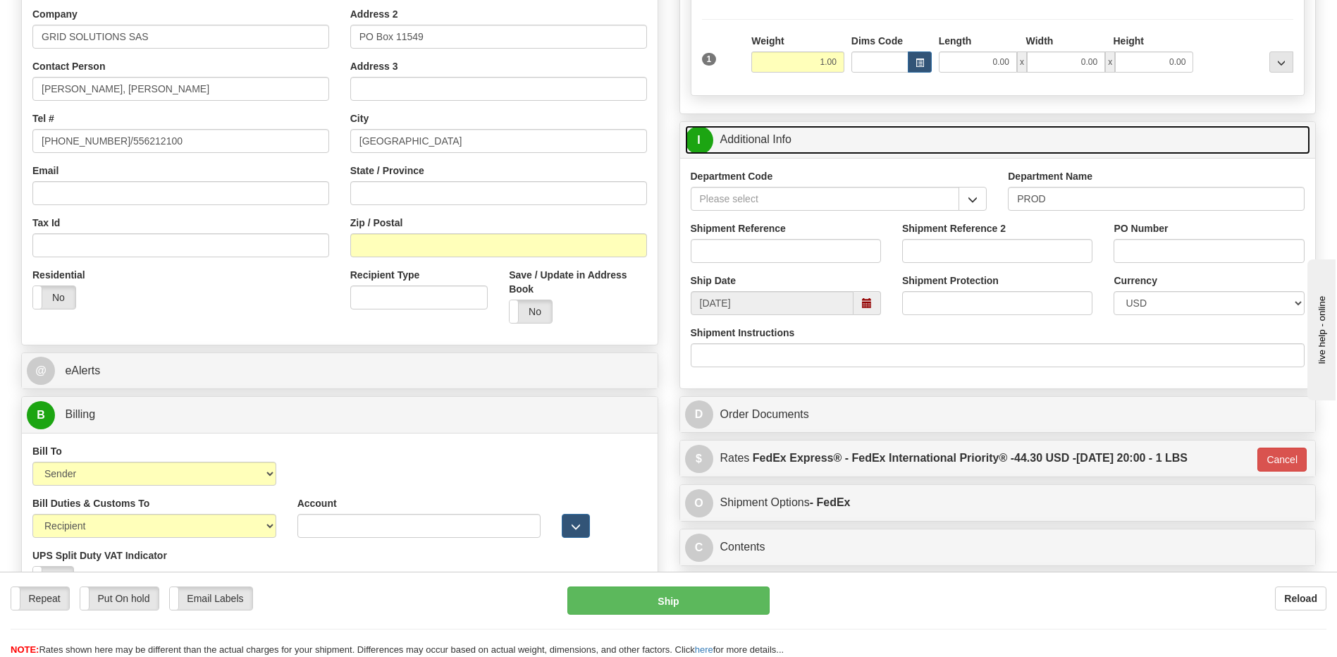
click at [830, 129] on link "I Additional Info" at bounding box center [998, 139] width 626 height 29
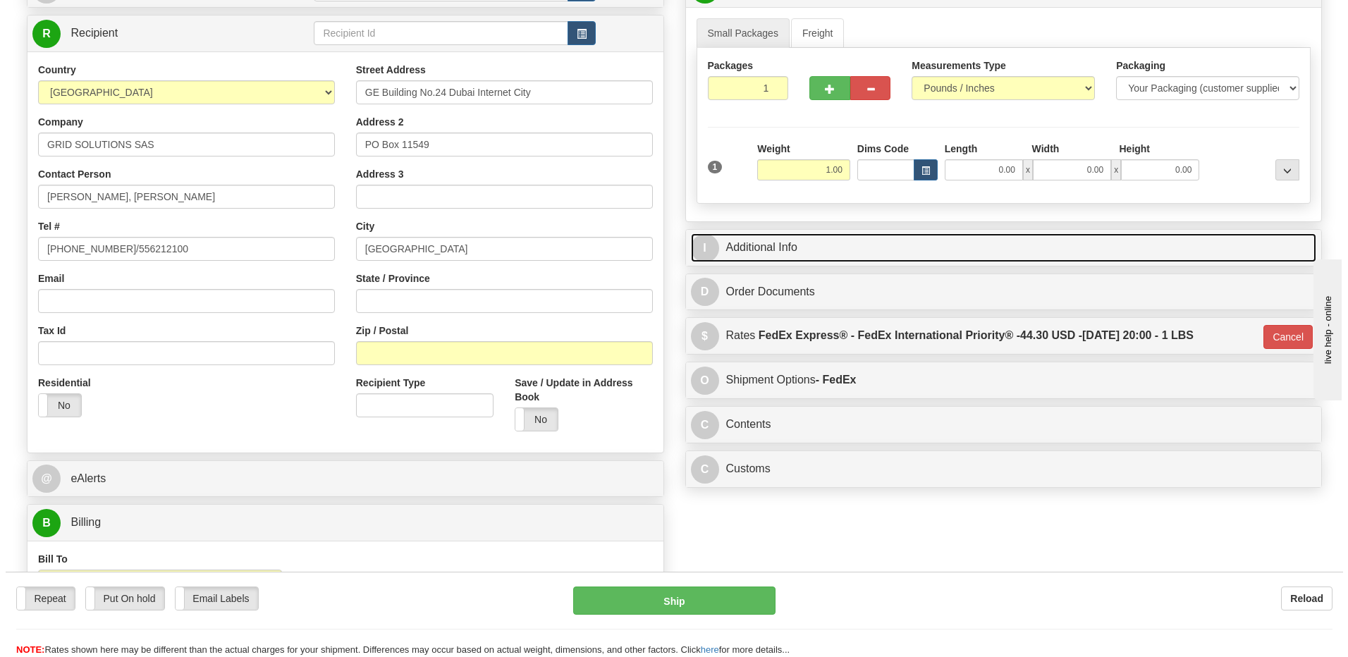
scroll to position [70, 0]
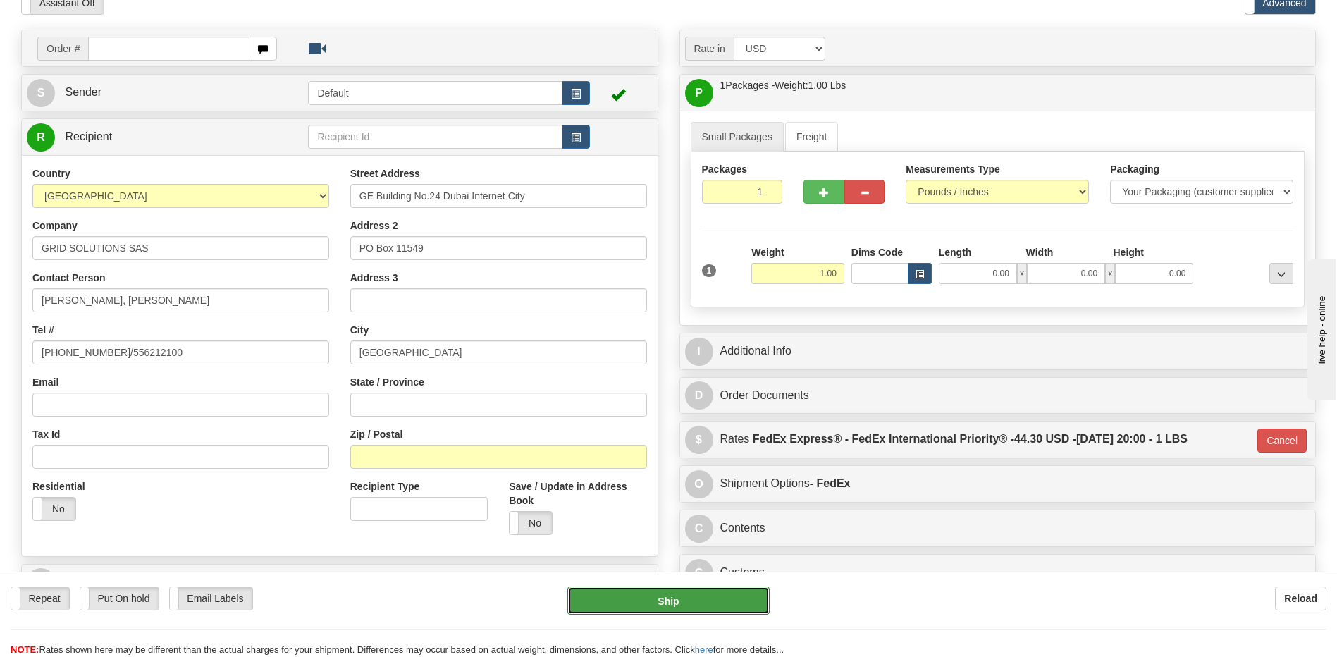
click at [664, 600] on button "Ship" at bounding box center [668, 600] width 202 height 28
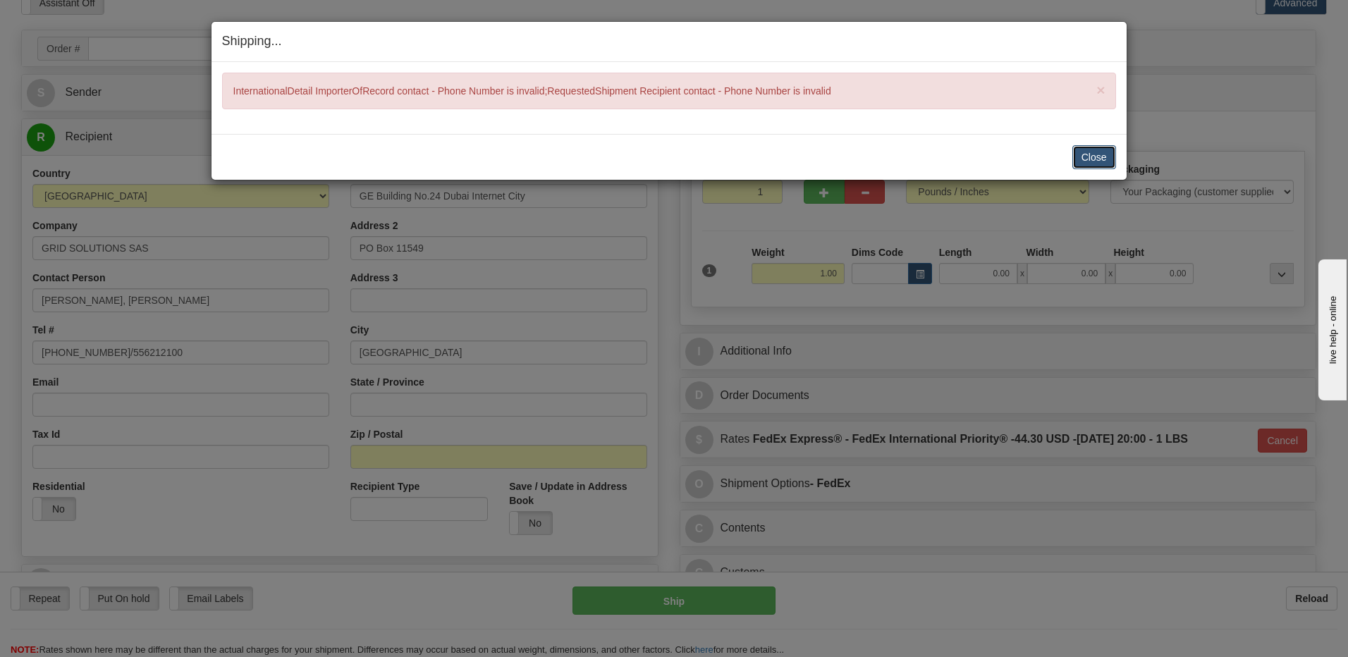
click at [1095, 159] on button "Close" at bounding box center [1094, 157] width 44 height 24
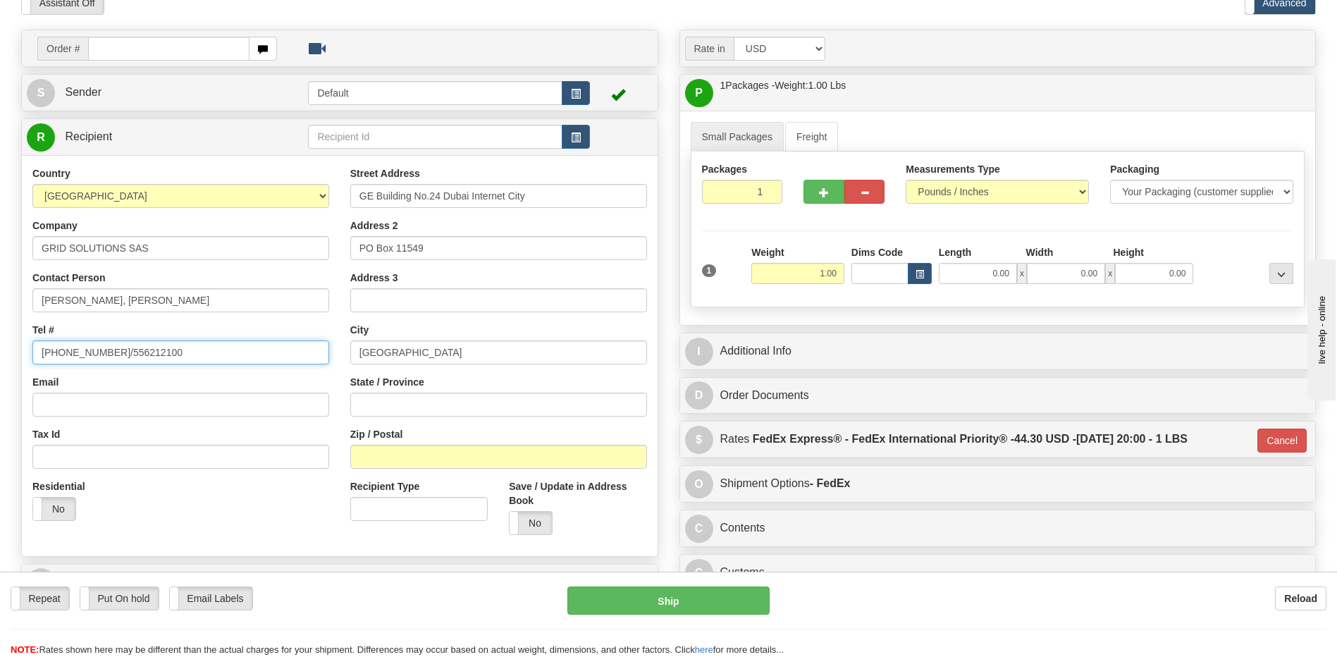
drag, startPoint x: 185, startPoint y: 351, endPoint x: 121, endPoint y: 356, distance: 64.3
click at [121, 356] on input "+971 43 75 6950/556212100" at bounding box center [180, 352] width 297 height 24
type input "+971 43 75 6950"
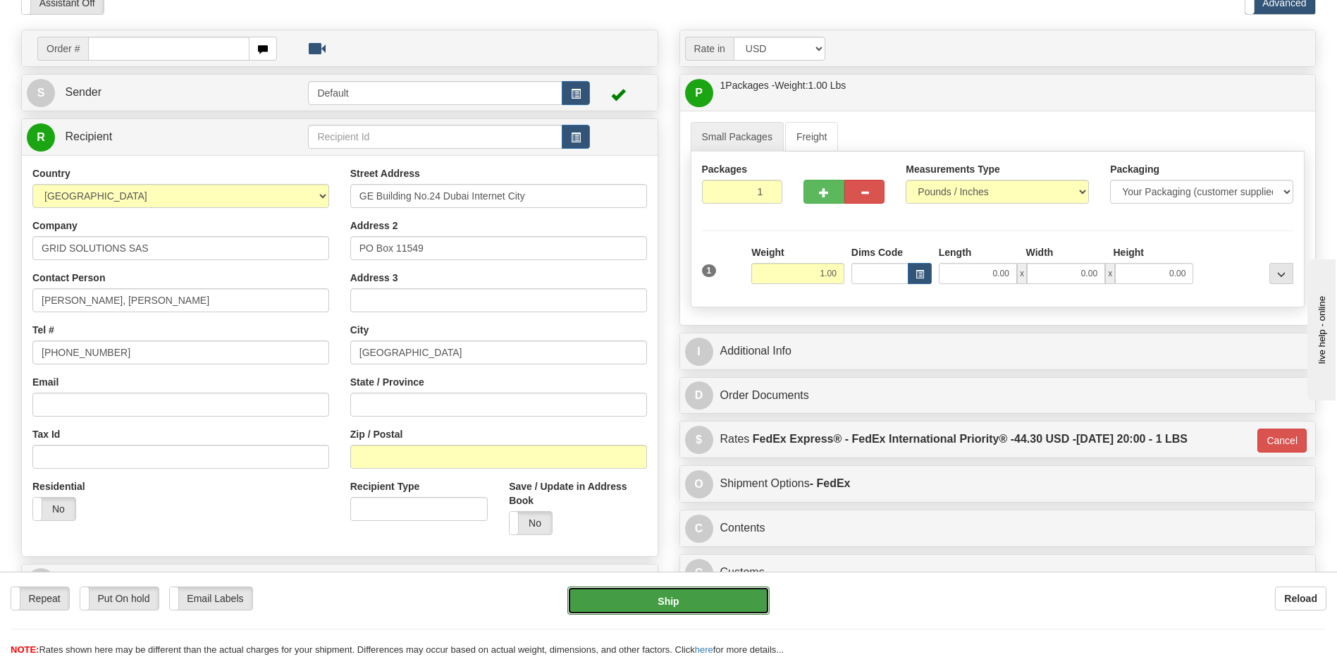
click at [659, 594] on button "Ship" at bounding box center [668, 600] width 202 height 28
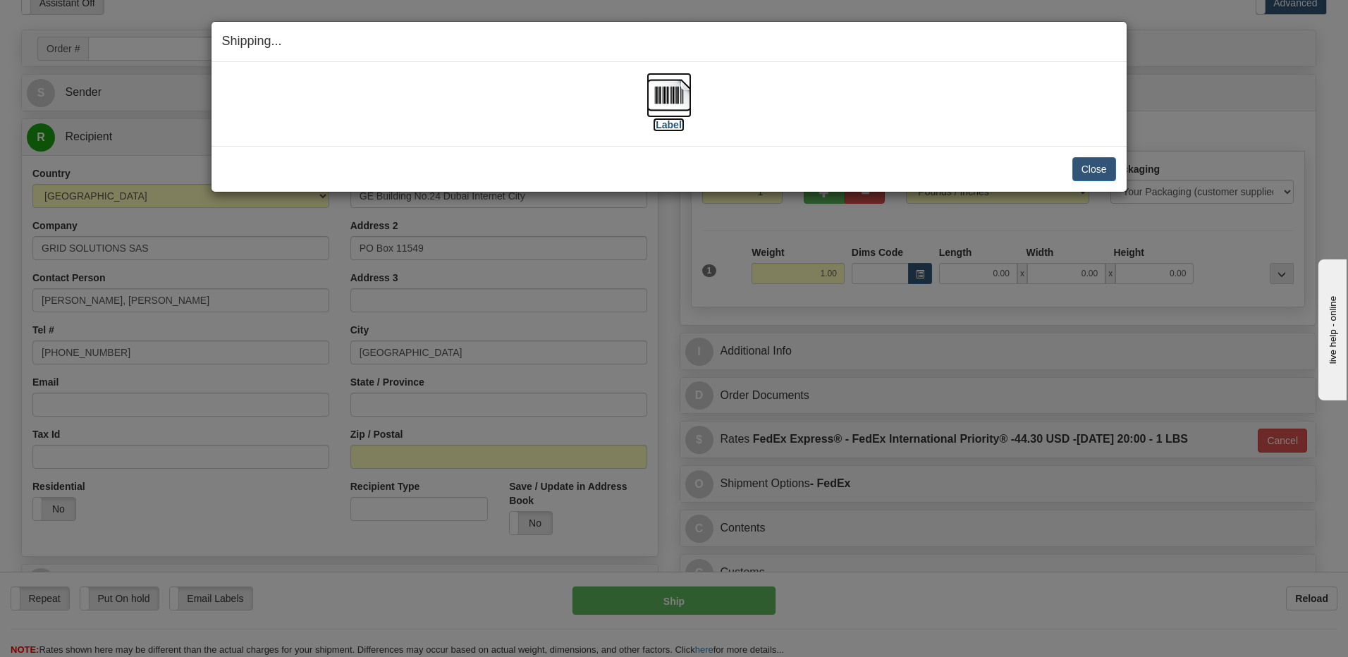
click at [668, 94] on img at bounding box center [668, 95] width 45 height 45
click at [1082, 164] on button "Close" at bounding box center [1094, 169] width 44 height 24
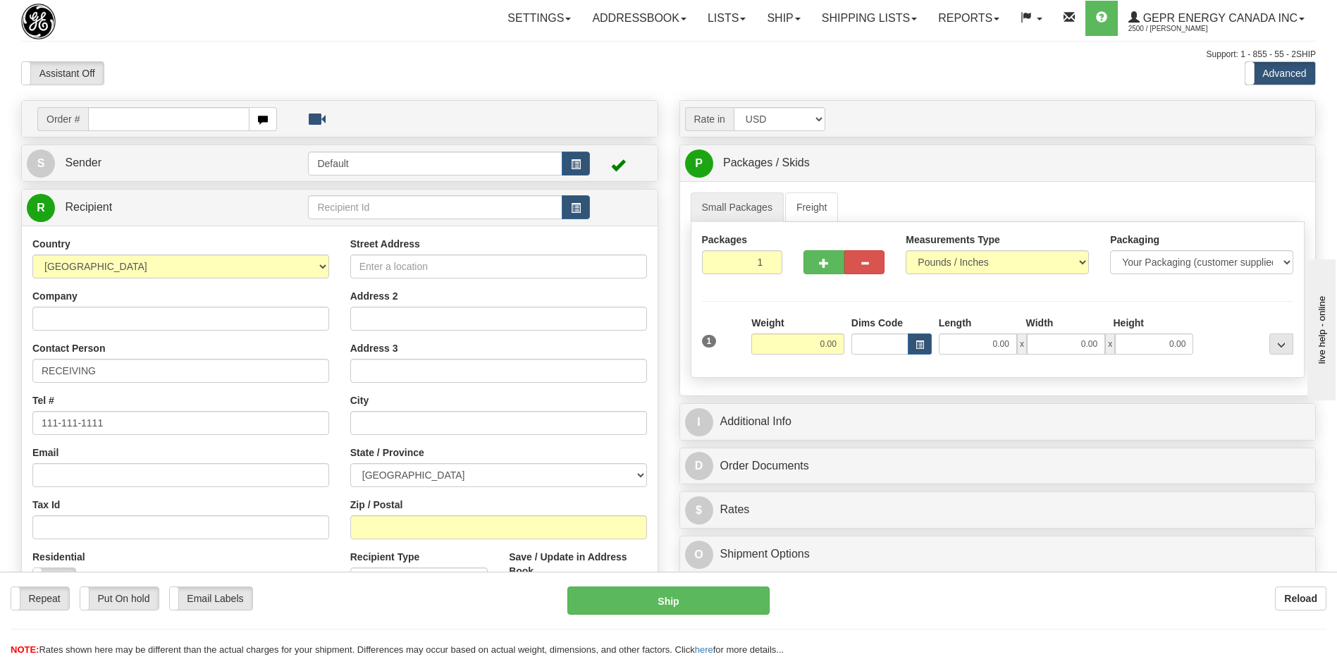
click at [548, 73] on div "Assistant On Assistant Off Do a return Do a return" at bounding box center [285, 73] width 548 height 24
